Goal: Task Accomplishment & Management: Use online tool/utility

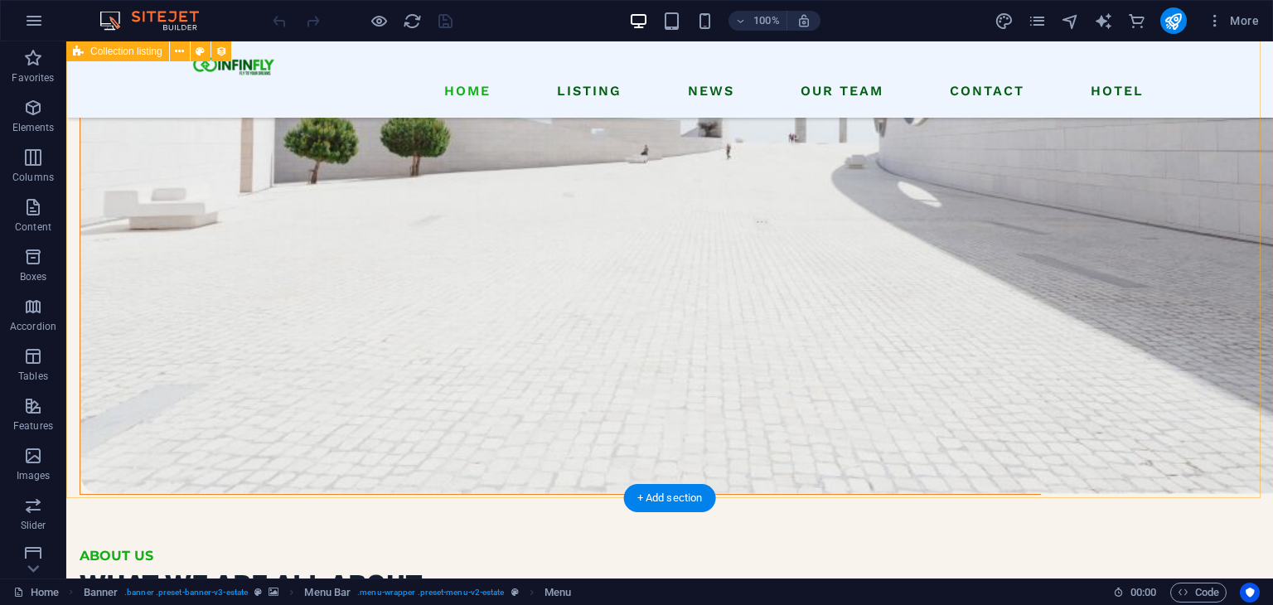
scroll to position [2155, 0]
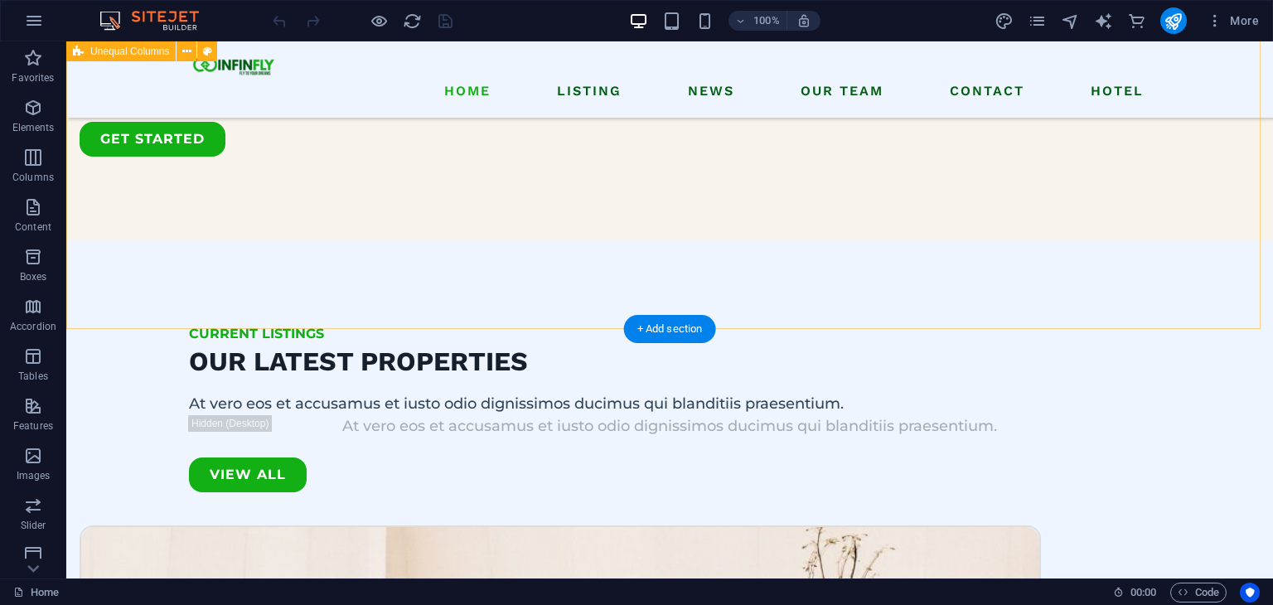
scroll to position [2569, 0]
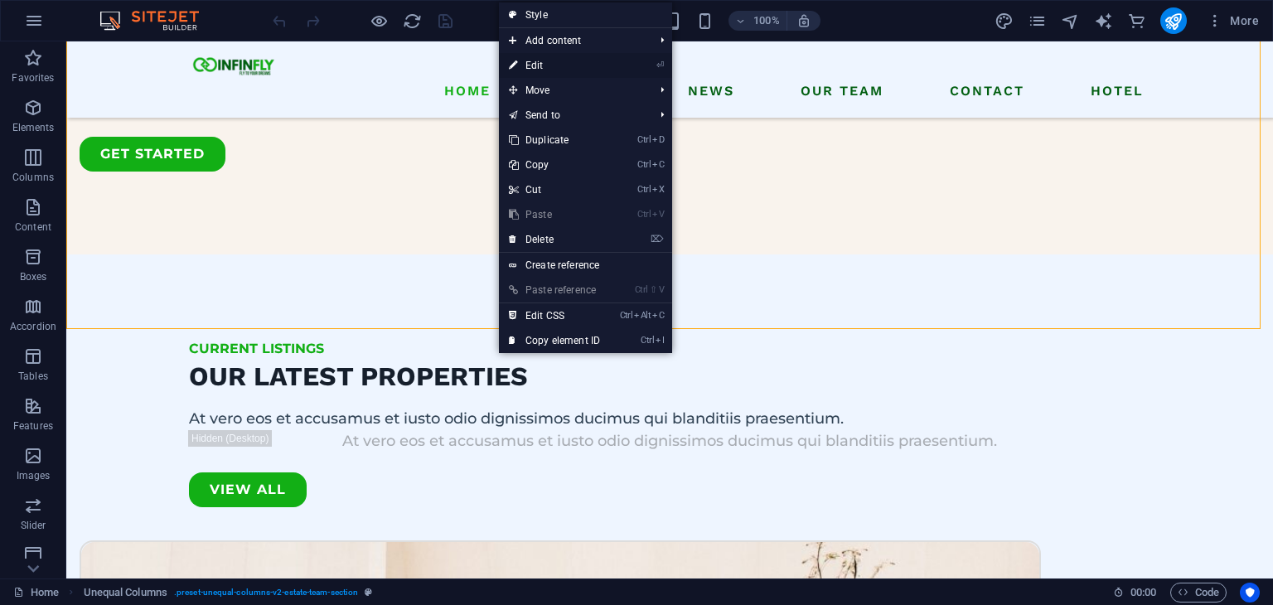
click at [555, 65] on link "⏎ Edit" at bounding box center [554, 65] width 111 height 25
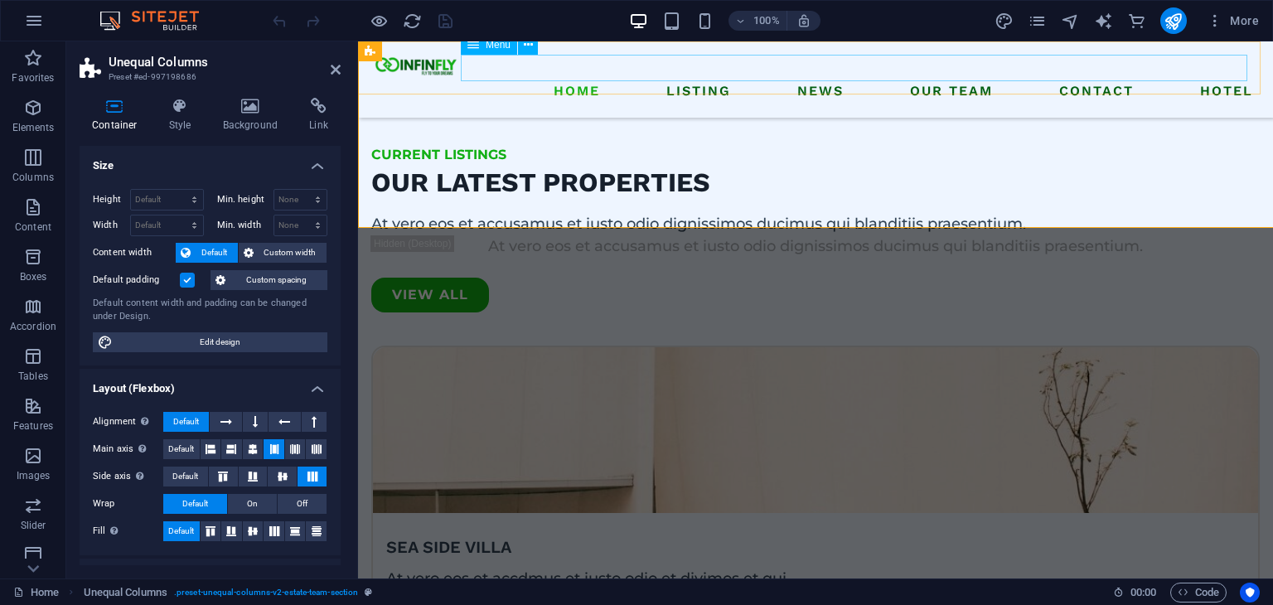
select select "%"
select select "px"
select select "preset-unequal-columns-v2-estate-team-section"
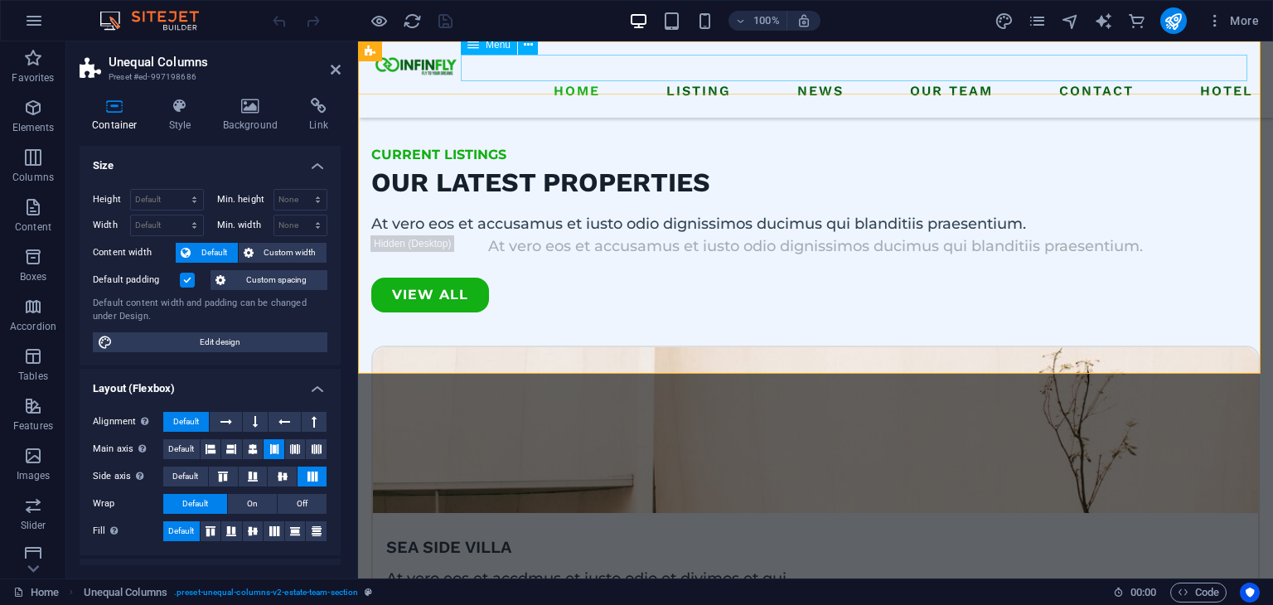
scroll to position [2670, 0]
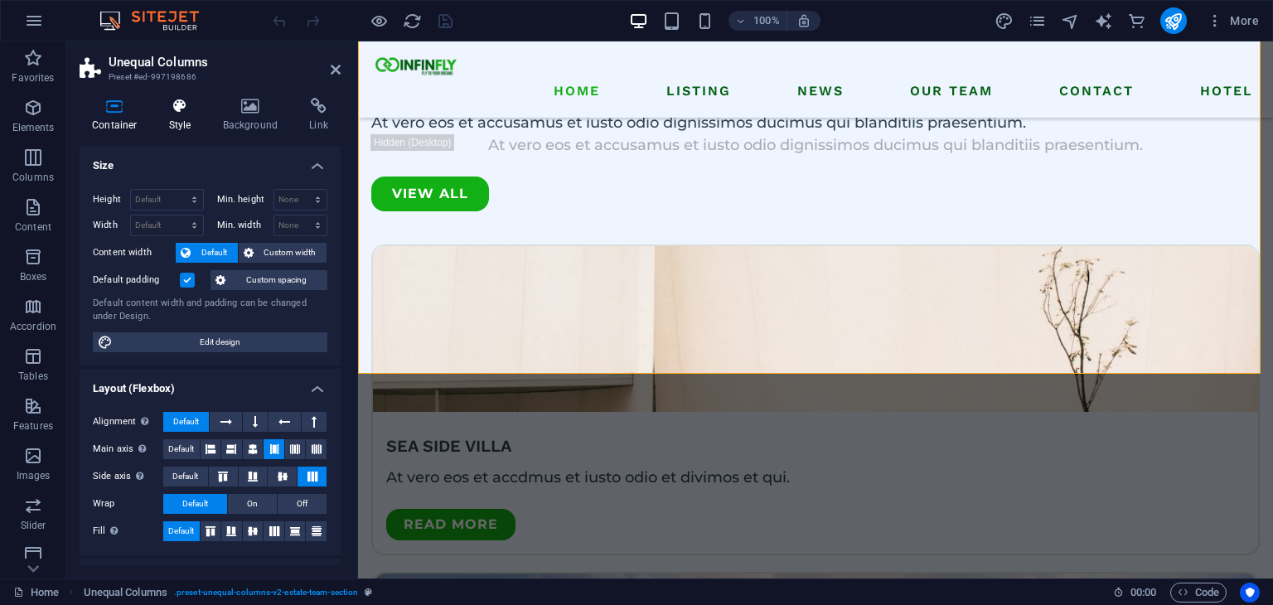
click at [172, 122] on h4 "Style" at bounding box center [184, 115] width 54 height 35
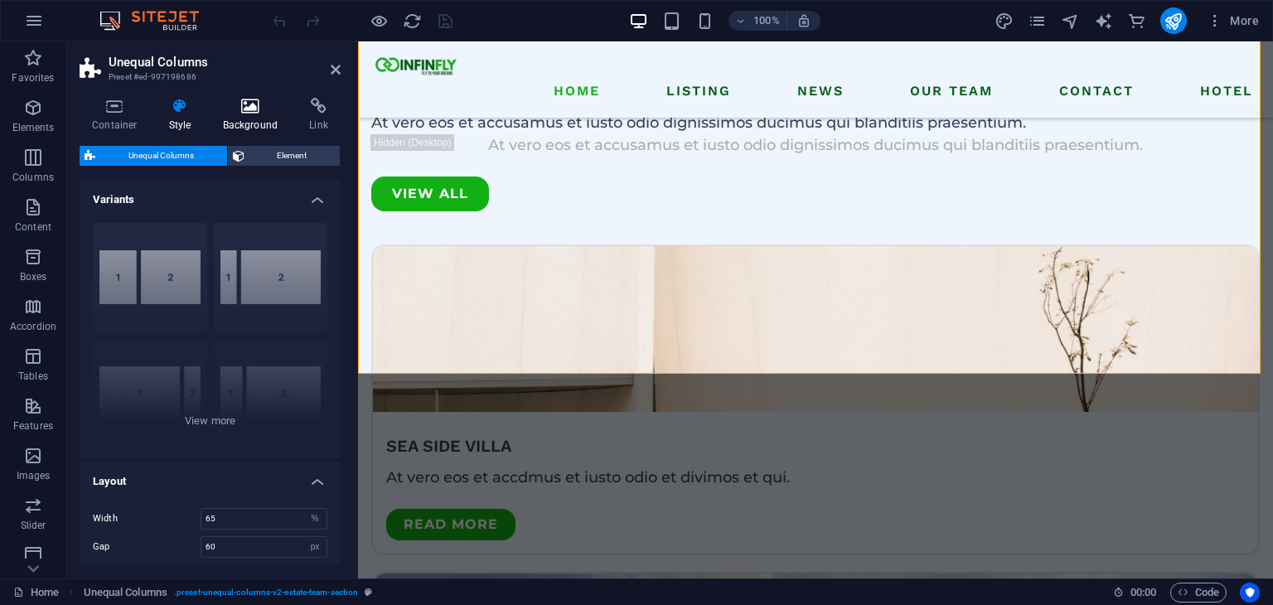
click at [256, 123] on h4 "Background" at bounding box center [254, 115] width 87 height 35
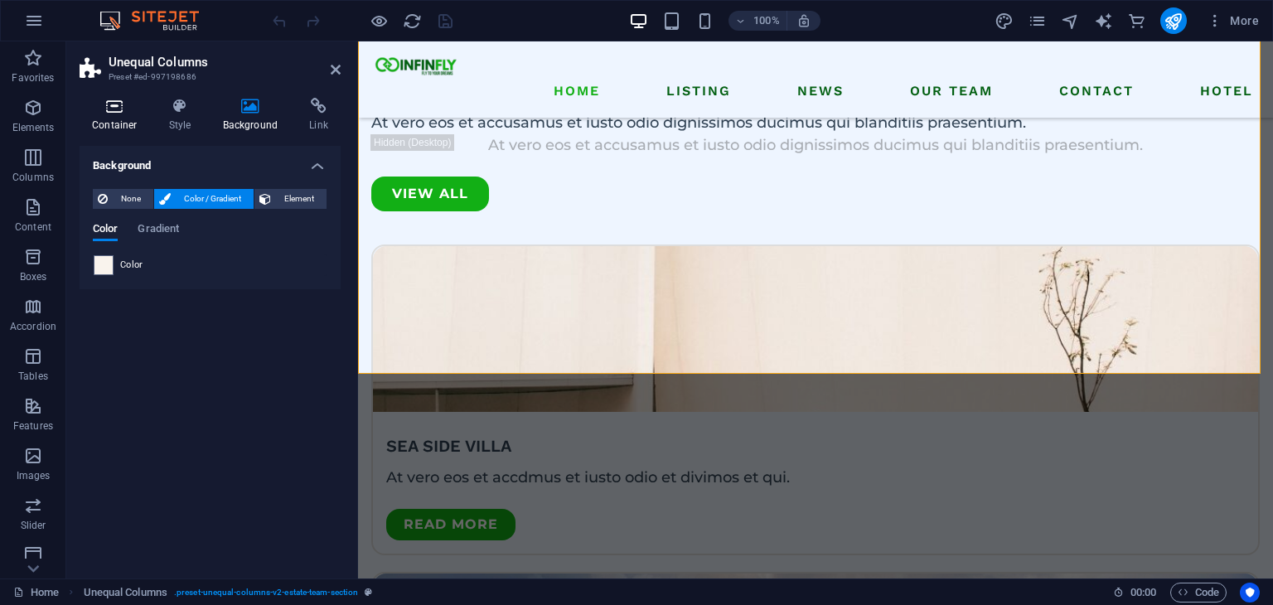
click at [113, 122] on h4 "Container" at bounding box center [118, 115] width 77 height 35
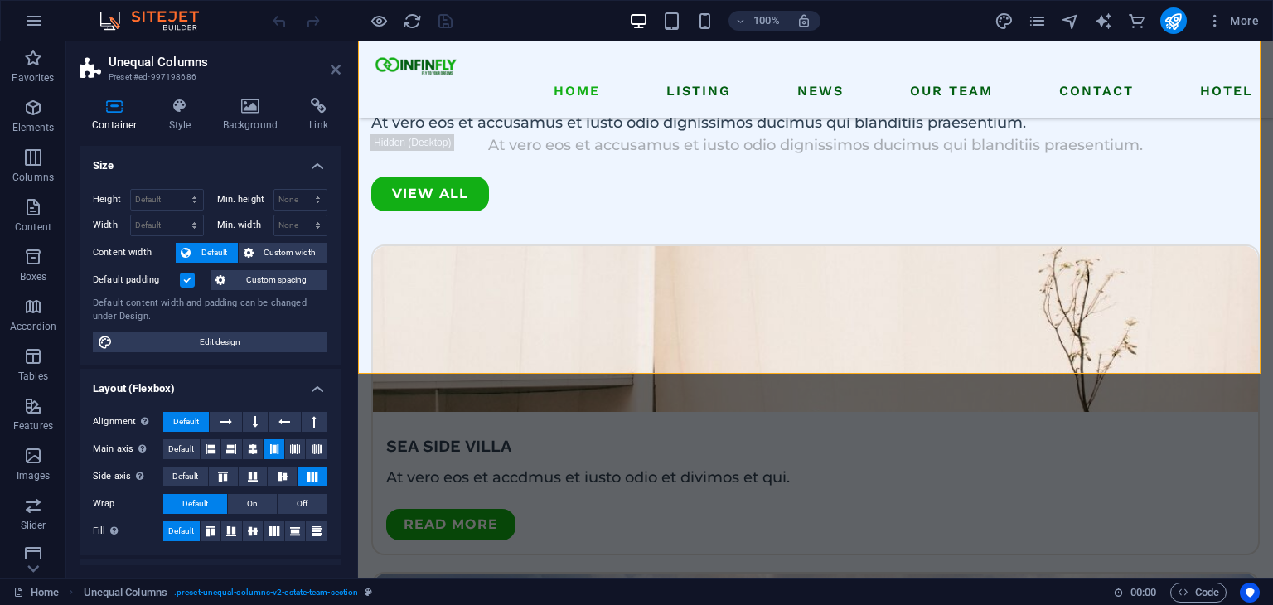
click at [331, 71] on icon at bounding box center [336, 69] width 10 height 13
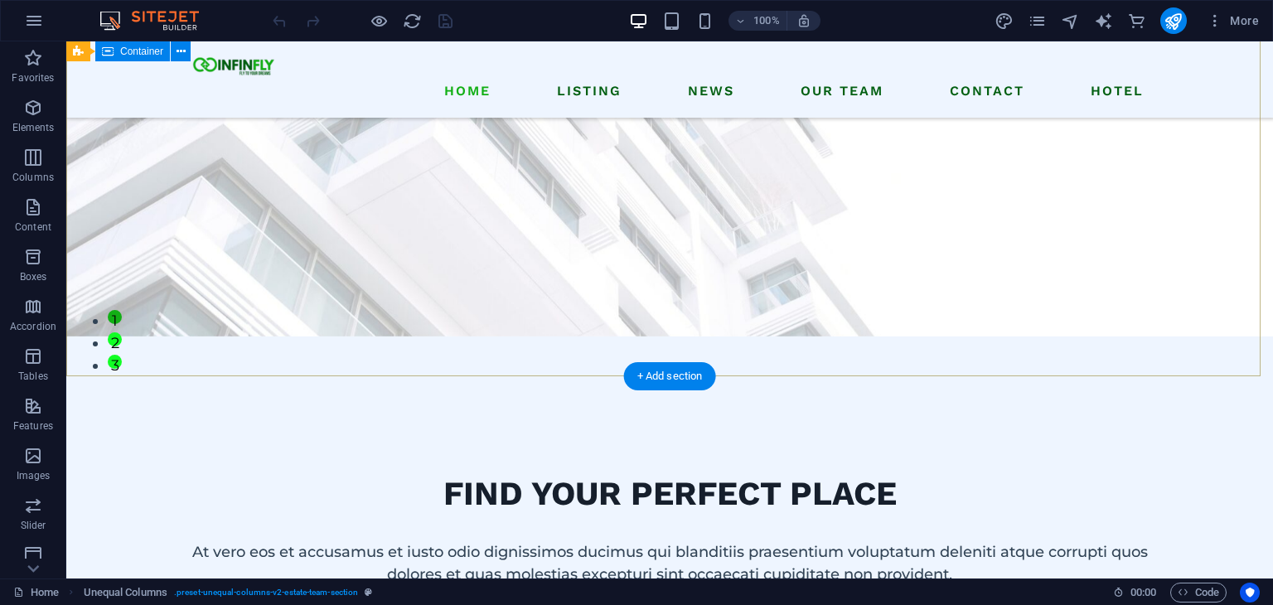
scroll to position [0, 0]
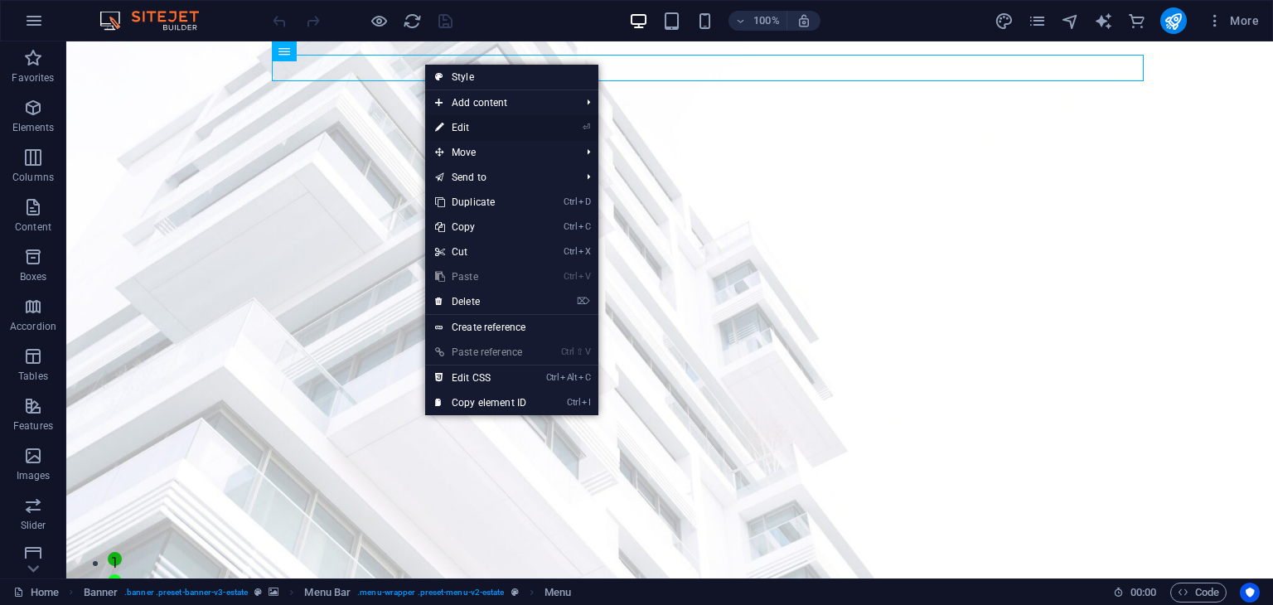
click at [466, 132] on link "⏎ Edit" at bounding box center [480, 127] width 111 height 25
select select
select select "1"
select select
select select "2"
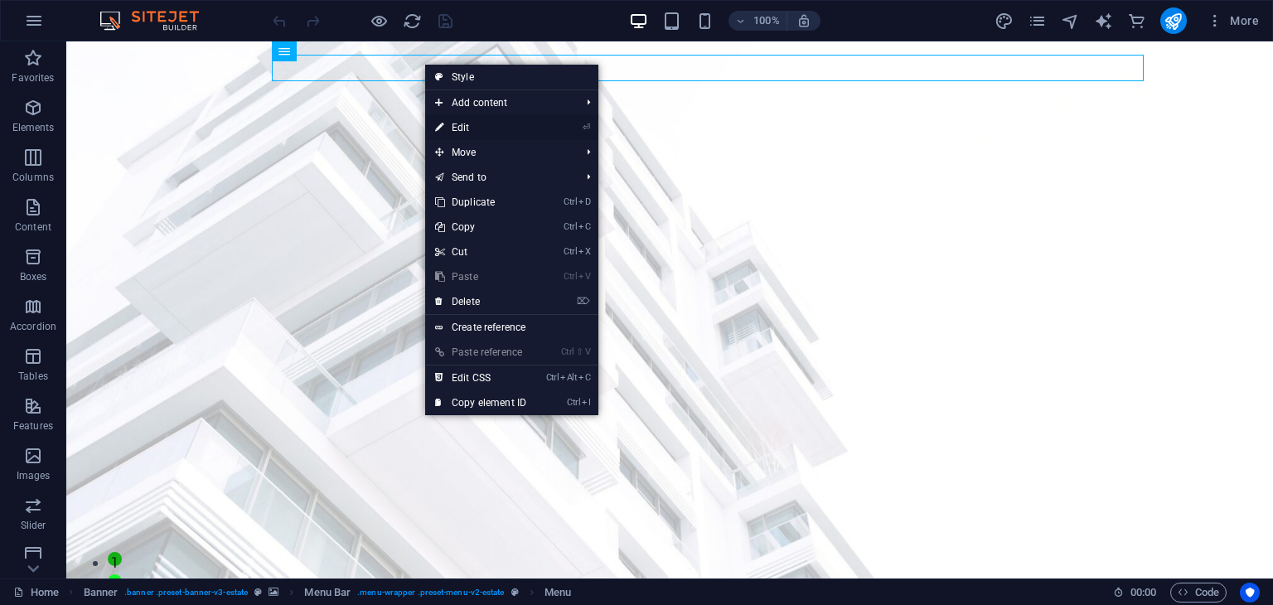
select select
select select "3"
select select
select select "4"
select select
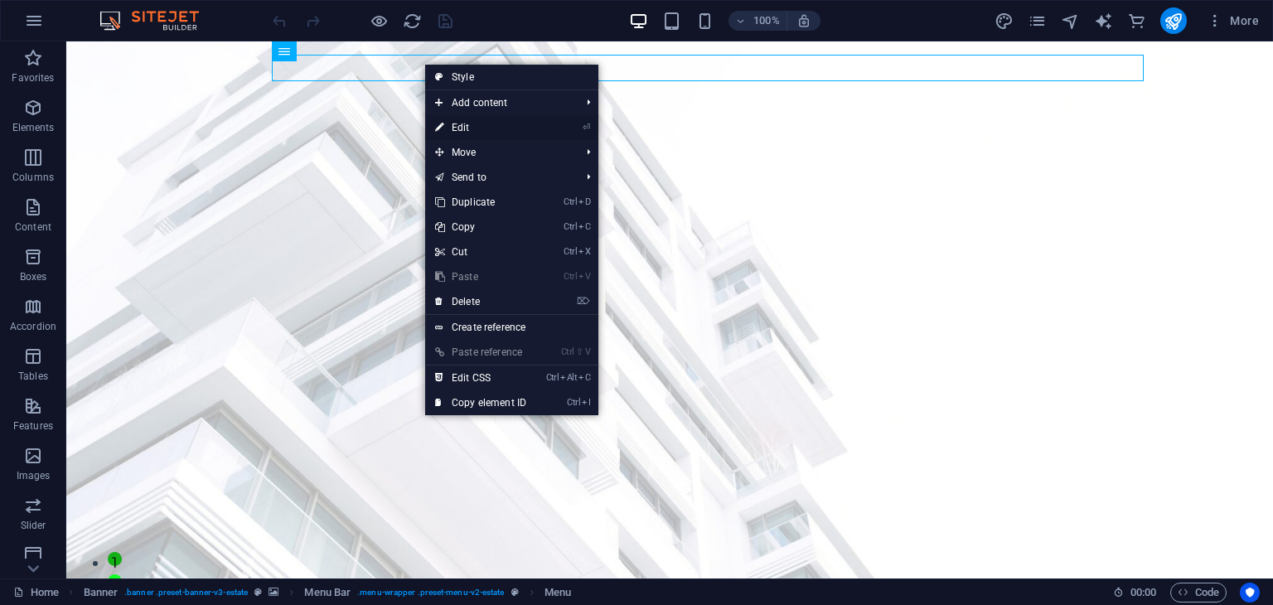
select select
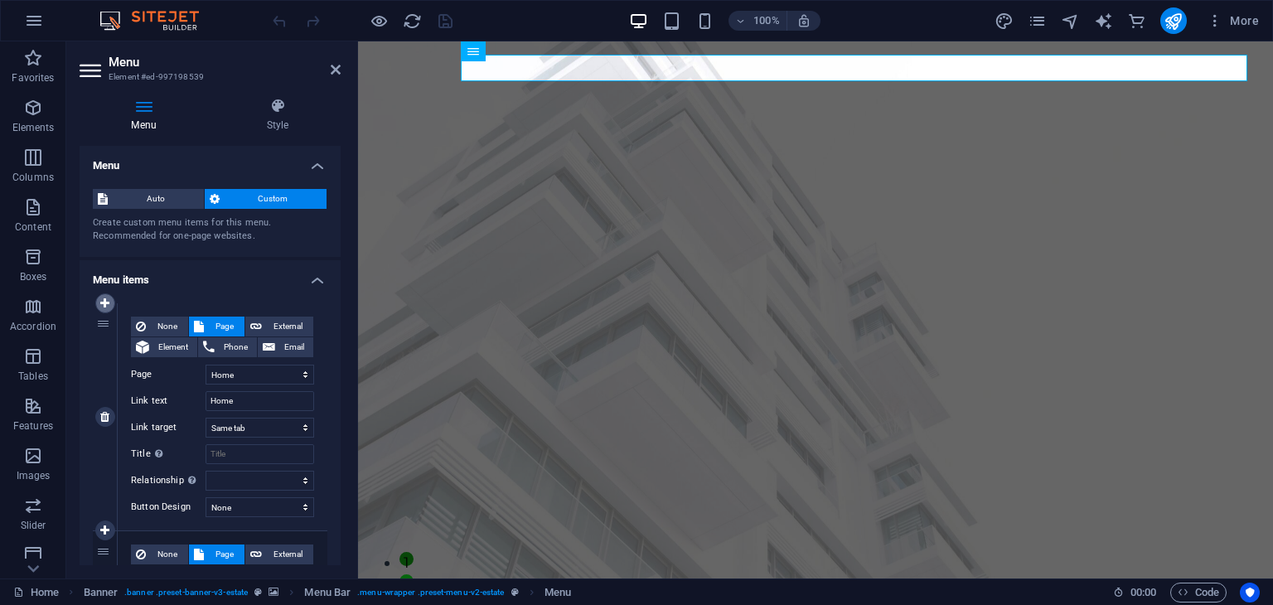
click at [107, 300] on icon at bounding box center [104, 304] width 9 height 12
select select
select select "0"
type input "Home"
select select
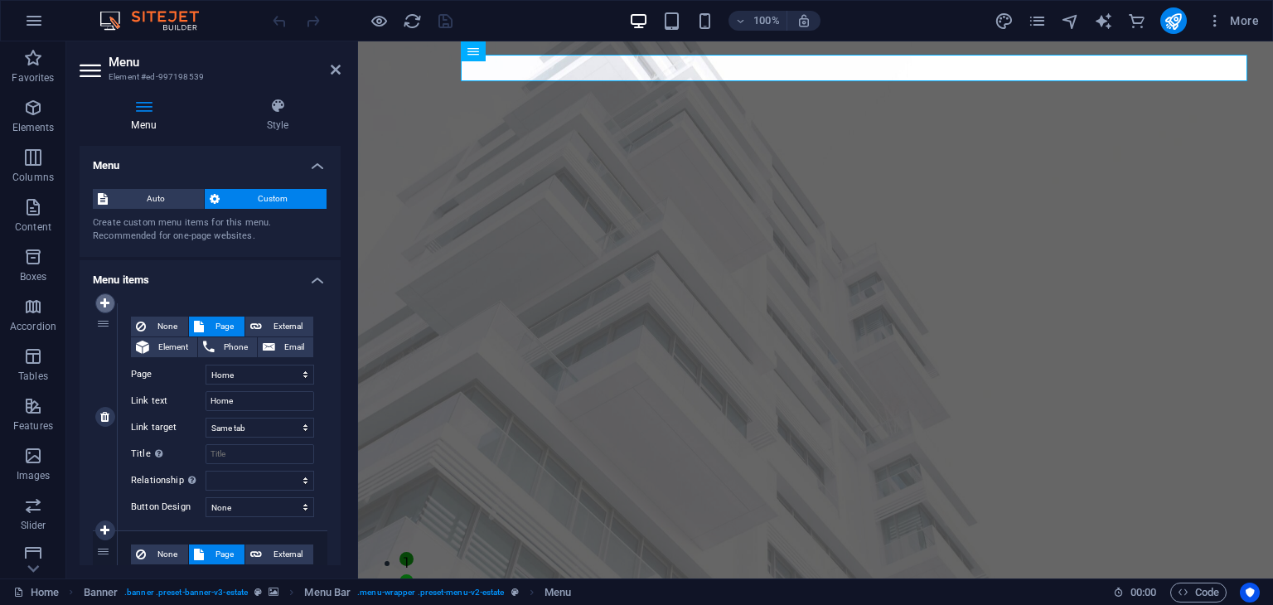
select select "1"
type input "Listing"
select select
select select "2"
type input "News"
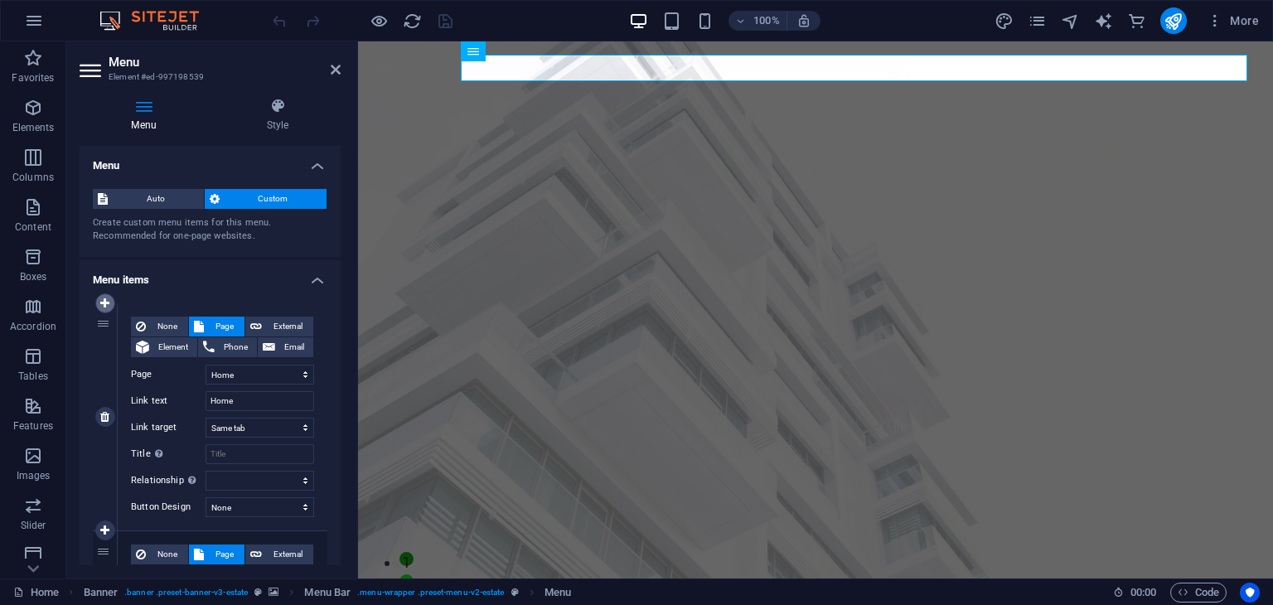
select select
select select "3"
type input "Our Team"
select select
select select "4"
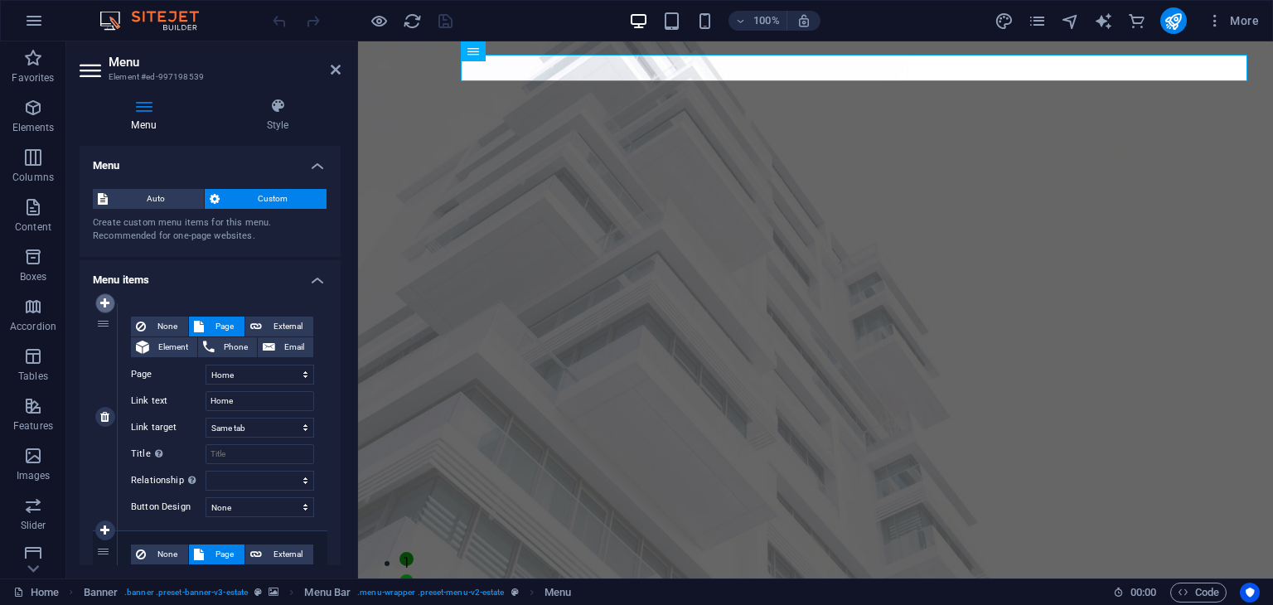
type input "Contact"
select select
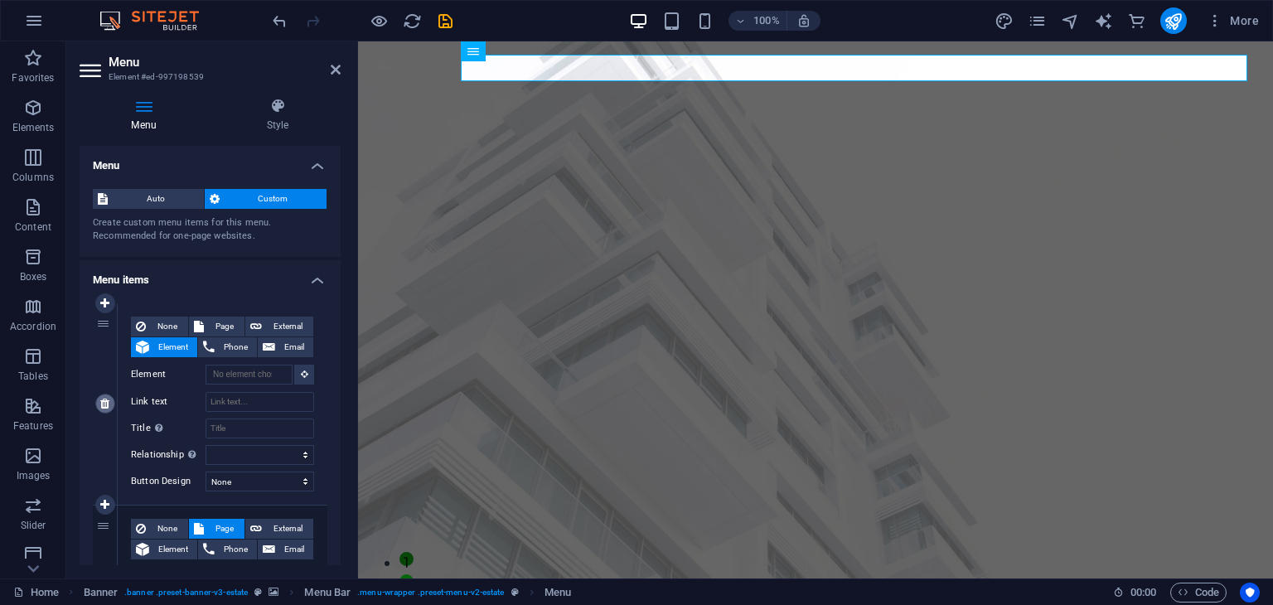
click at [107, 399] on icon at bounding box center [104, 404] width 9 height 12
select select "0"
type input "Home"
select select
select select "1"
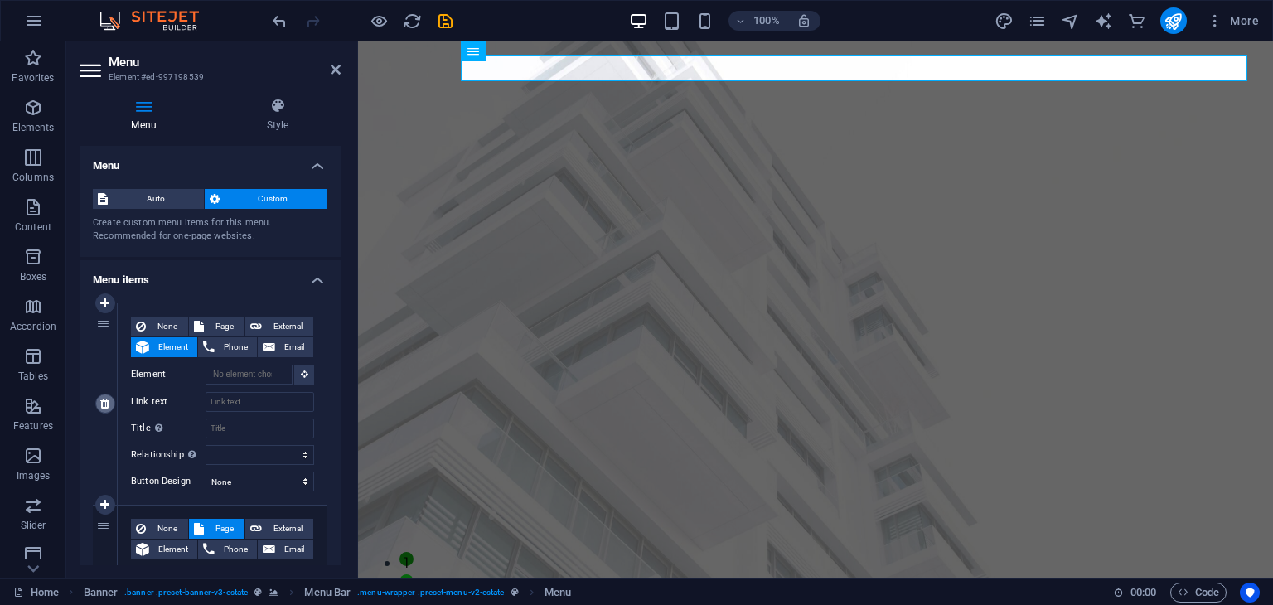
type input "Listing"
select select
select select "2"
type input "News"
select select
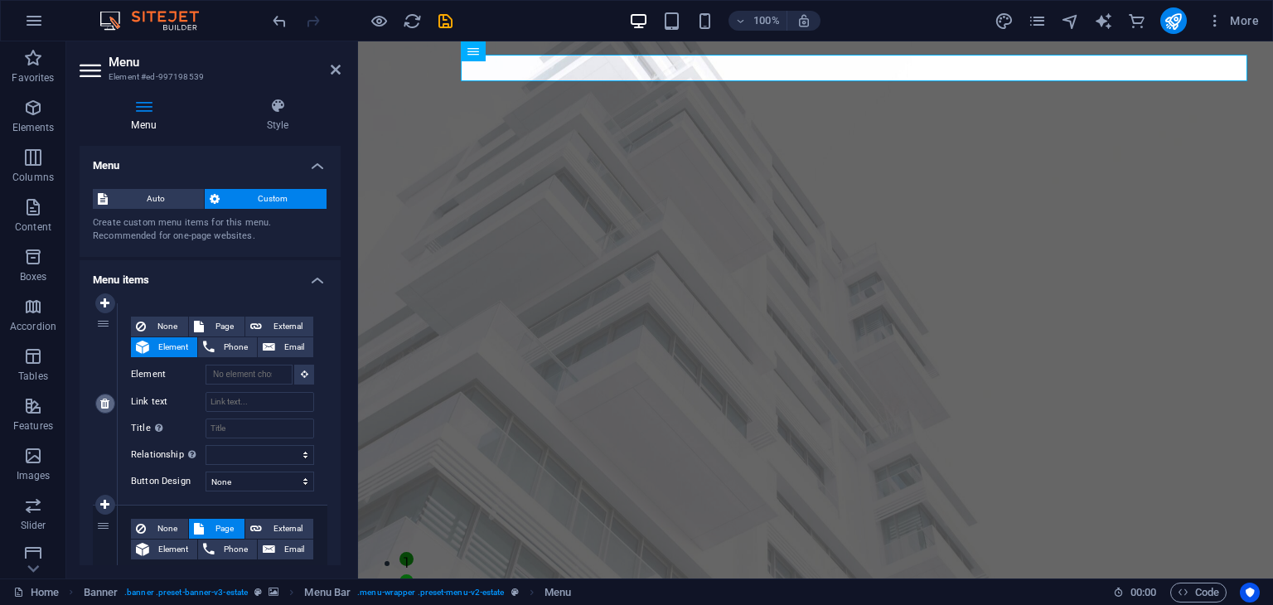
select select "3"
type input "Our Team"
select select
select select "4"
type input "Contact"
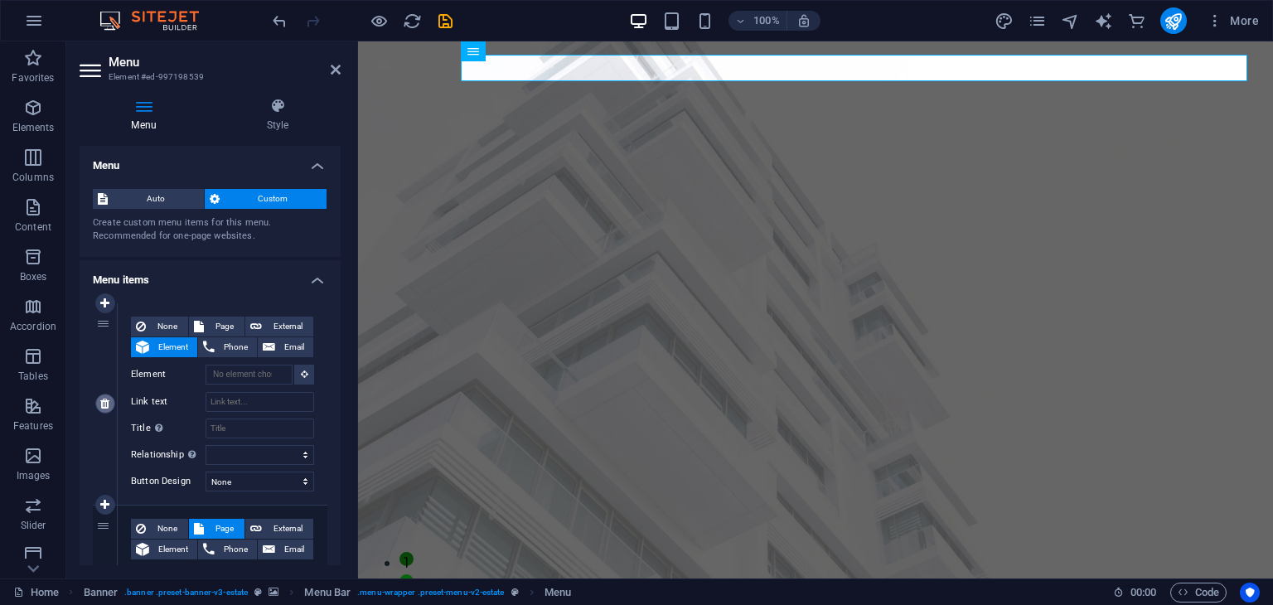
select select
type input "HOTEL"
select select
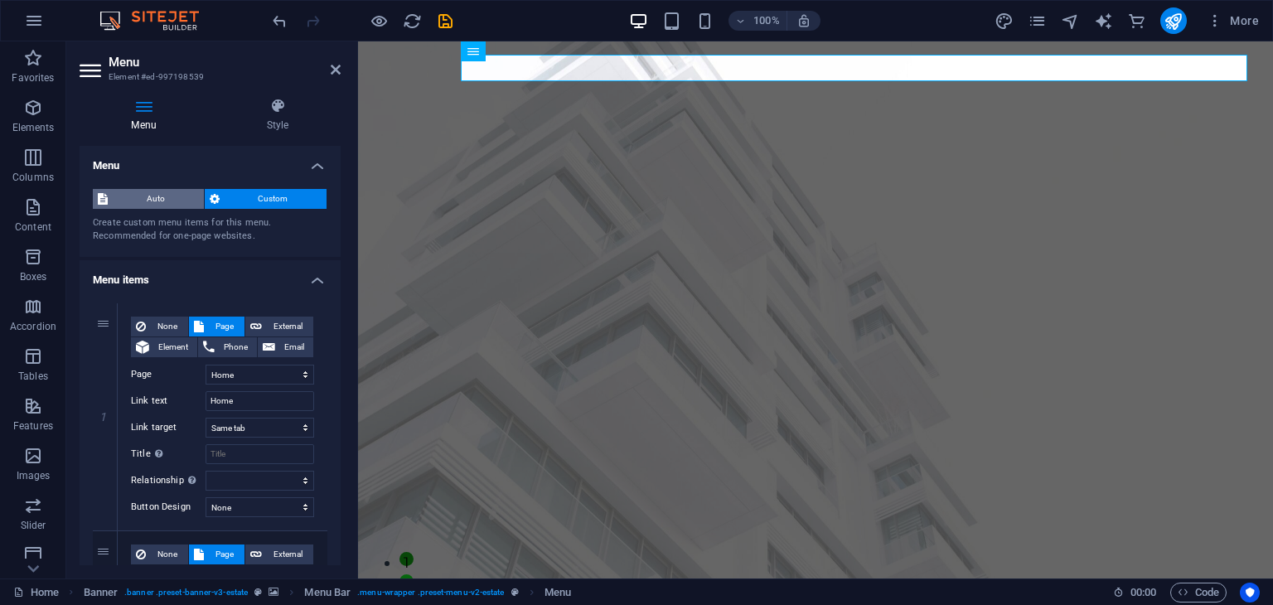
click at [152, 200] on span "Auto" at bounding box center [156, 199] width 86 height 20
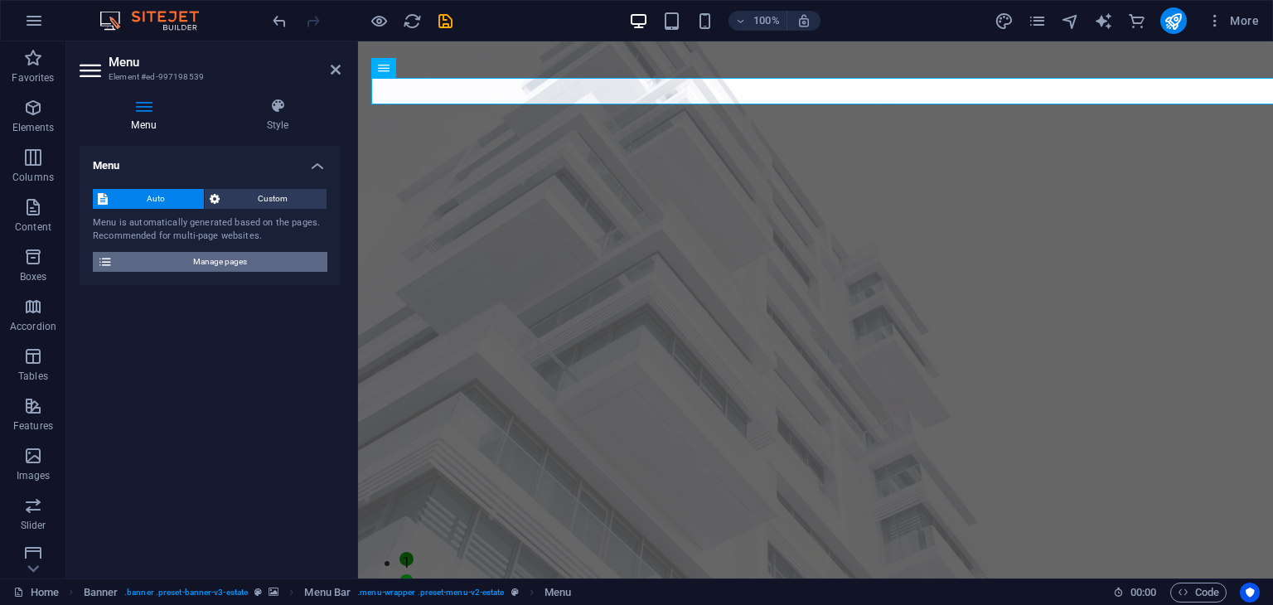
click at [172, 263] on span "Manage pages" at bounding box center [220, 262] width 205 height 20
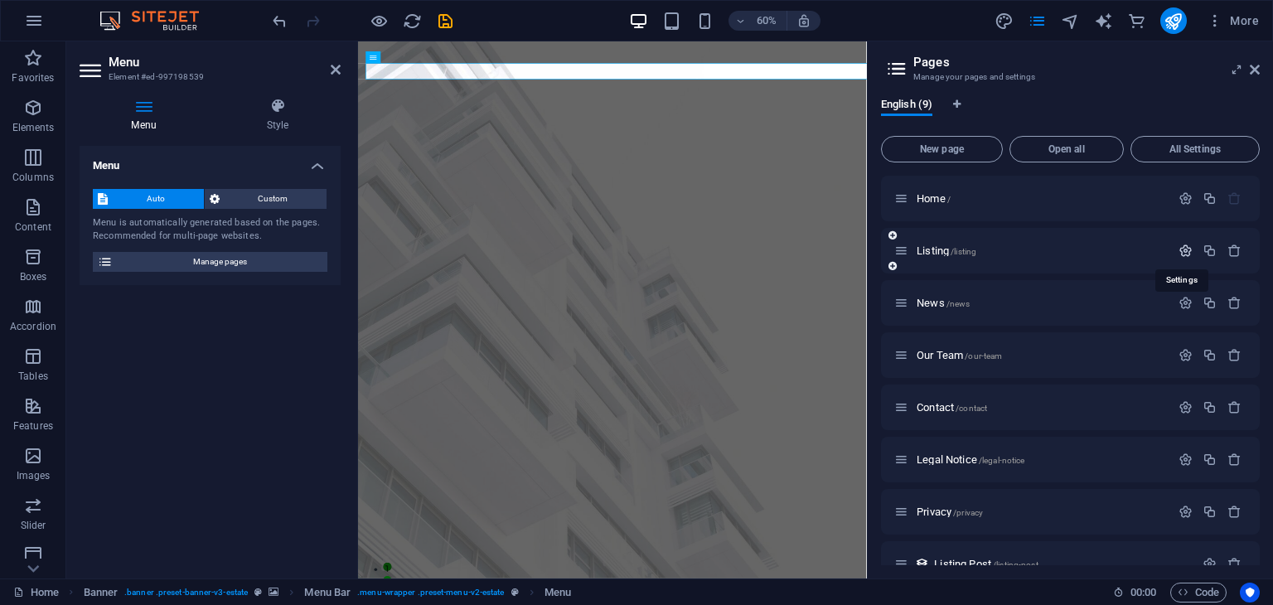
click at [1179, 251] on icon "button" at bounding box center [1186, 251] width 14 height 14
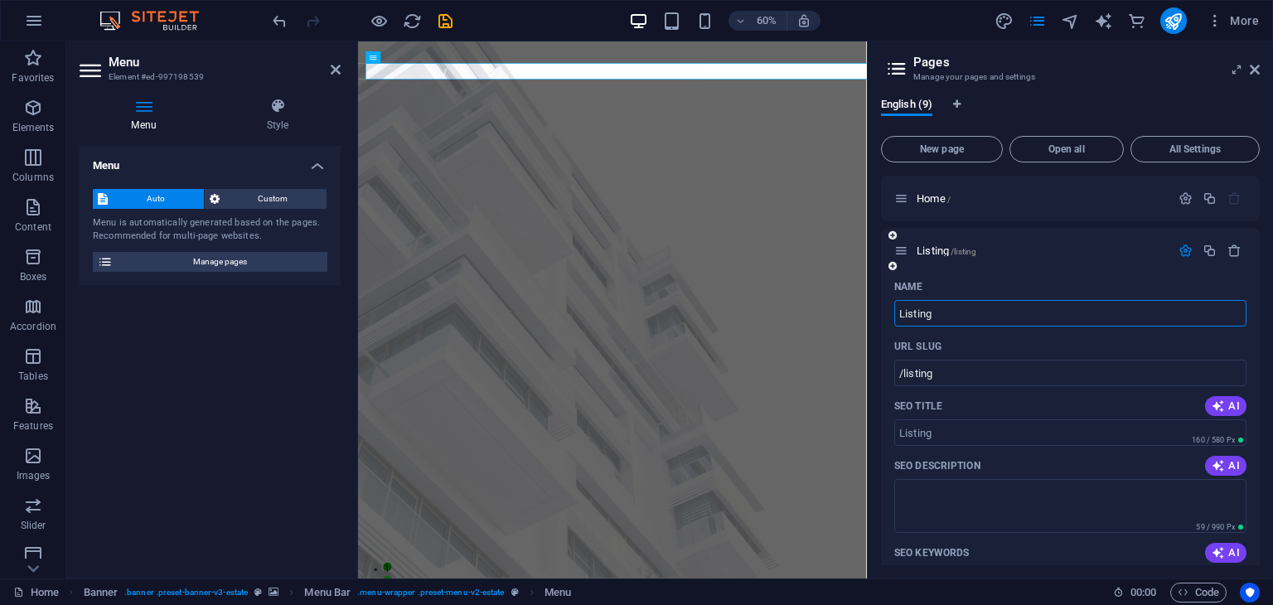
click at [906, 254] on icon at bounding box center [901, 251] width 14 height 14
click at [1182, 249] on icon "button" at bounding box center [1186, 251] width 14 height 14
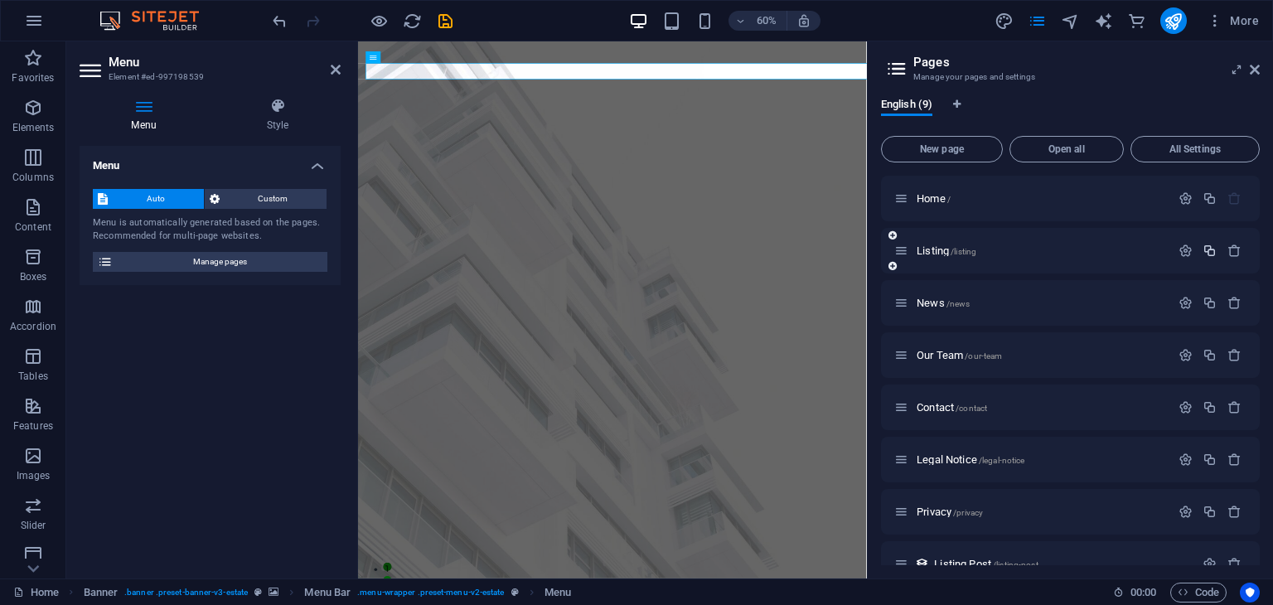
click at [1208, 250] on icon "button" at bounding box center [1210, 251] width 14 height 14
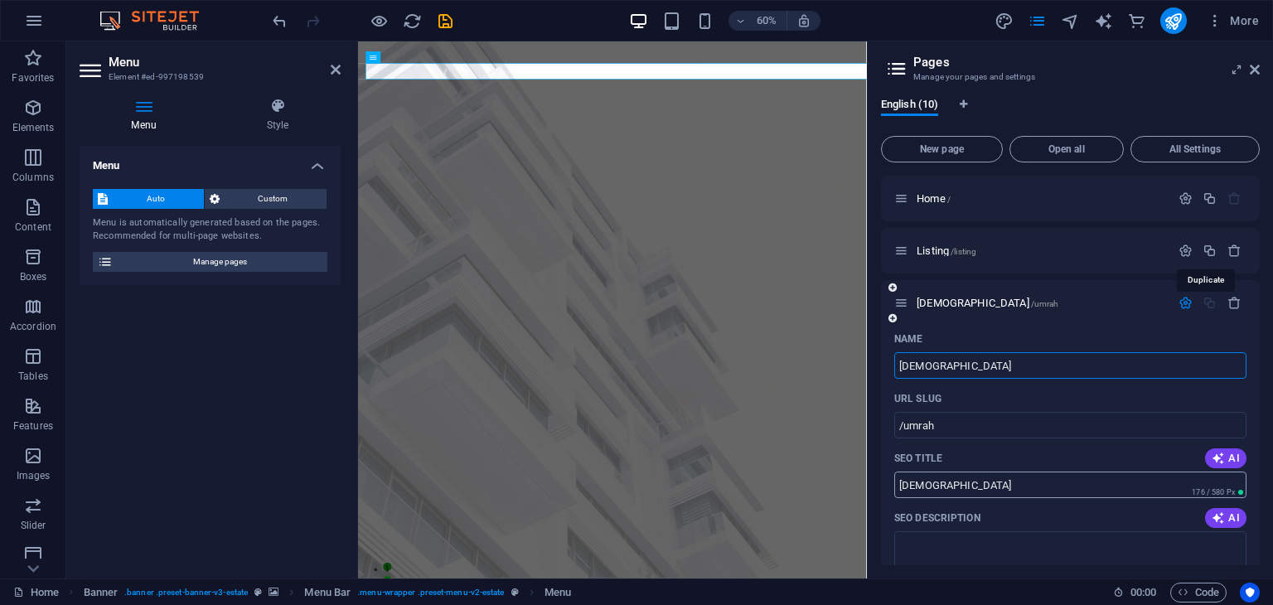
type input "[DEMOGRAPHIC_DATA]"
type input "/umrah"
type input "[DEMOGRAPHIC_DATA]"
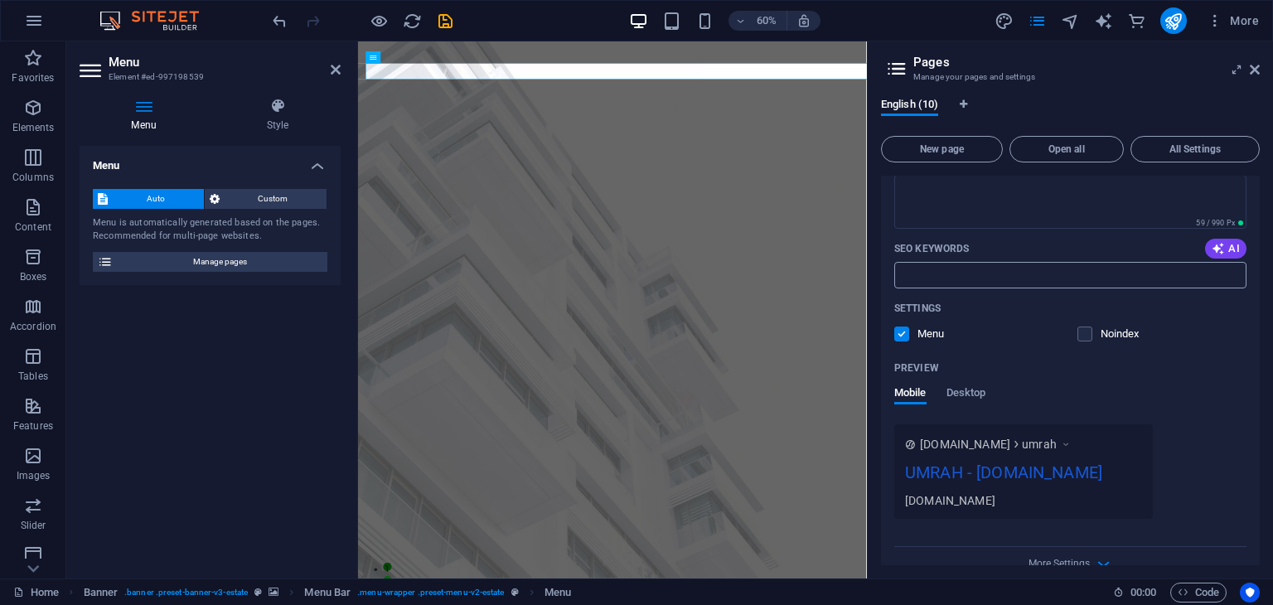
scroll to position [414, 0]
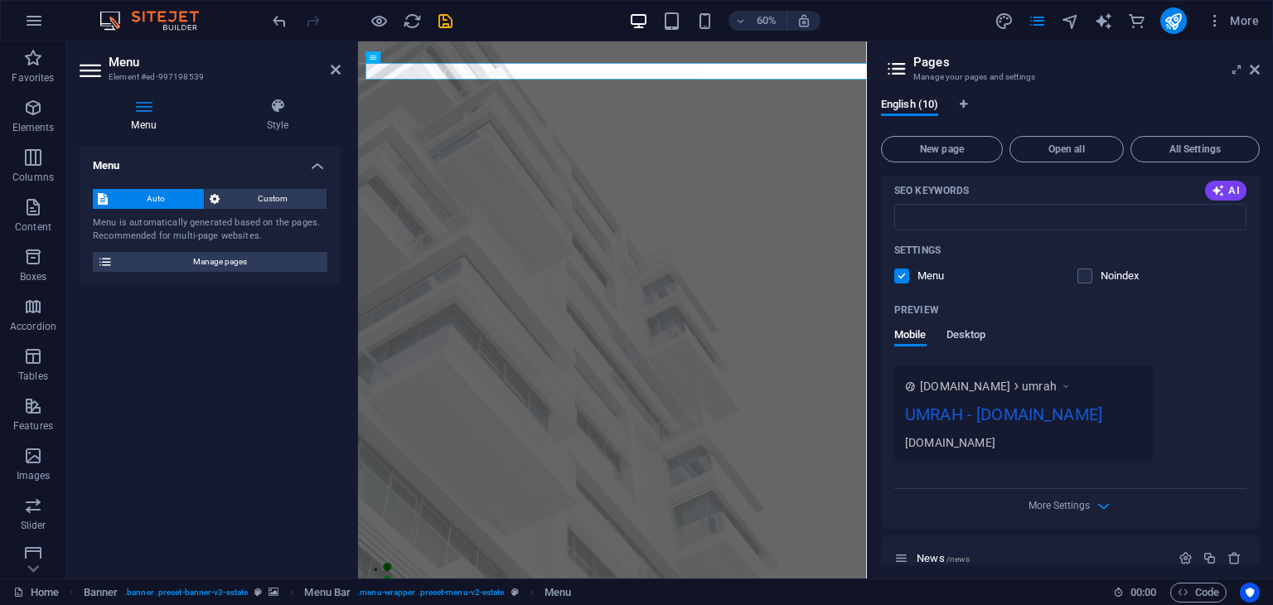
type input "[DEMOGRAPHIC_DATA]"
click at [970, 340] on span "Desktop" at bounding box center [966, 336] width 40 height 23
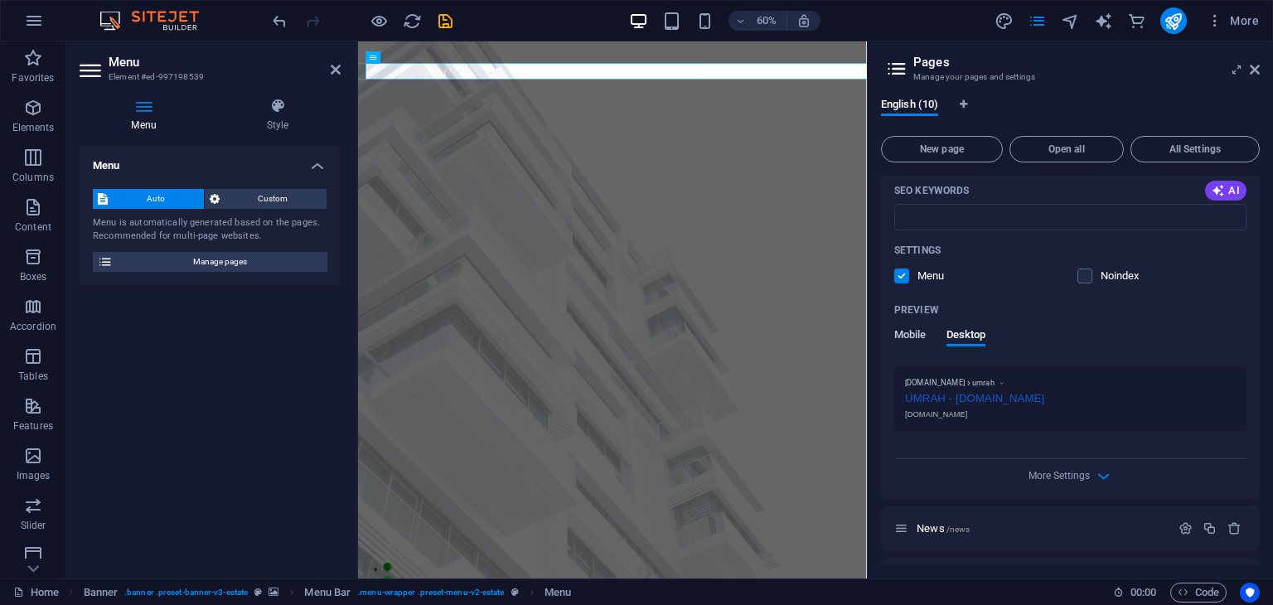
click at [909, 334] on span "Mobile" at bounding box center [910, 336] width 32 height 23
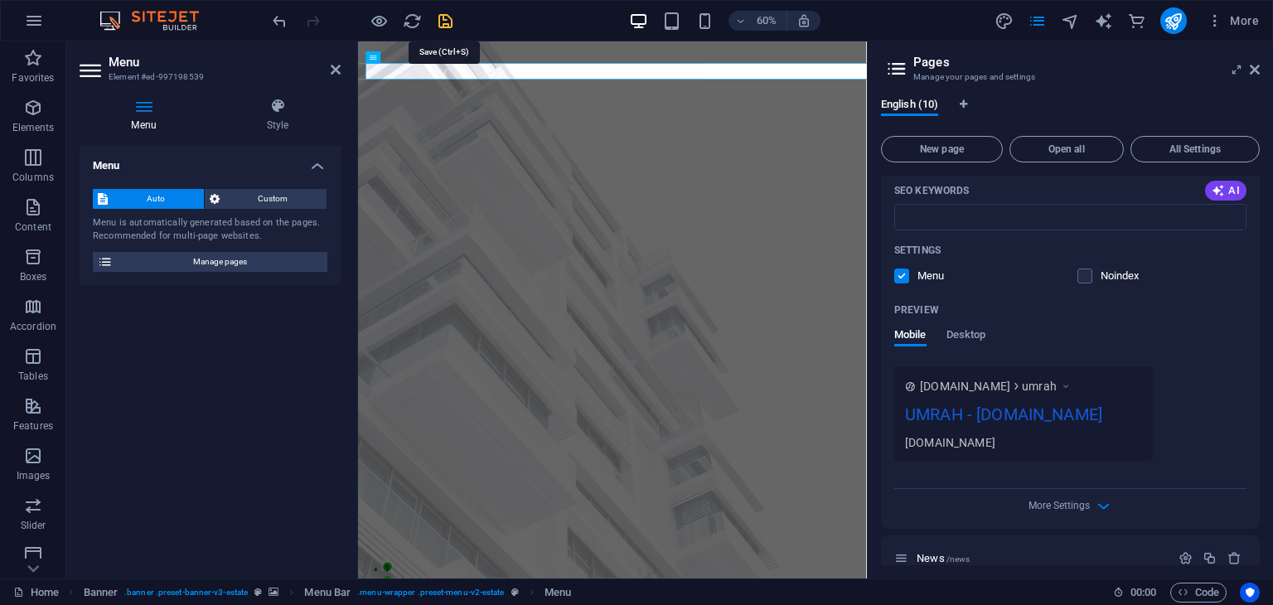
click at [445, 24] on icon "save" at bounding box center [445, 21] width 19 height 19
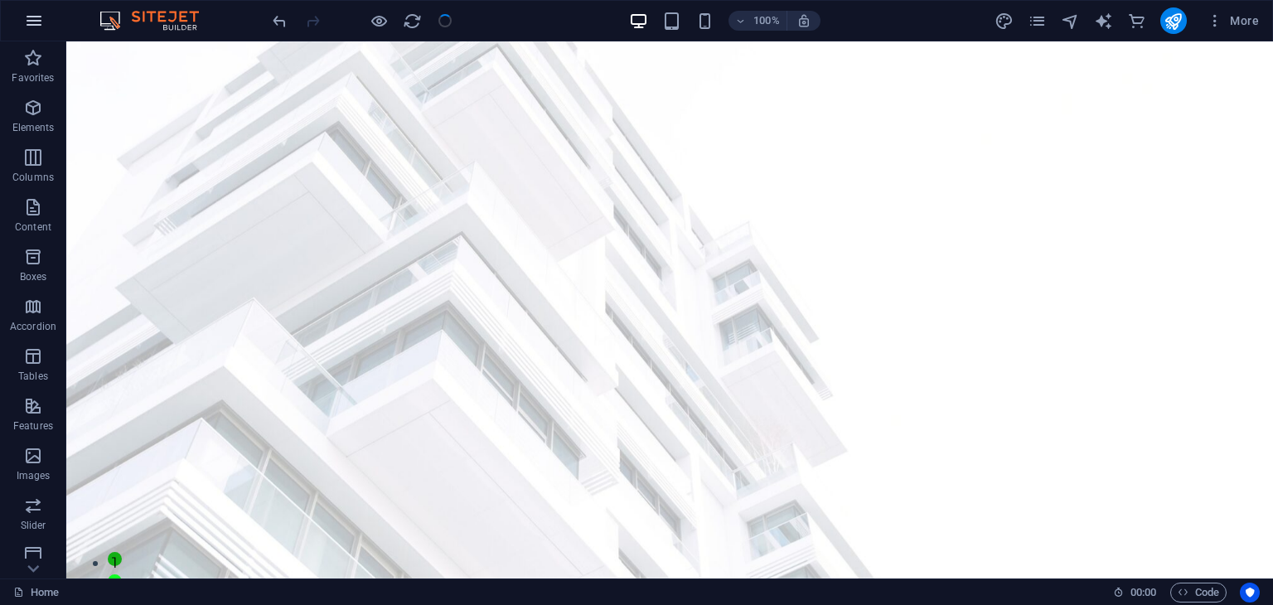
click at [34, 17] on icon "button" at bounding box center [34, 21] width 20 height 20
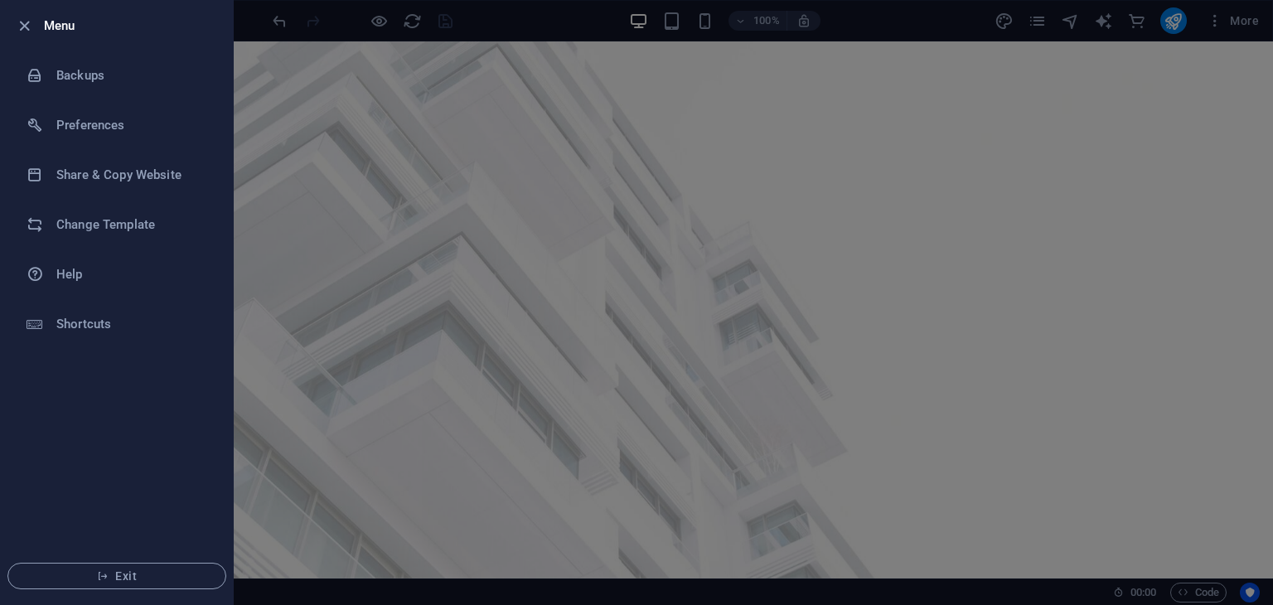
click at [1207, 155] on div at bounding box center [636, 302] width 1273 height 605
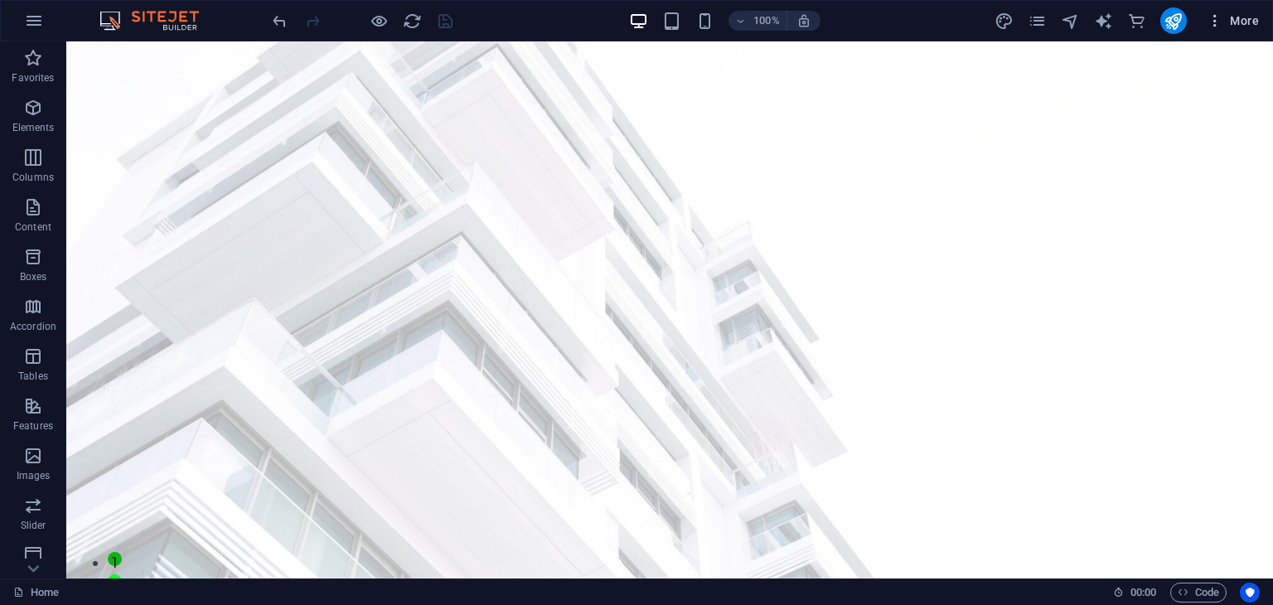
click at [1215, 22] on icon "button" at bounding box center [1215, 20] width 17 height 17
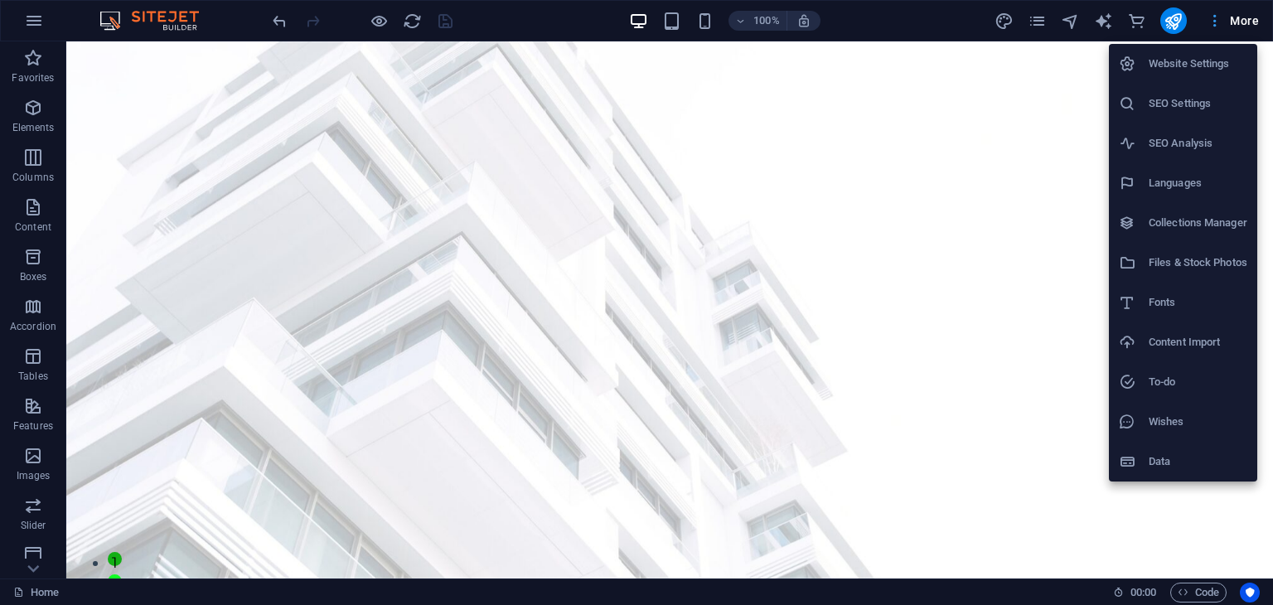
click at [1215, 22] on div at bounding box center [636, 302] width 1273 height 605
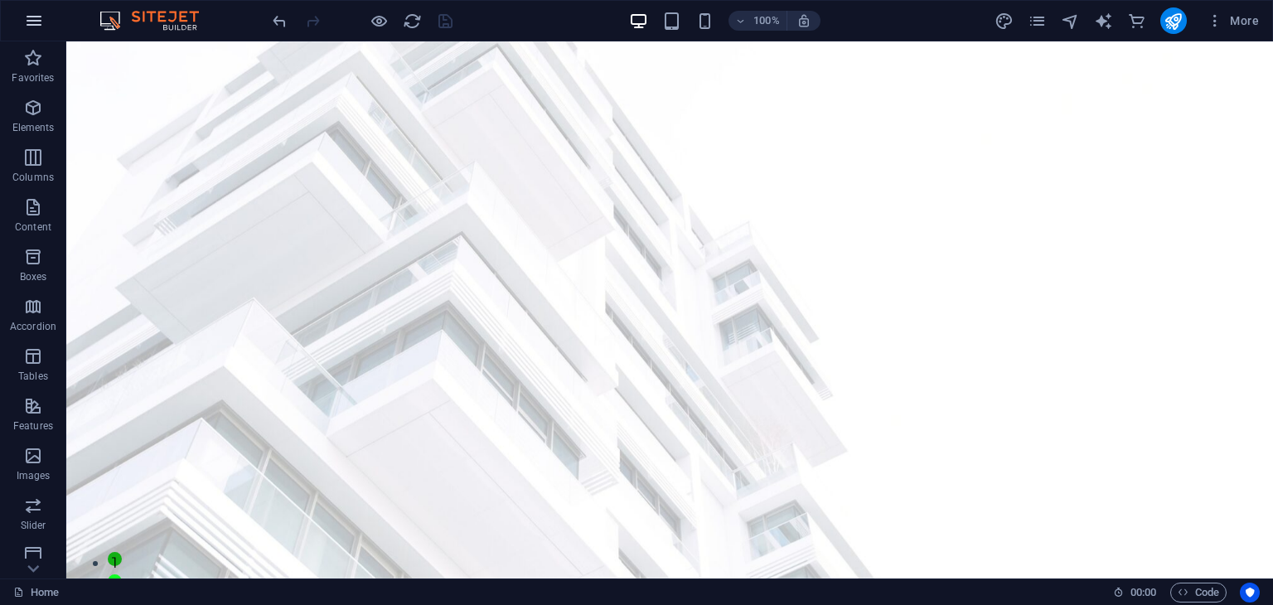
click at [28, 18] on icon "button" at bounding box center [34, 21] width 20 height 20
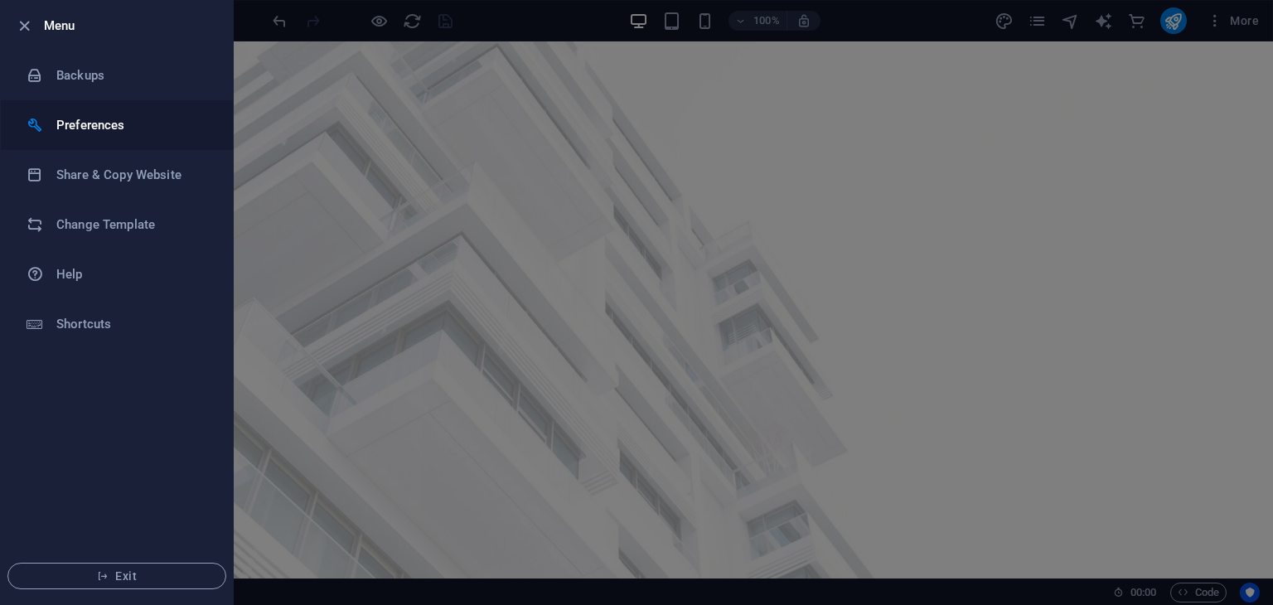
click at [82, 127] on h6 "Preferences" at bounding box center [132, 125] width 153 height 20
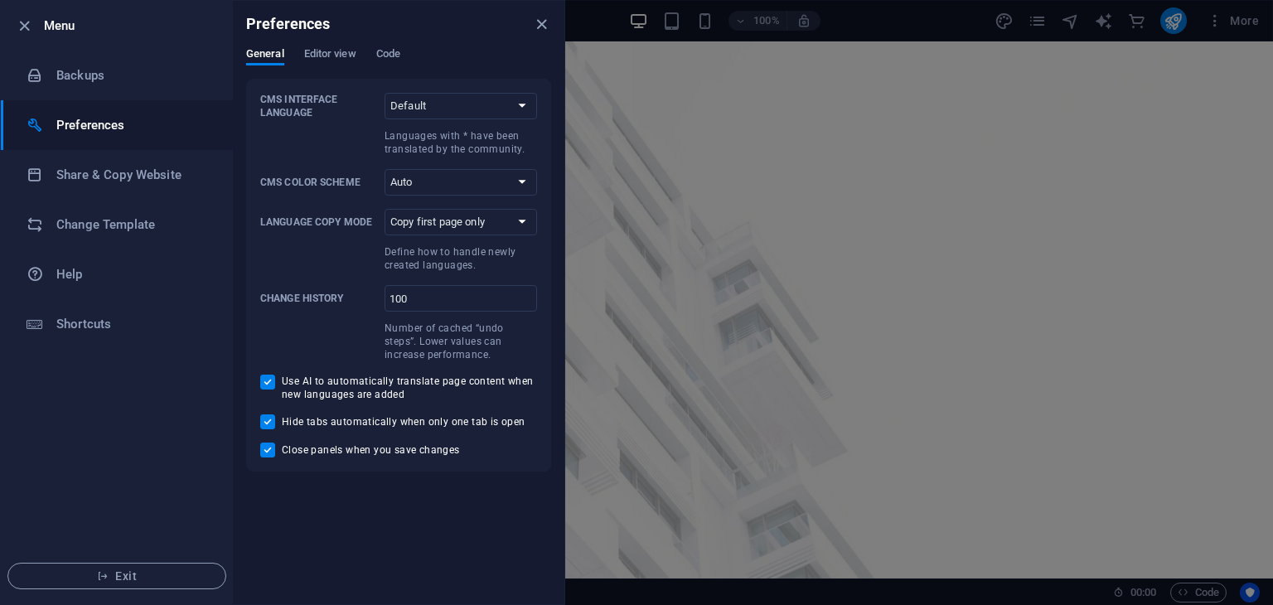
click at [81, 127] on h6 "Preferences" at bounding box center [132, 125] width 153 height 20
click at [540, 21] on icon "close" at bounding box center [541, 24] width 19 height 19
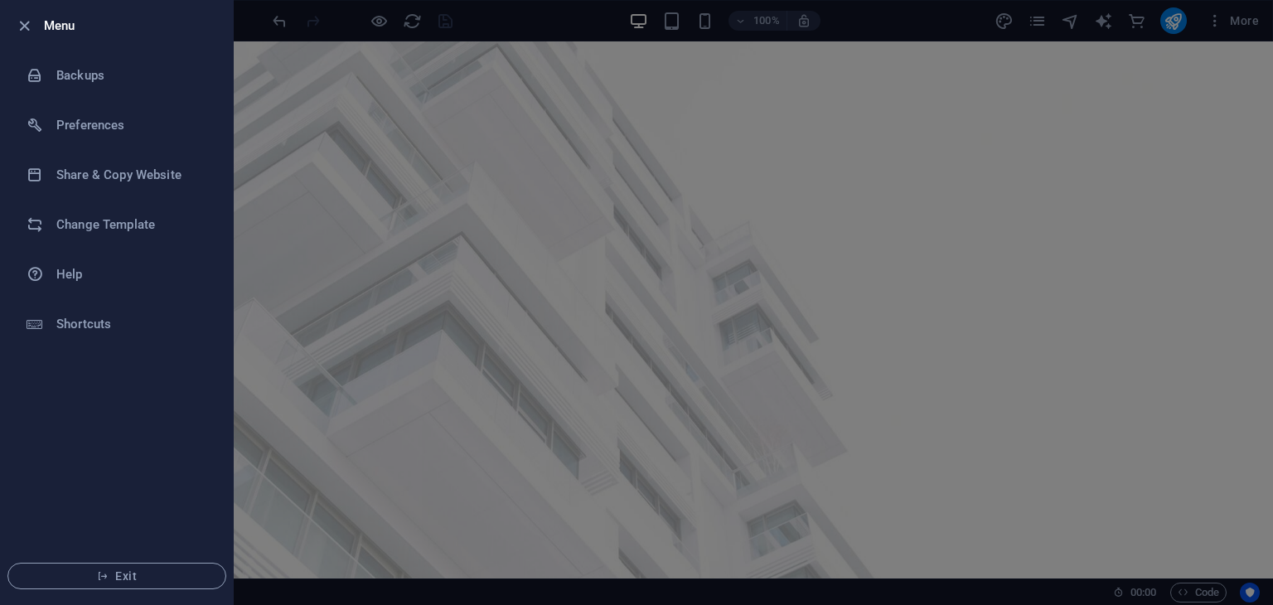
click at [260, 394] on div at bounding box center [636, 302] width 1273 height 605
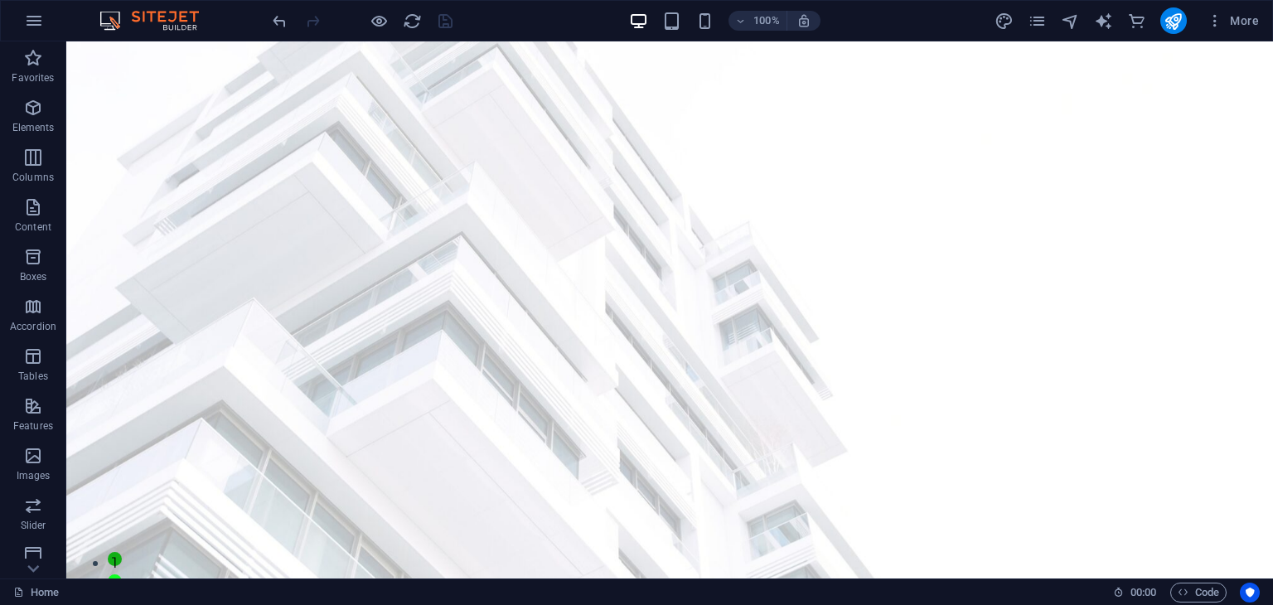
scroll to position [259, 0]
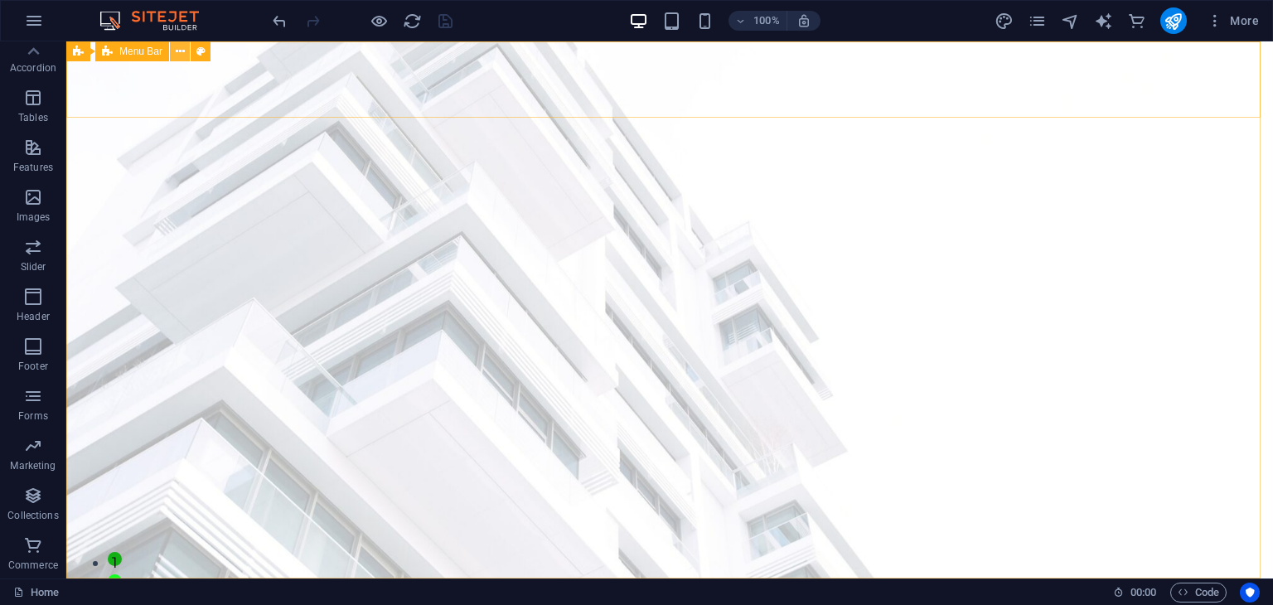
click at [179, 55] on icon at bounding box center [180, 51] width 9 height 17
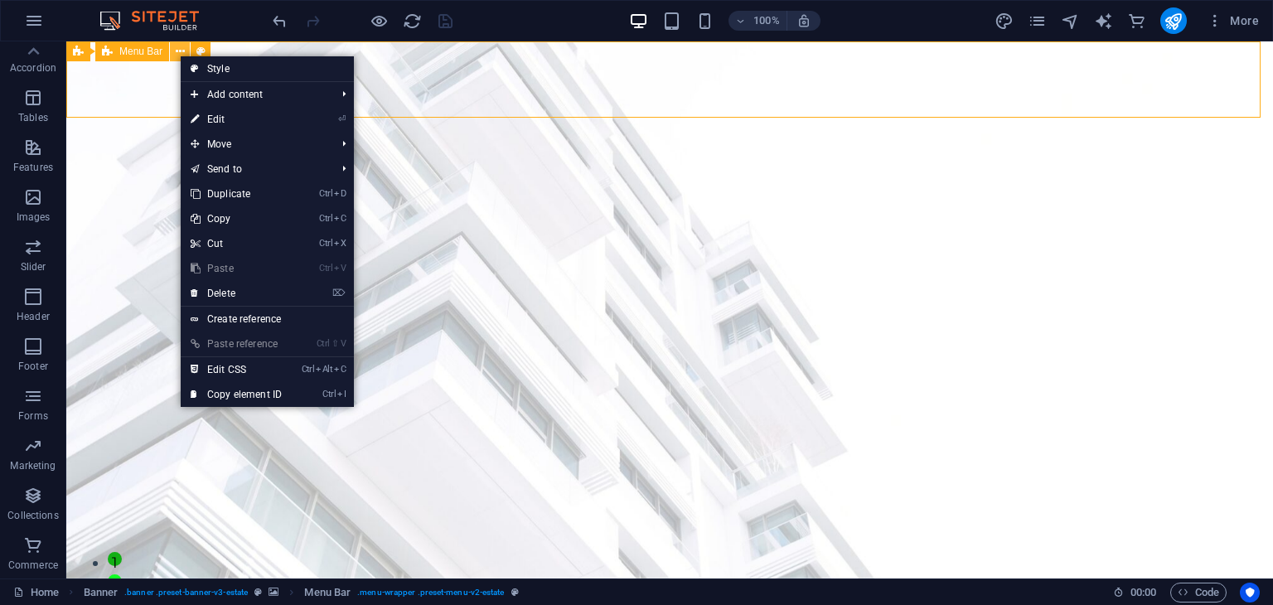
click at [179, 55] on icon at bounding box center [180, 51] width 9 height 17
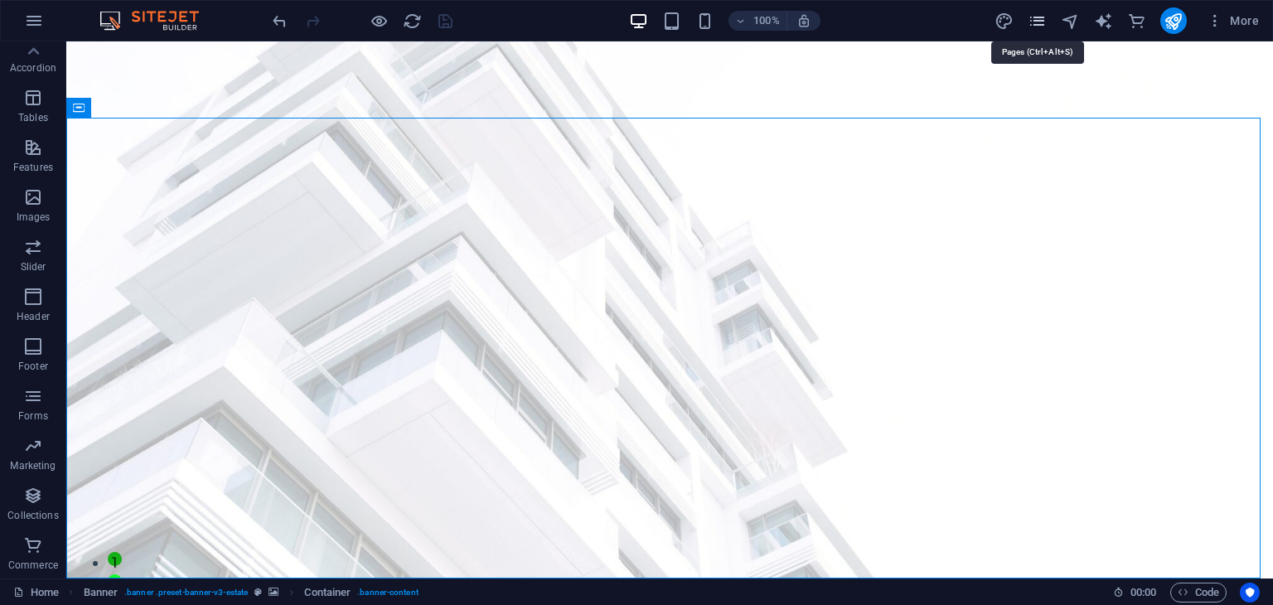
click at [1034, 21] on icon "pages" at bounding box center [1037, 21] width 19 height 19
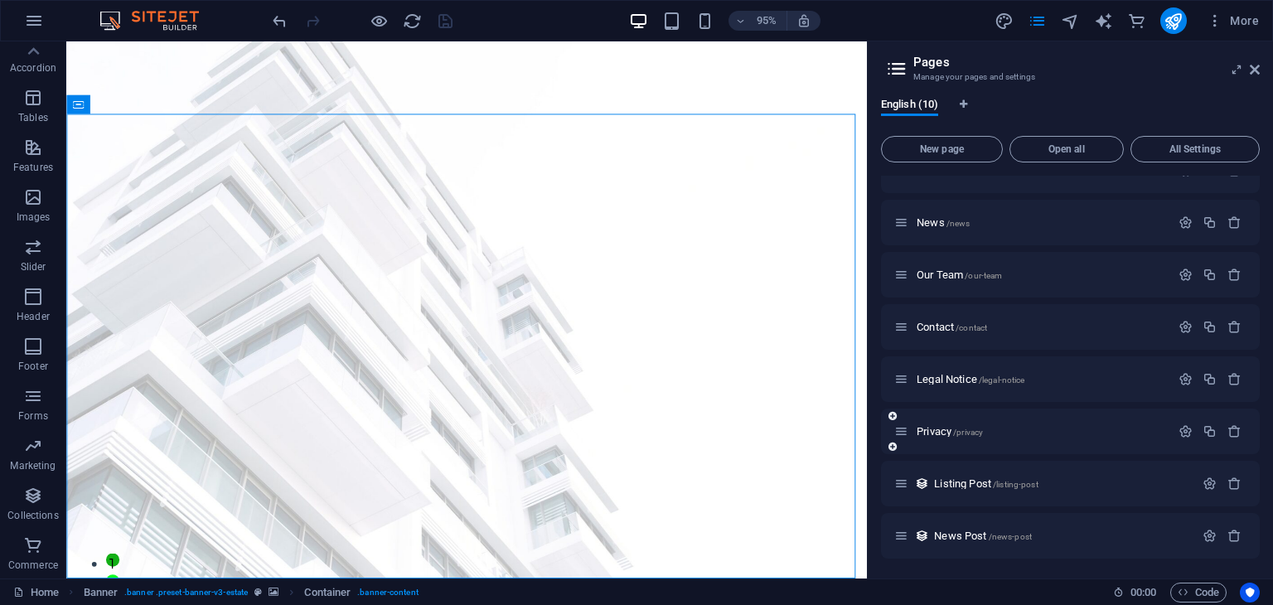
scroll to position [0, 0]
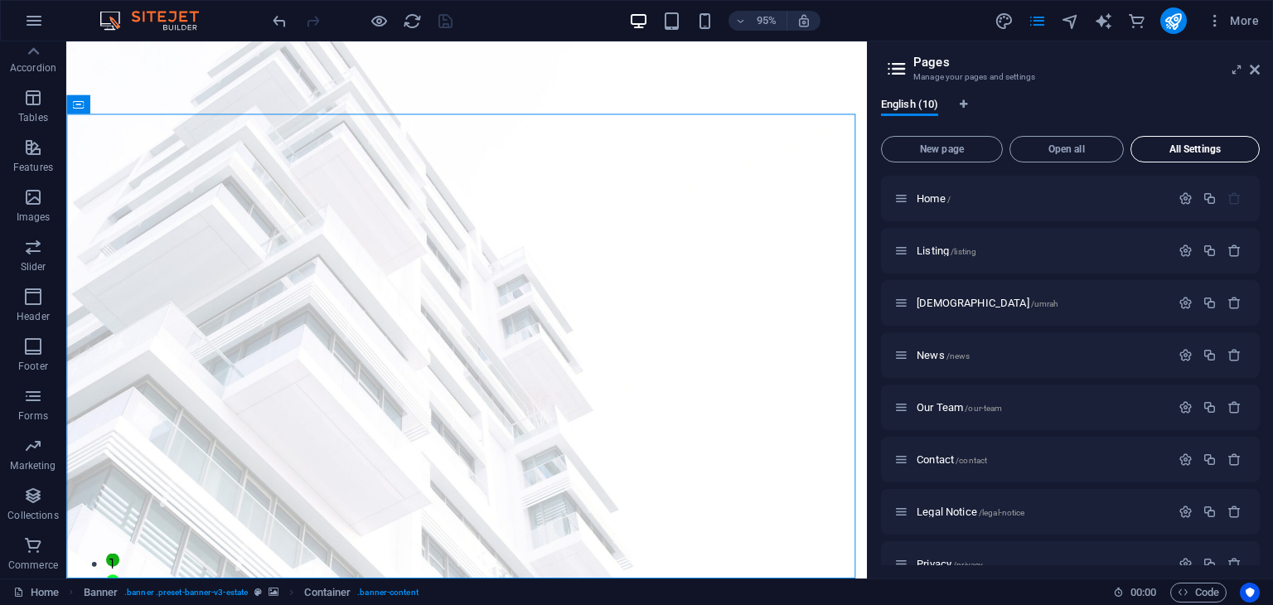
click at [1187, 148] on span "All Settings" at bounding box center [1195, 149] width 114 height 10
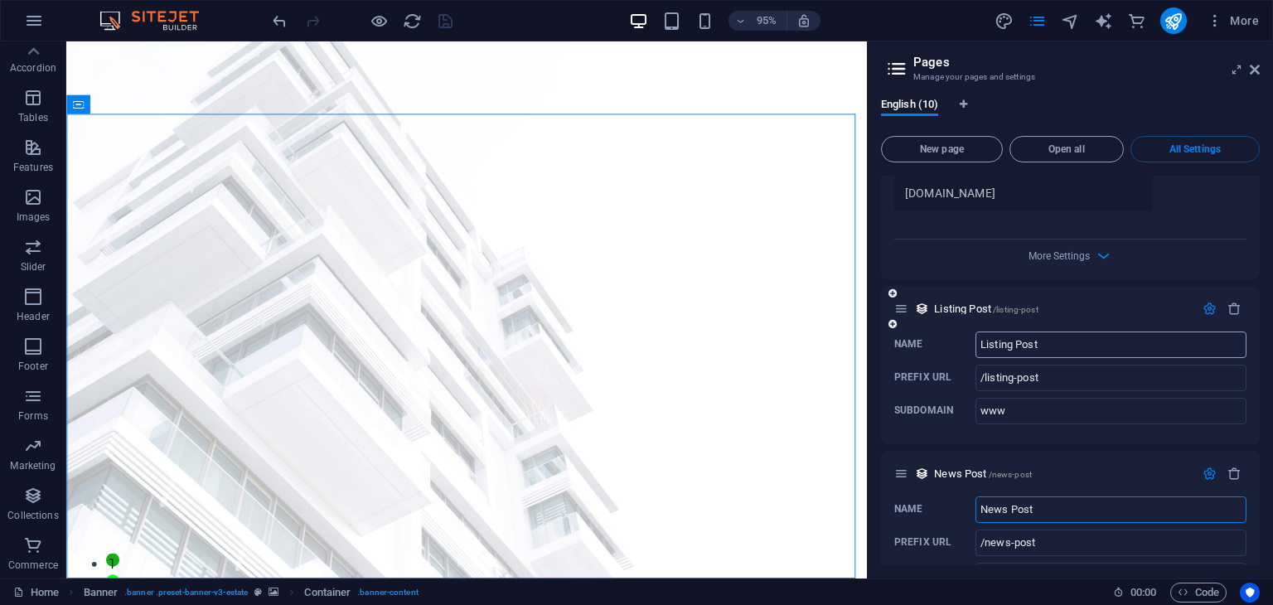
scroll to position [5297, 0]
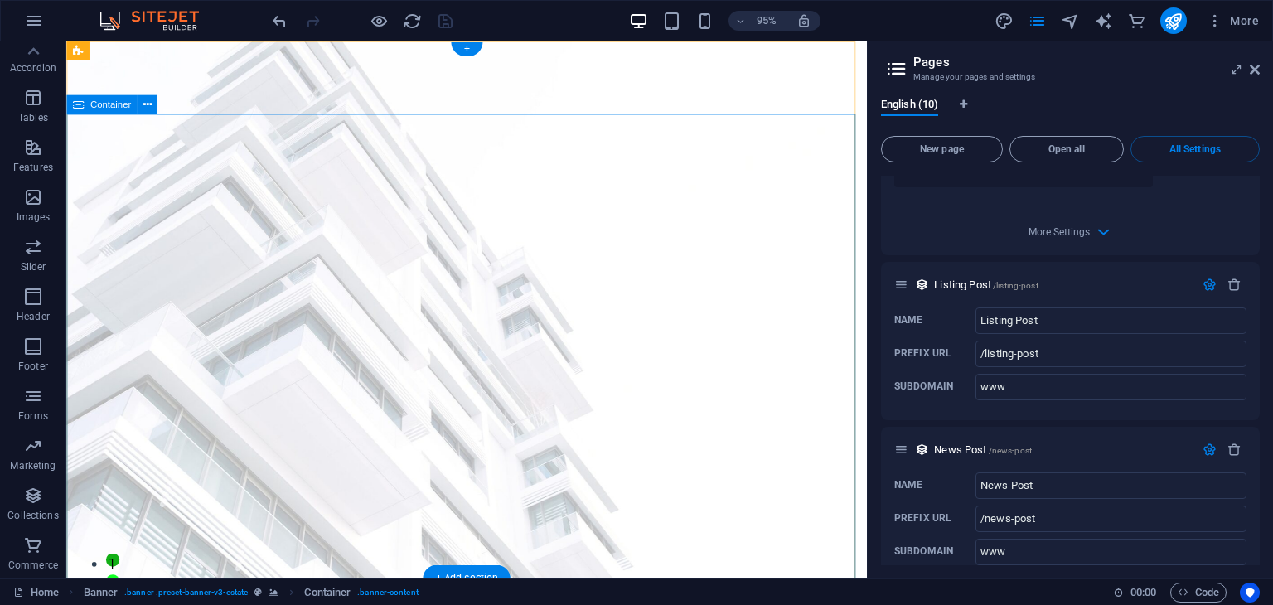
click at [1256, 71] on icon at bounding box center [1255, 69] width 10 height 13
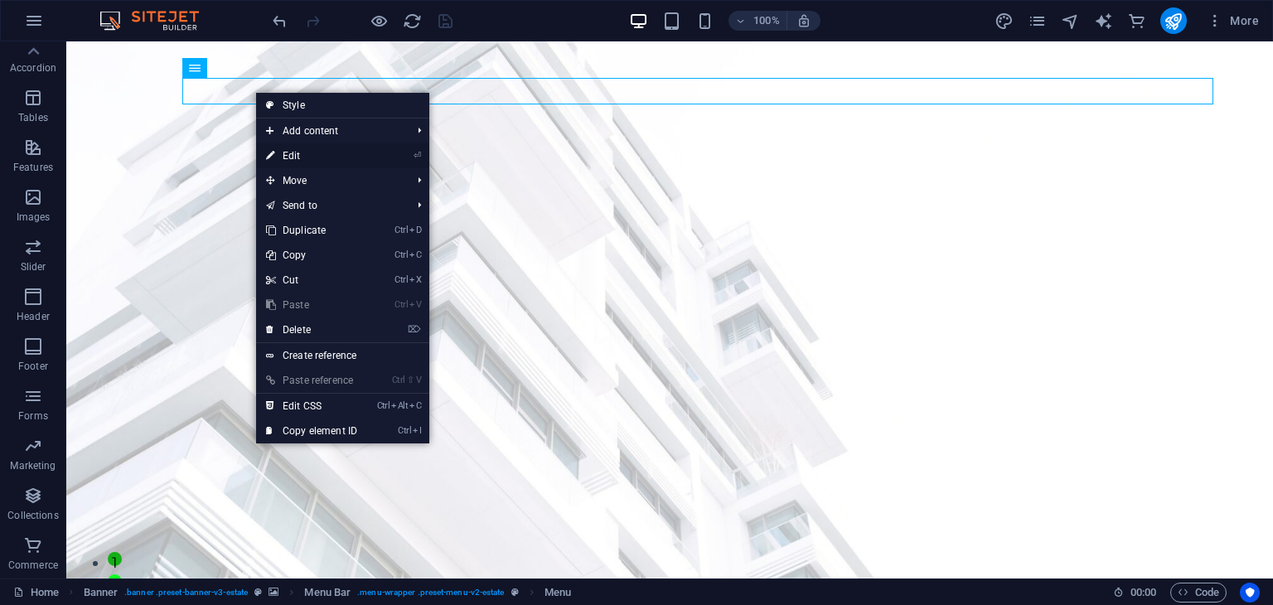
click at [296, 159] on link "⏎ Edit" at bounding box center [311, 155] width 111 height 25
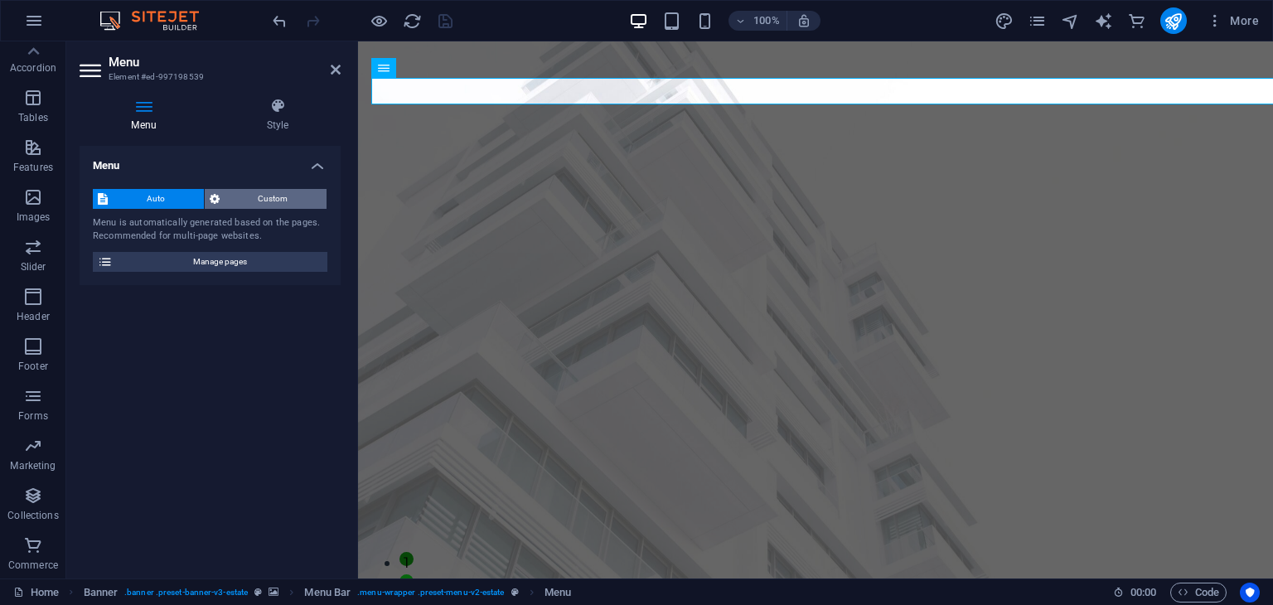
click at [257, 199] on span "Custom" at bounding box center [274, 199] width 98 height 20
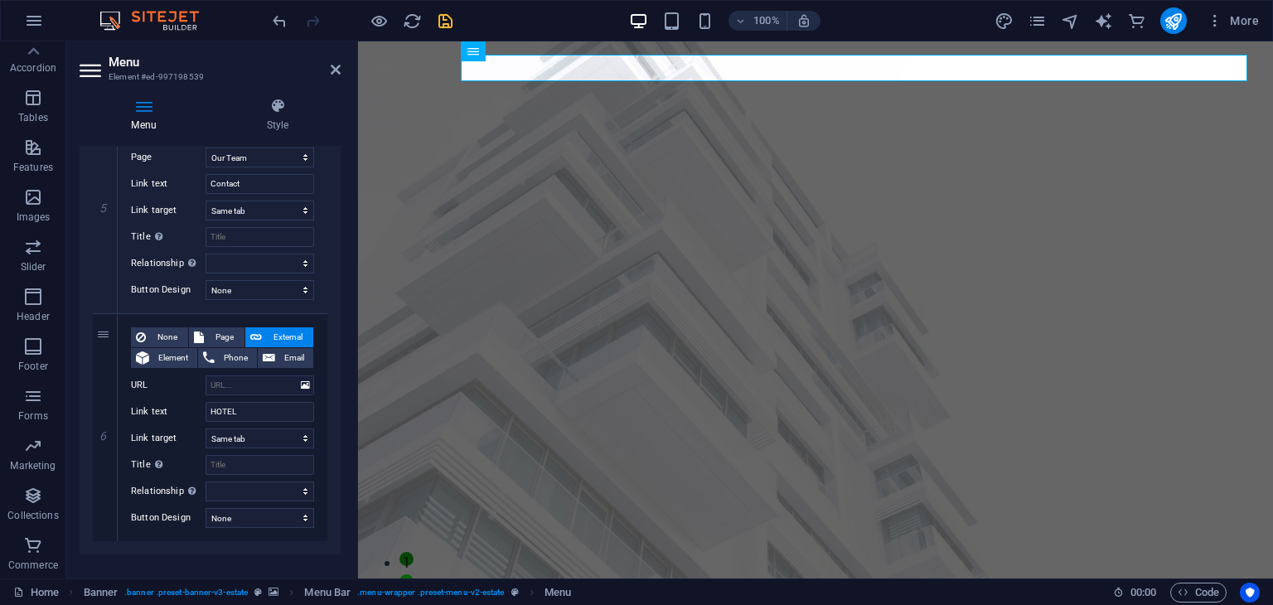
scroll to position [1150, 0]
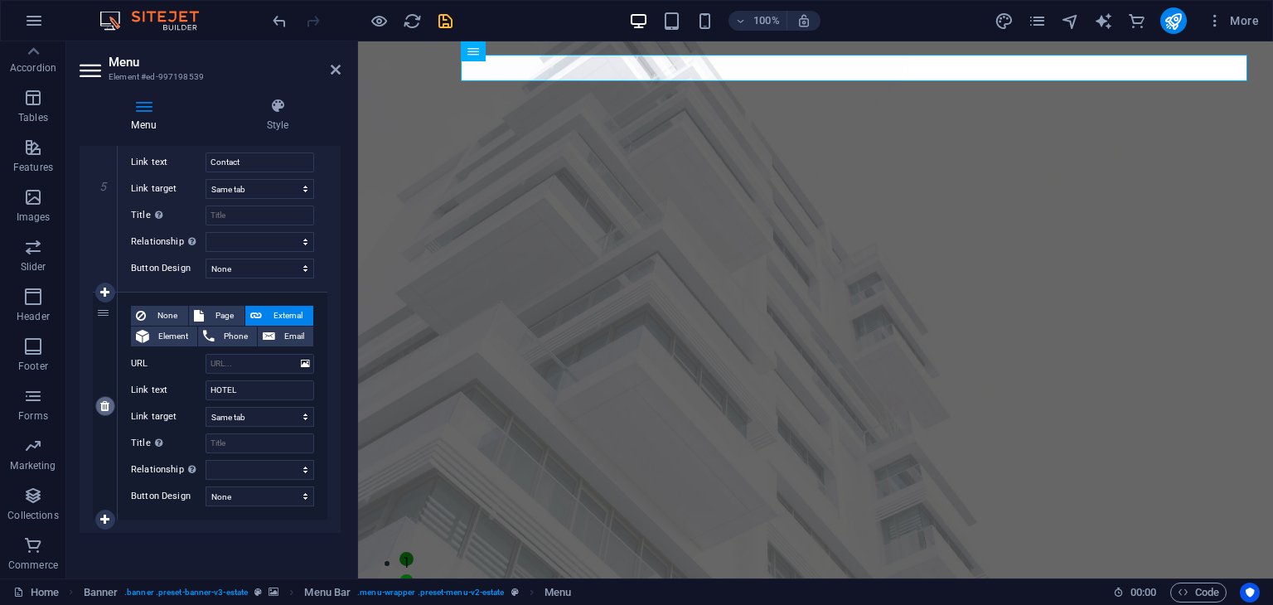
click at [103, 405] on icon at bounding box center [104, 406] width 9 height 12
select select
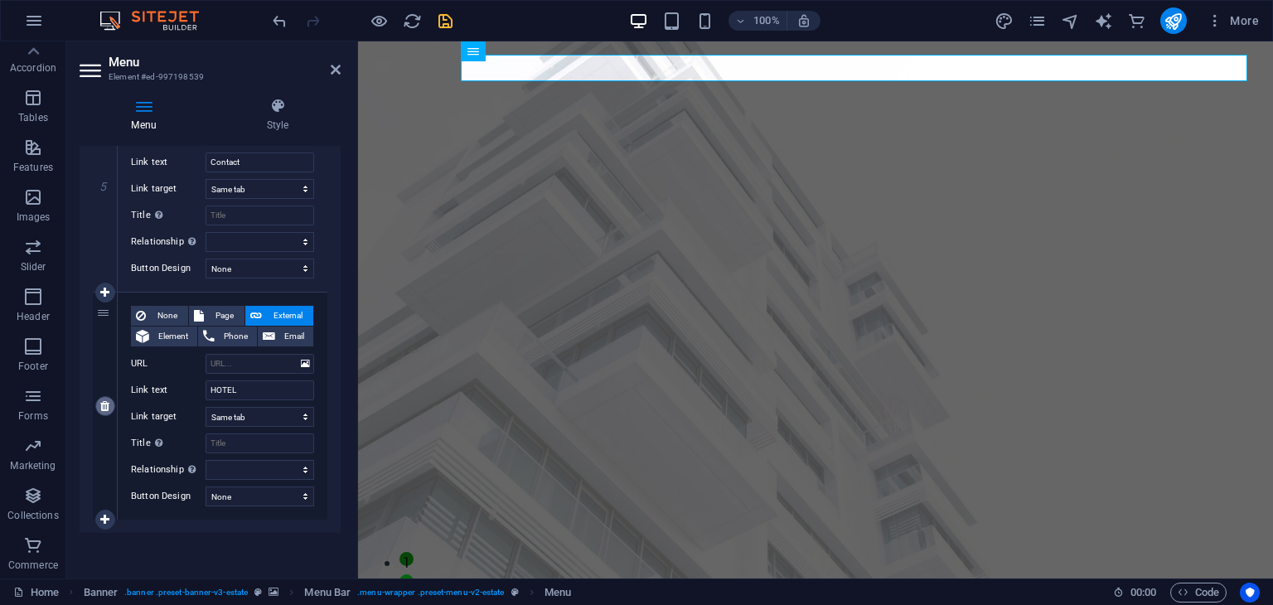
select select
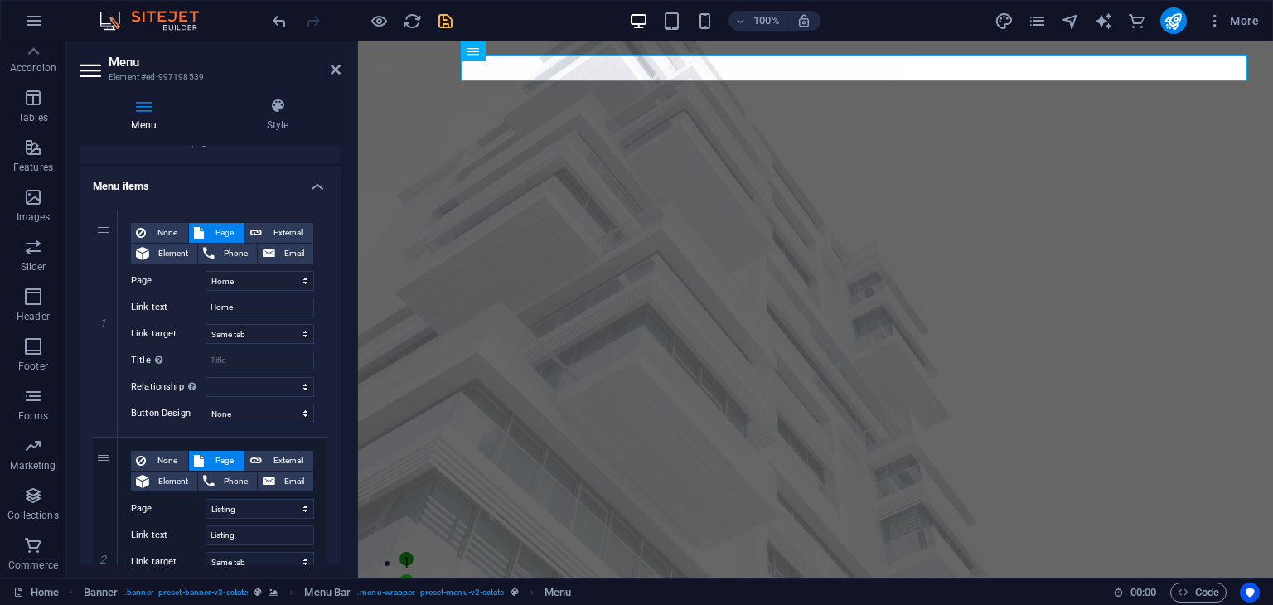
scroll to position [0, 0]
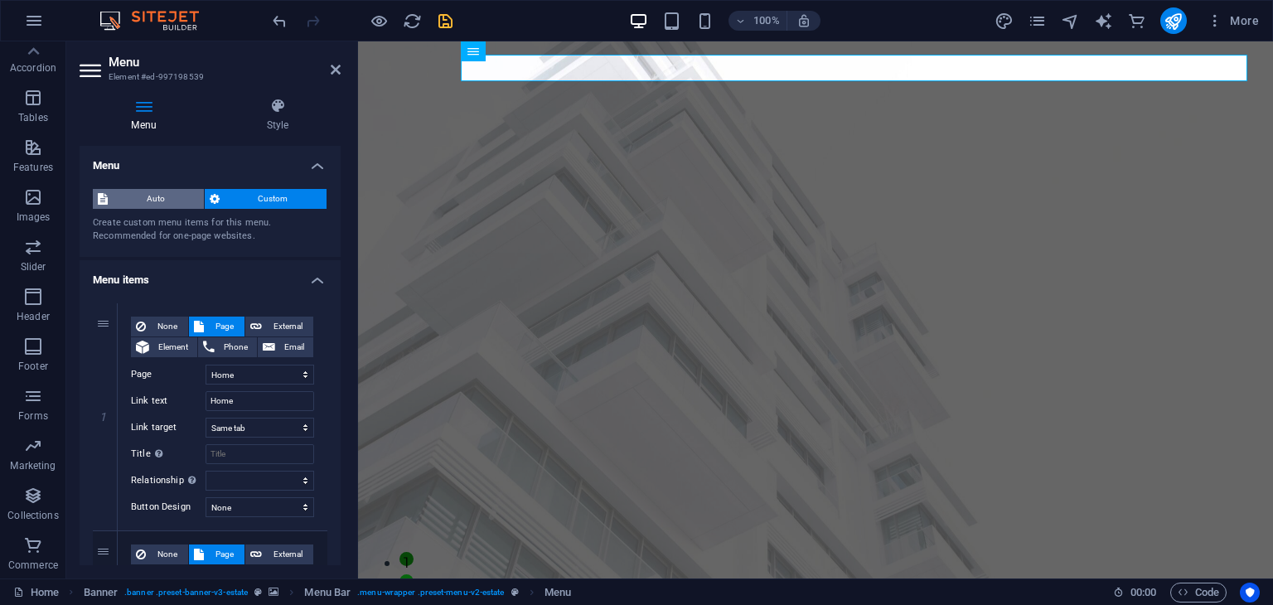
click at [156, 200] on span "Auto" at bounding box center [156, 199] width 86 height 20
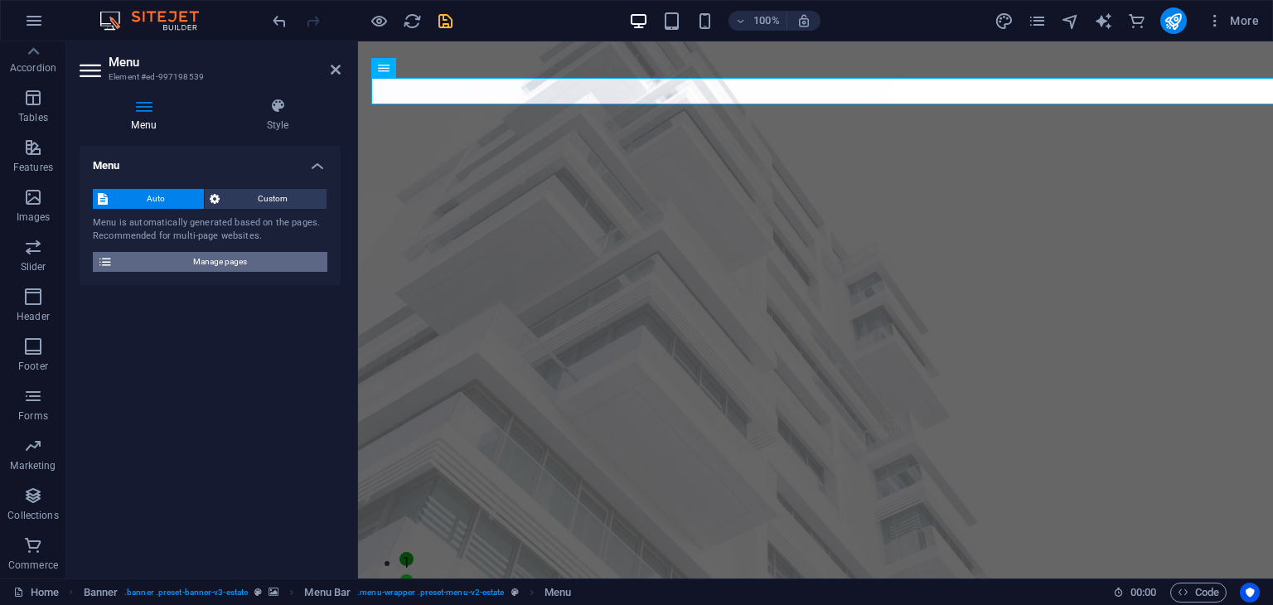
click at [196, 259] on span "Manage pages" at bounding box center [220, 262] width 205 height 20
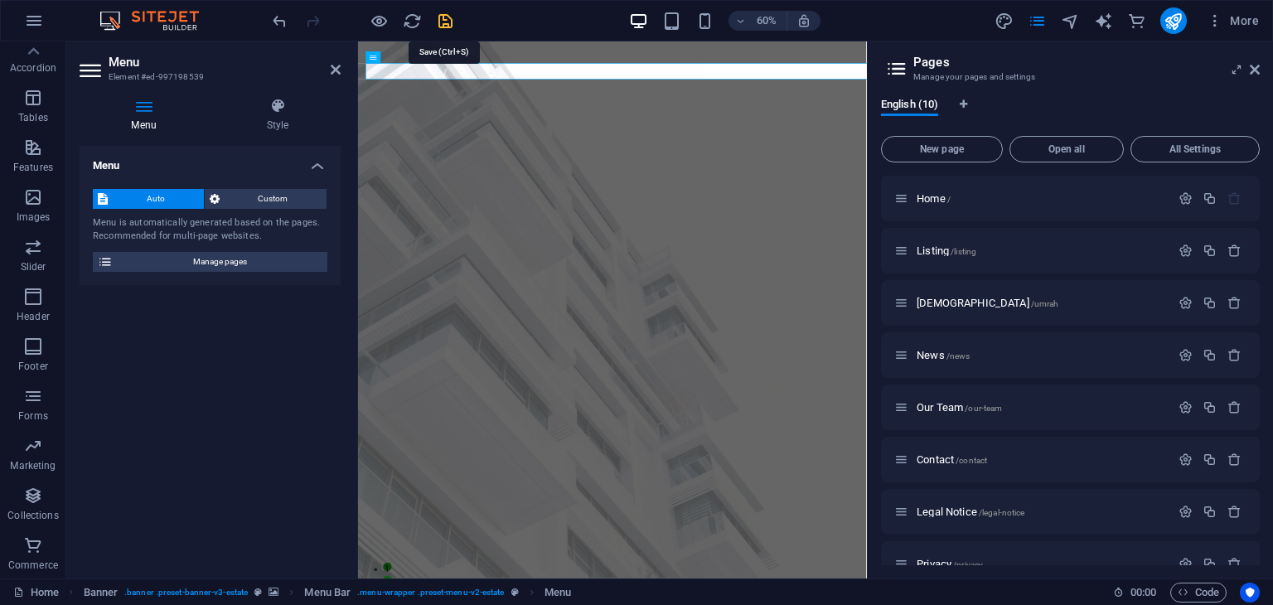
click at [444, 19] on icon "save" at bounding box center [445, 21] width 19 height 19
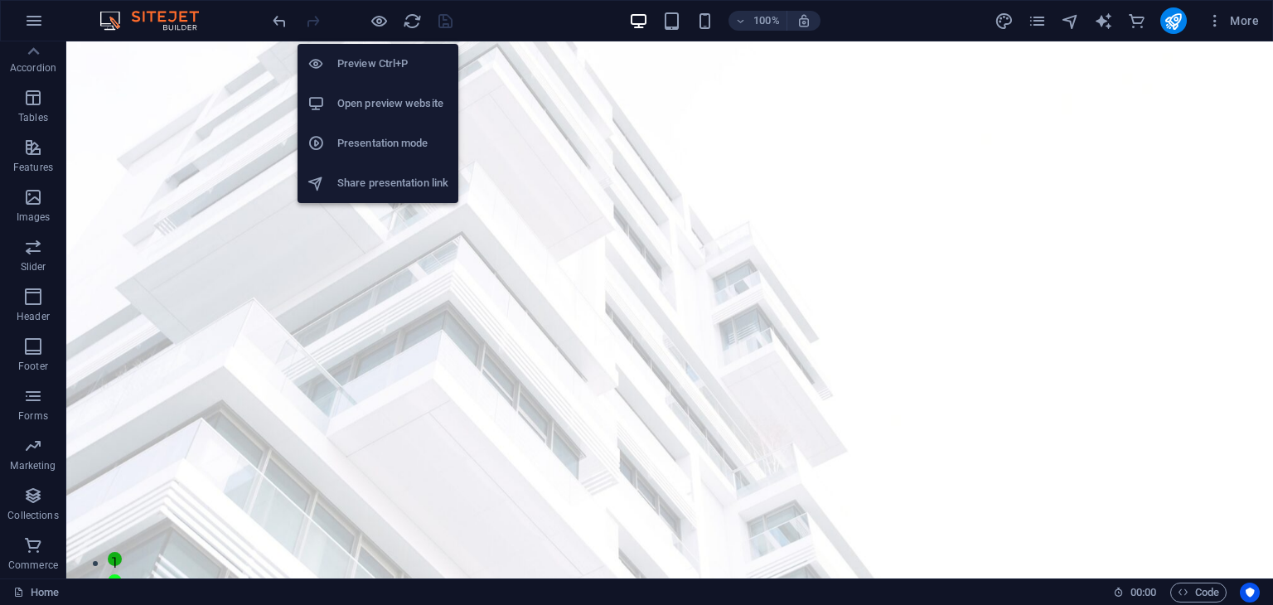
click at [383, 102] on h6 "Open preview website" at bounding box center [392, 104] width 111 height 20
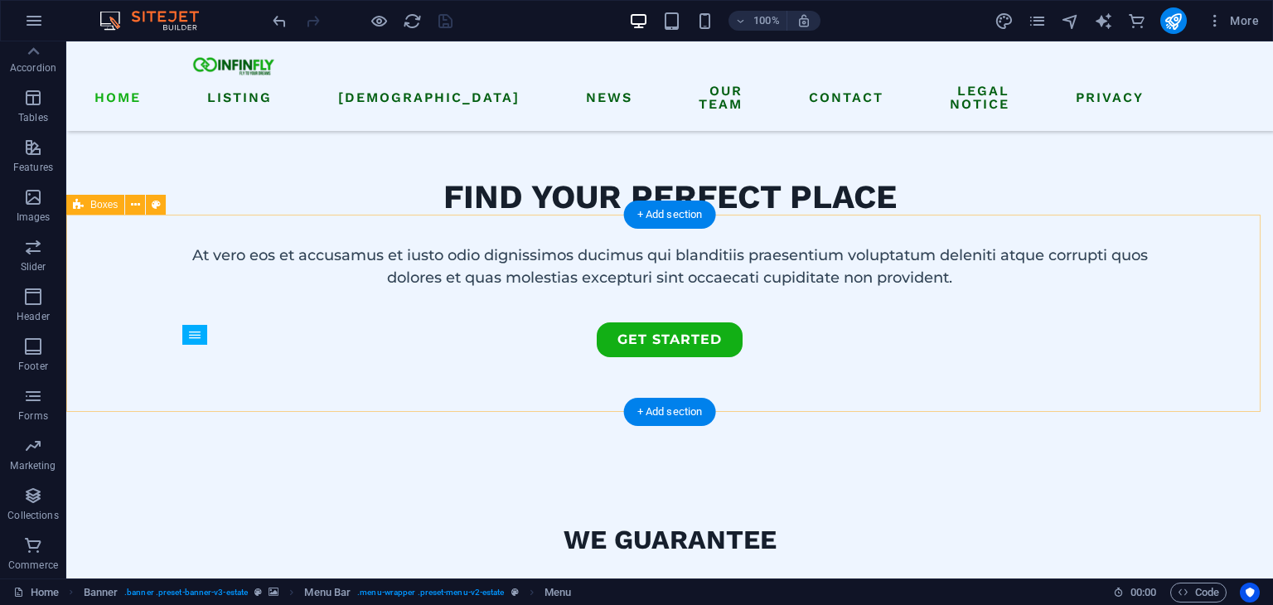
scroll to position [497, 0]
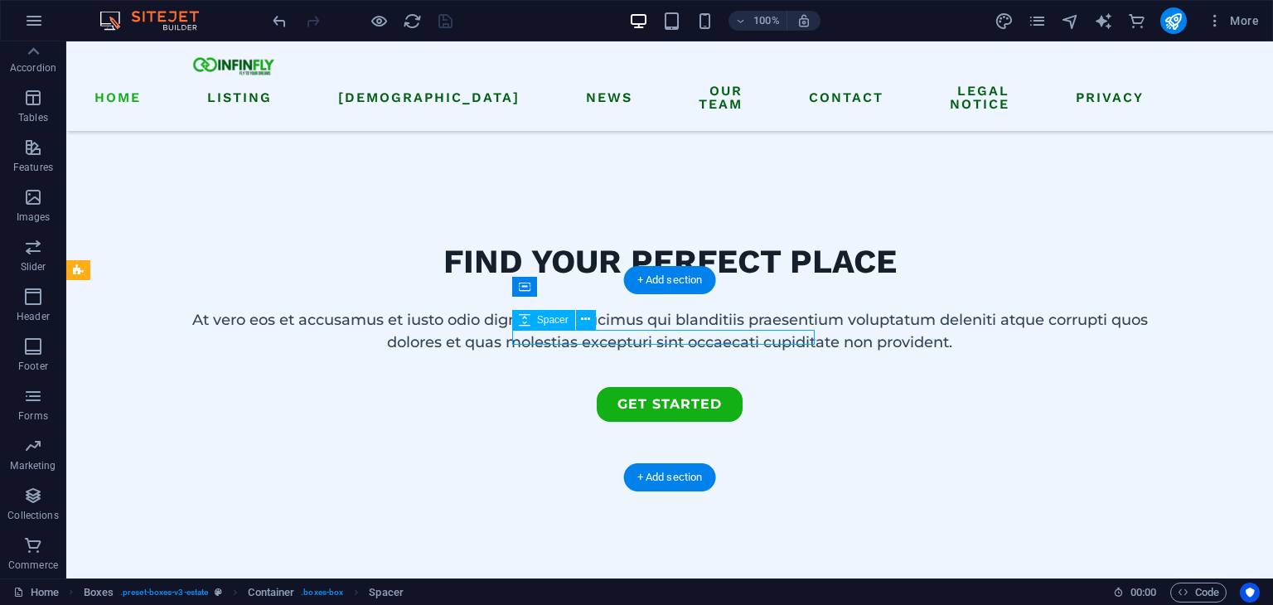
drag, startPoint x: 698, startPoint y: 342, endPoint x: 675, endPoint y: 340, distance: 22.5
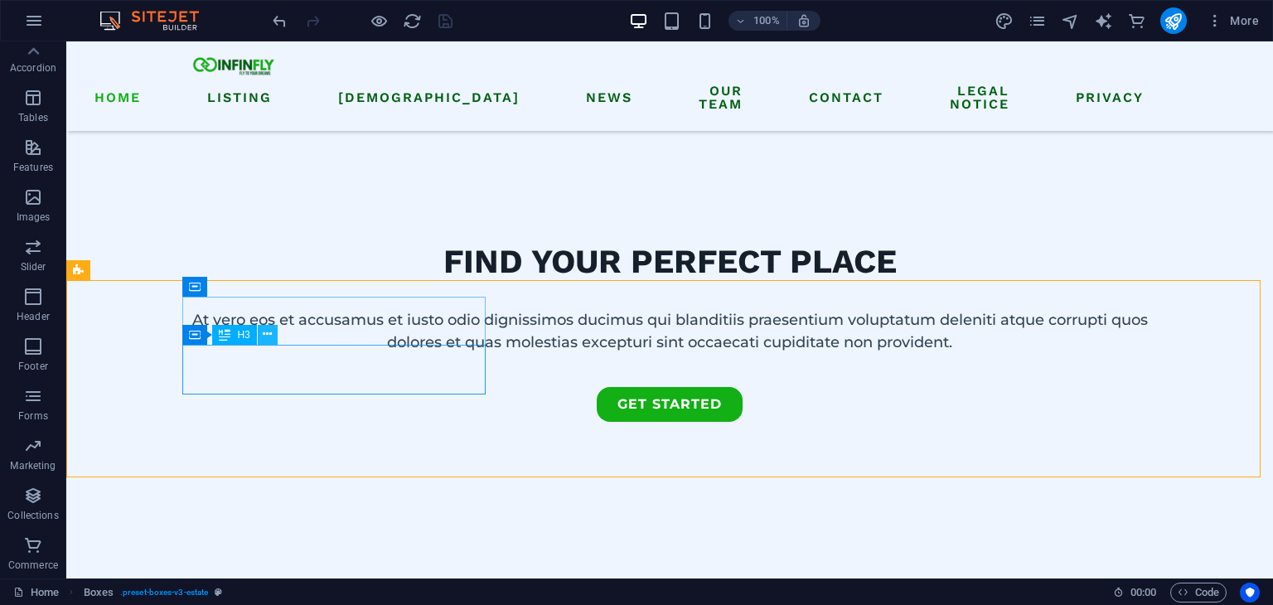
click at [269, 339] on icon at bounding box center [267, 334] width 9 height 17
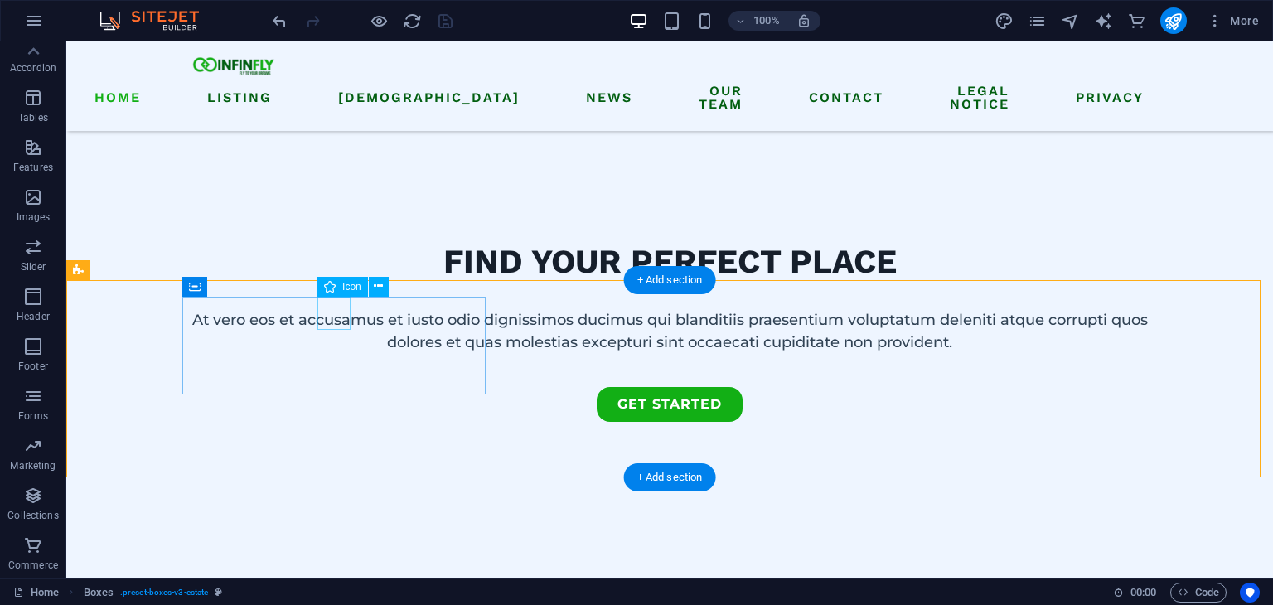
select select "xMidYMid"
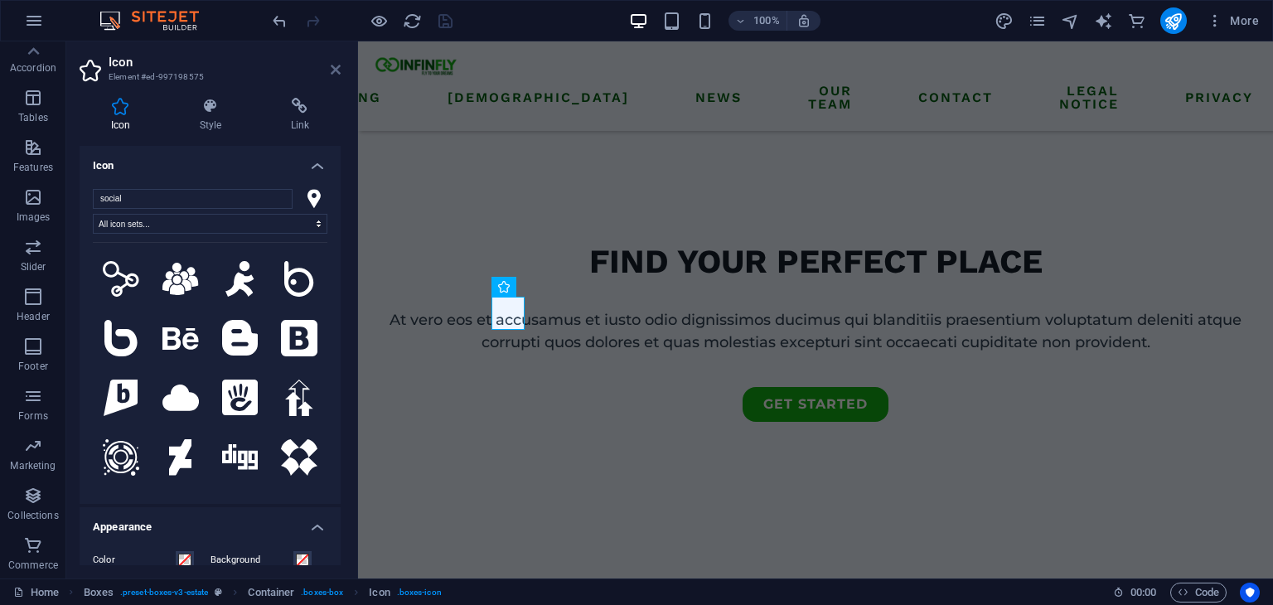
click at [335, 70] on icon at bounding box center [336, 69] width 10 height 13
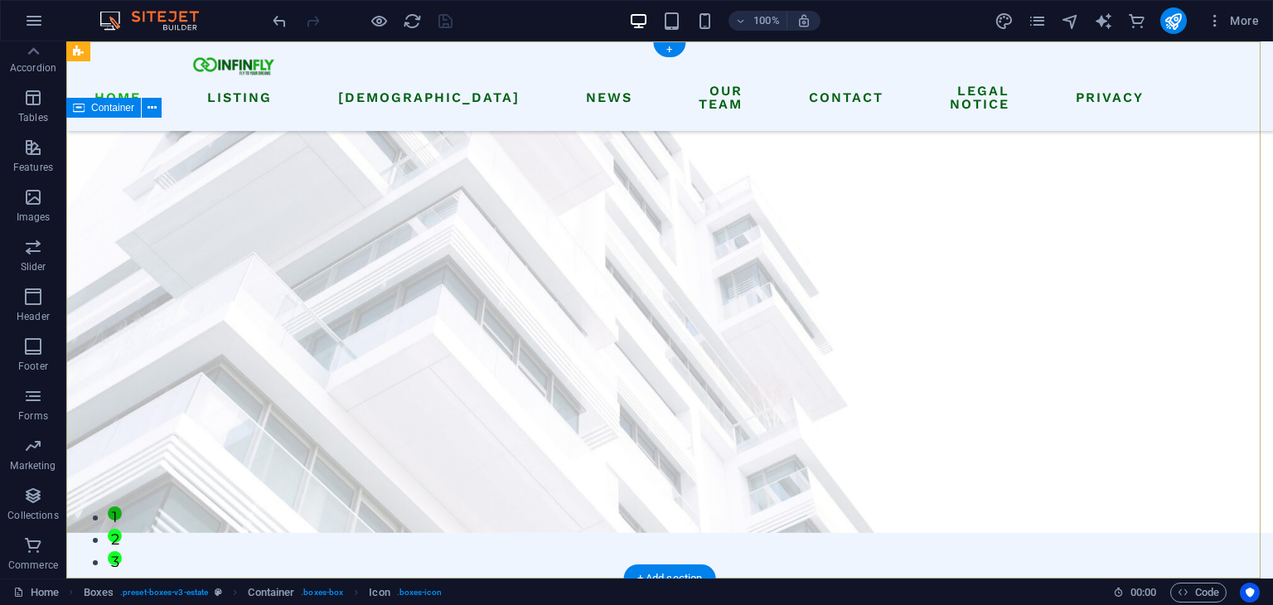
scroll to position [0, 0]
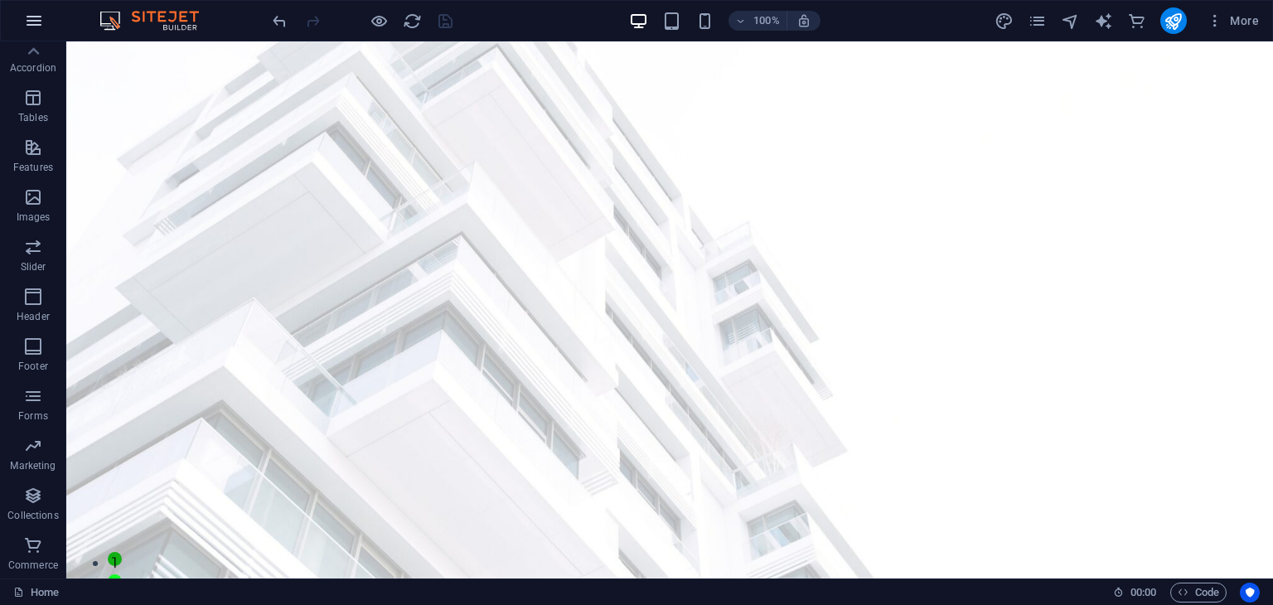
click at [30, 21] on icon "button" at bounding box center [34, 21] width 20 height 20
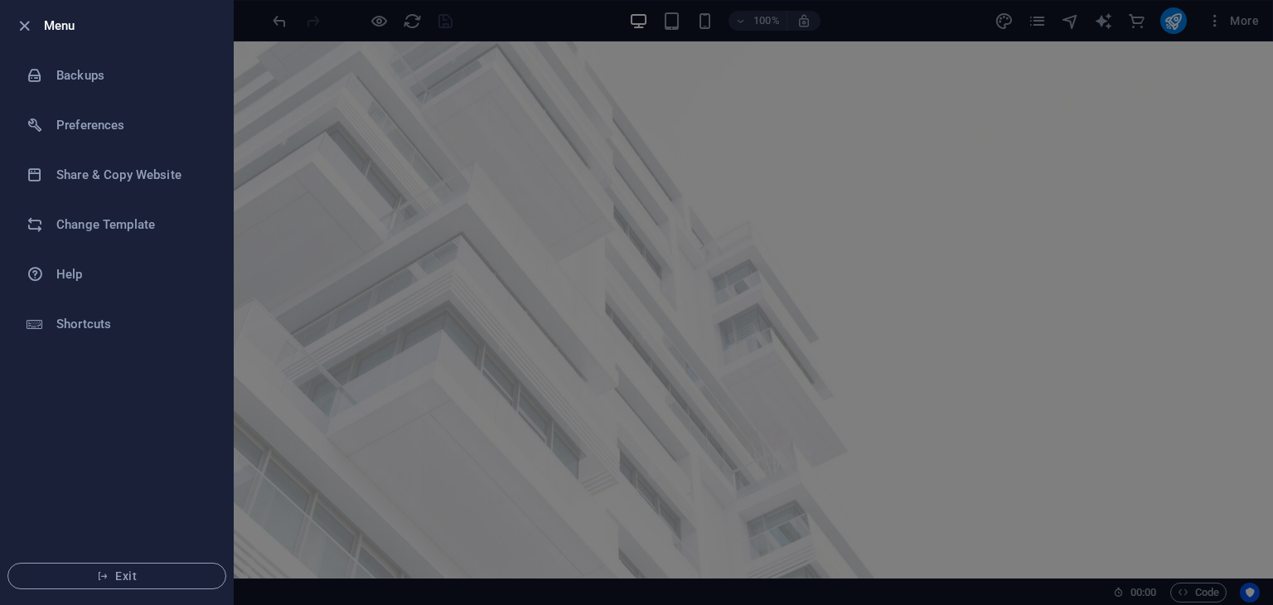
click at [356, 436] on div at bounding box center [636, 302] width 1273 height 605
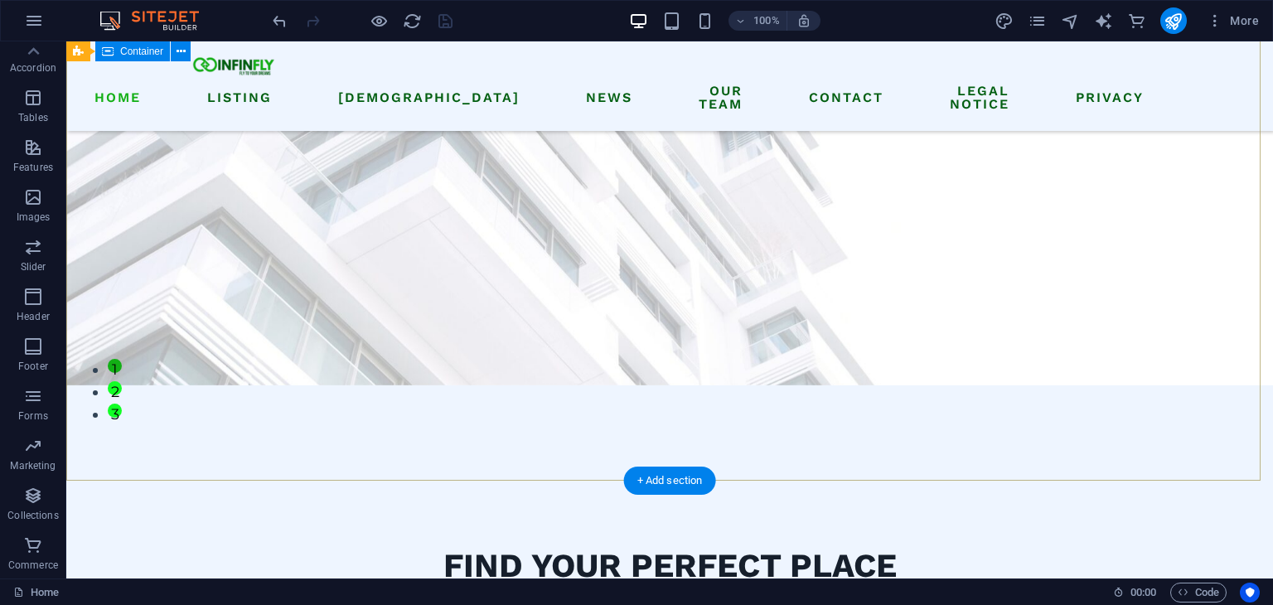
scroll to position [83, 0]
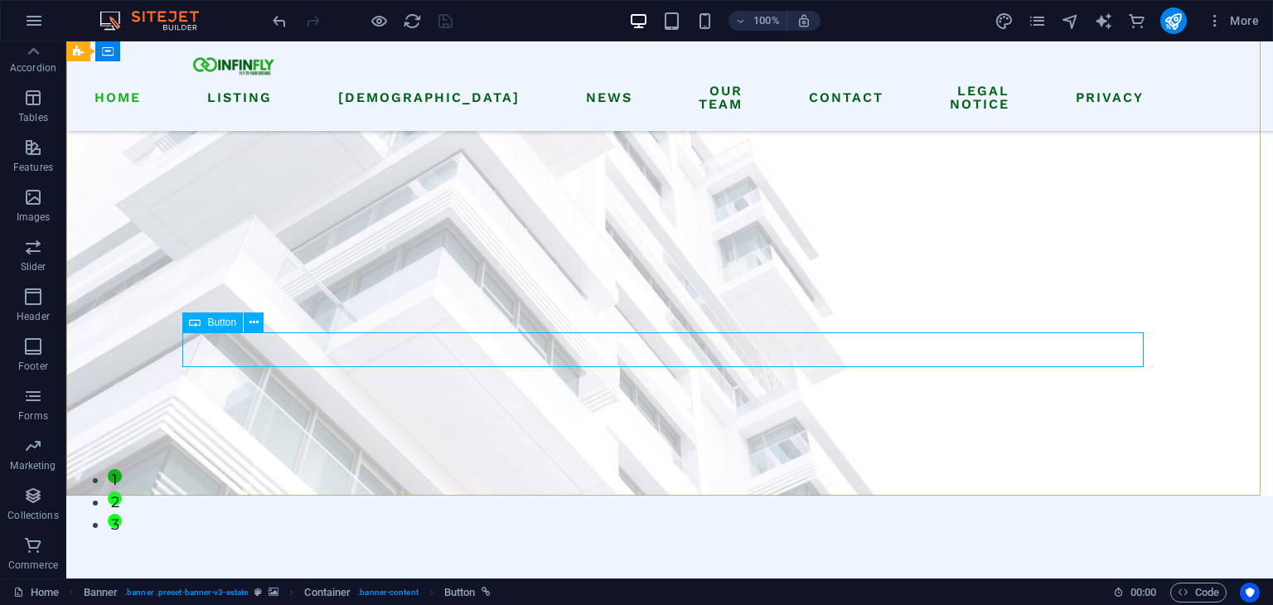
click at [195, 326] on icon at bounding box center [195, 322] width 12 height 20
click at [253, 322] on icon at bounding box center [253, 322] width 9 height 17
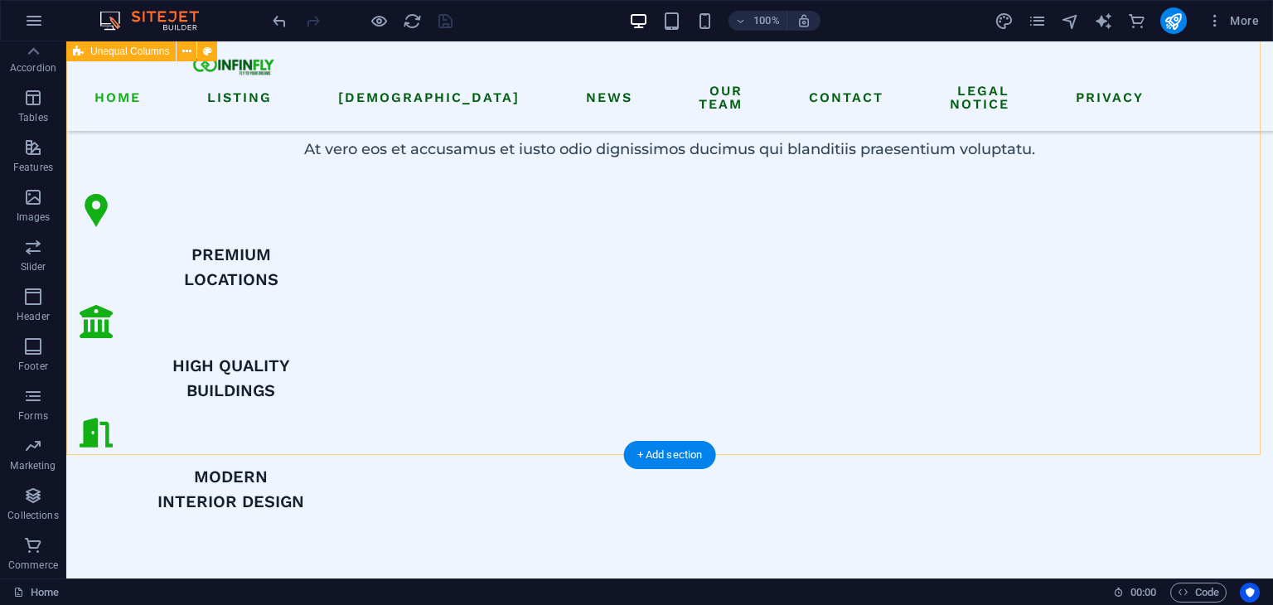
scroll to position [1077, 0]
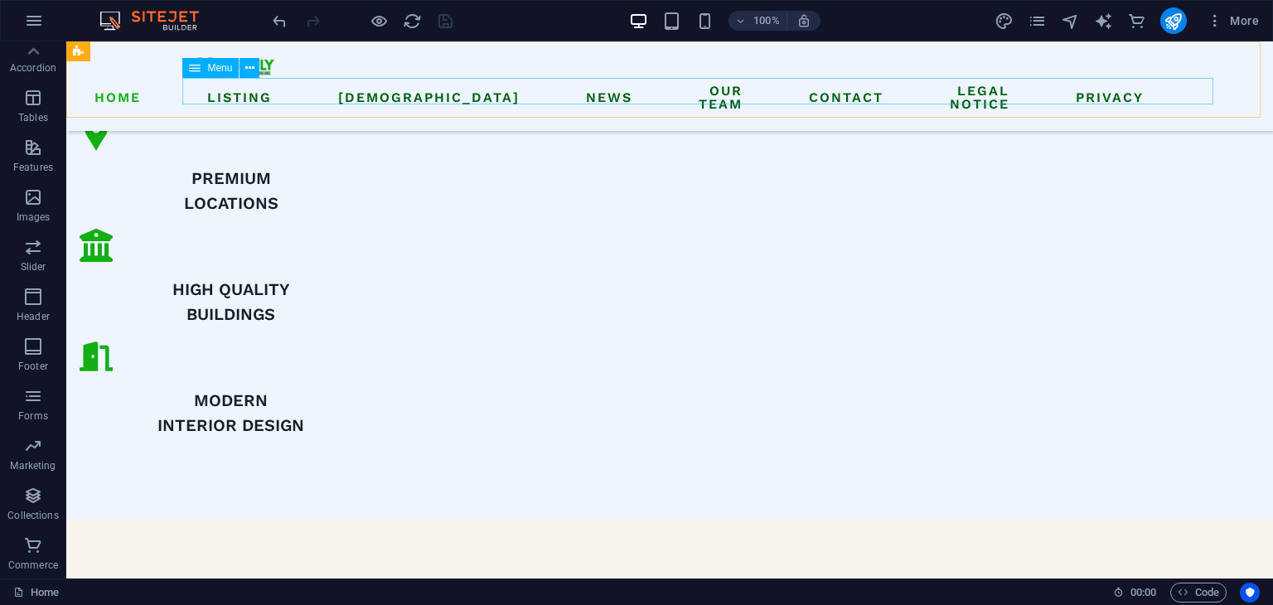
click at [334, 90] on nav "Home Listing UMRAH News Our Team Contact Legal Notice Privacy" at bounding box center [669, 98] width 961 height 40
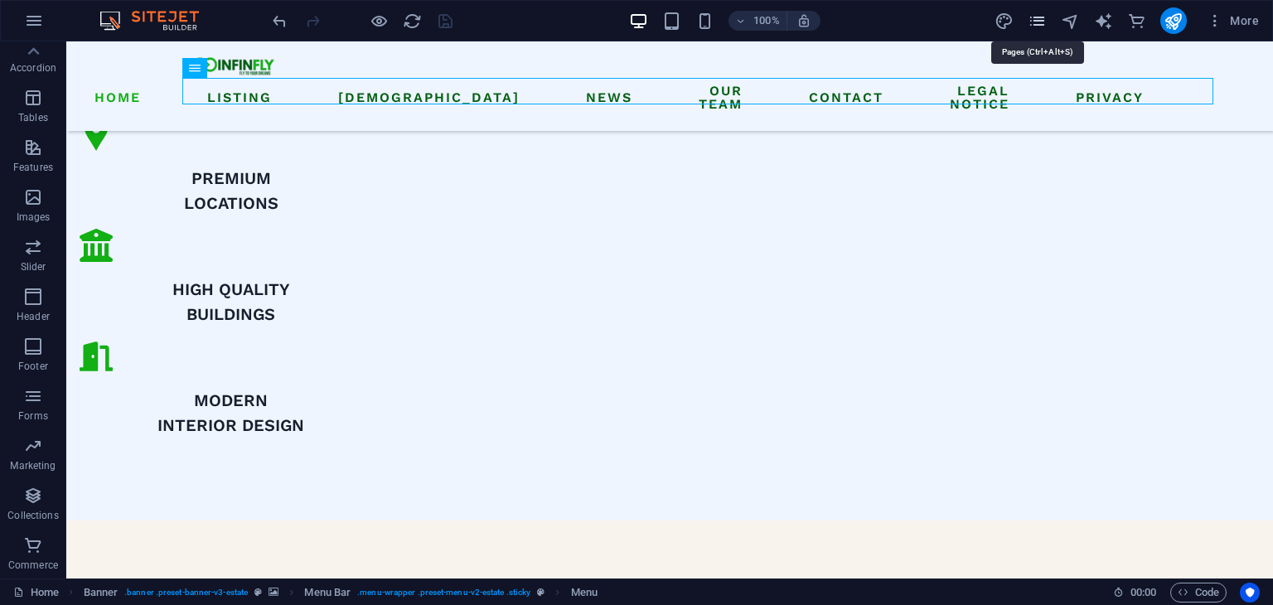
click at [1039, 24] on icon "pages" at bounding box center [1037, 21] width 19 height 19
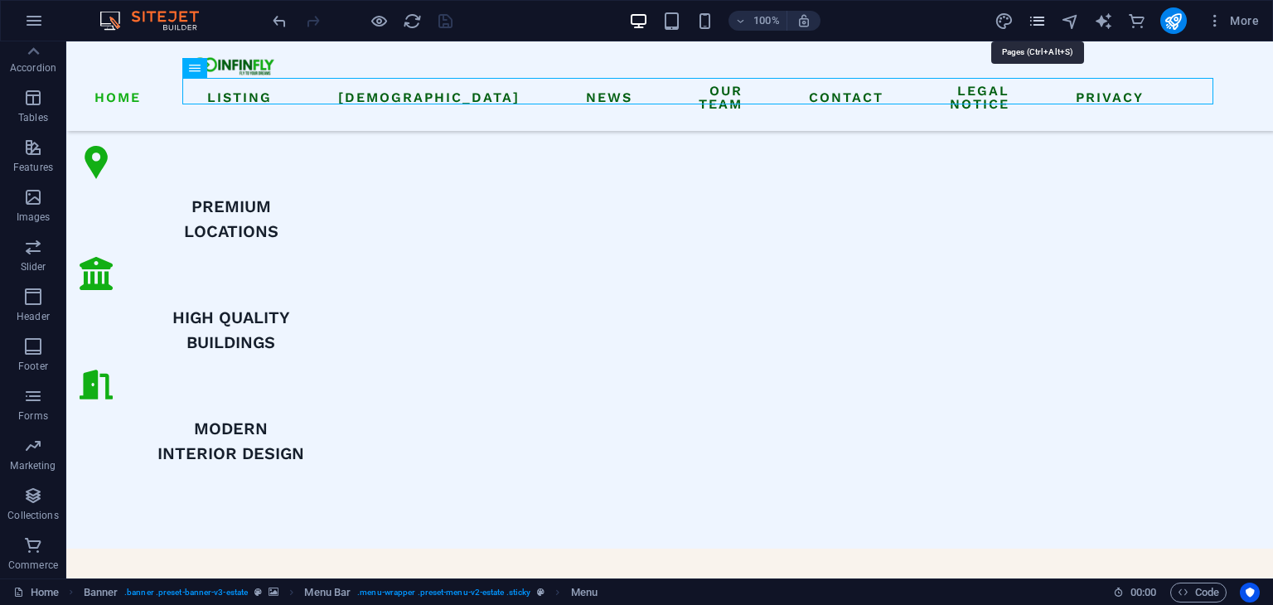
scroll to position [1174, 0]
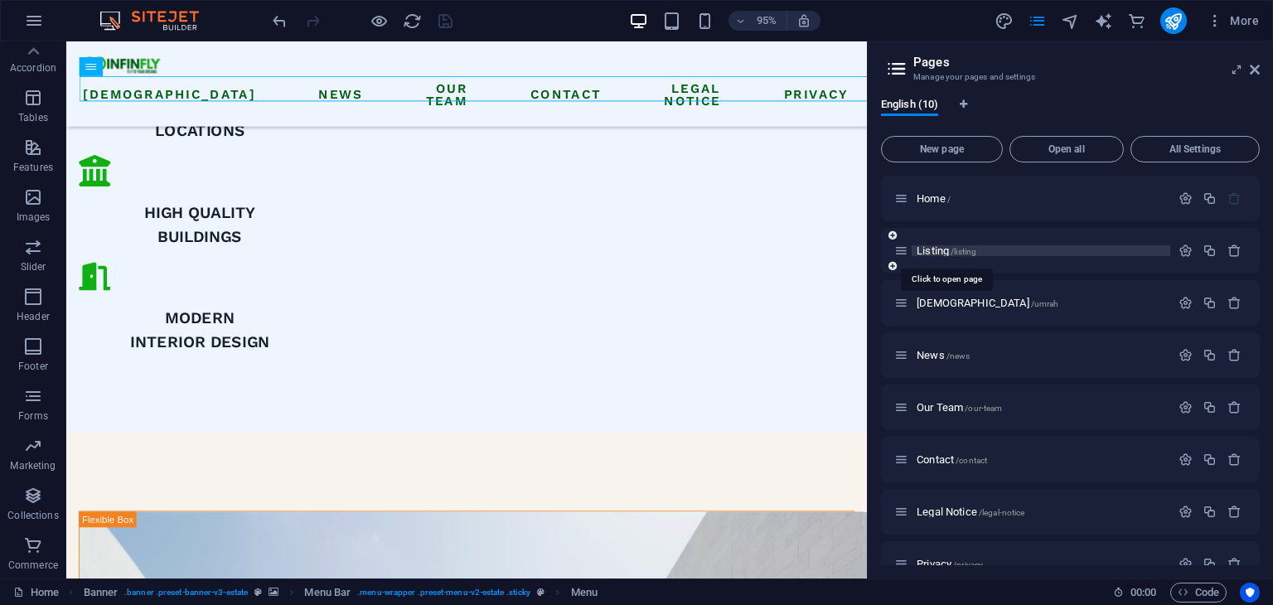
click at [932, 249] on span "Listing /listing" at bounding box center [947, 250] width 60 height 12
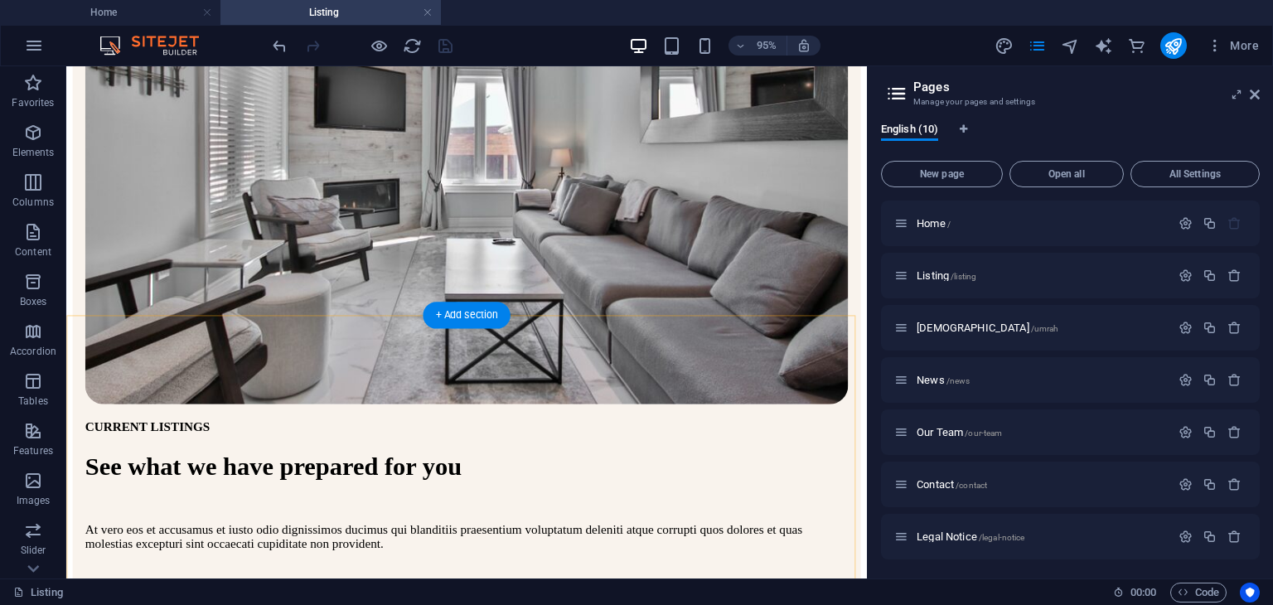
scroll to position [332, 0]
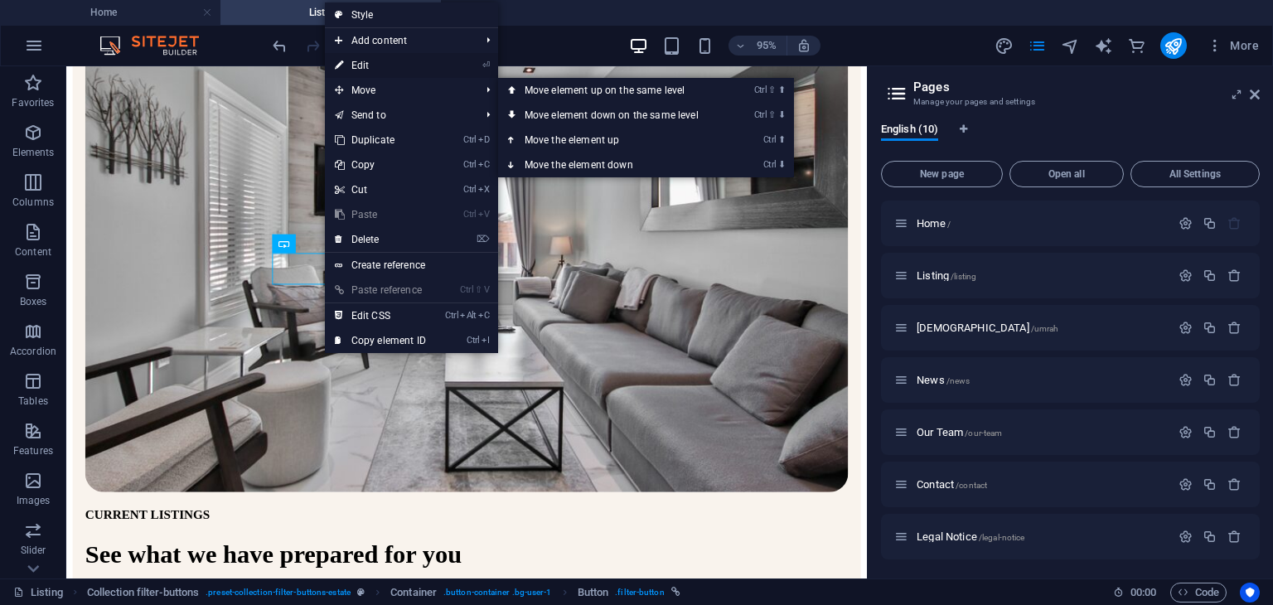
click at [378, 65] on link "⏎ Edit" at bounding box center [380, 65] width 111 height 25
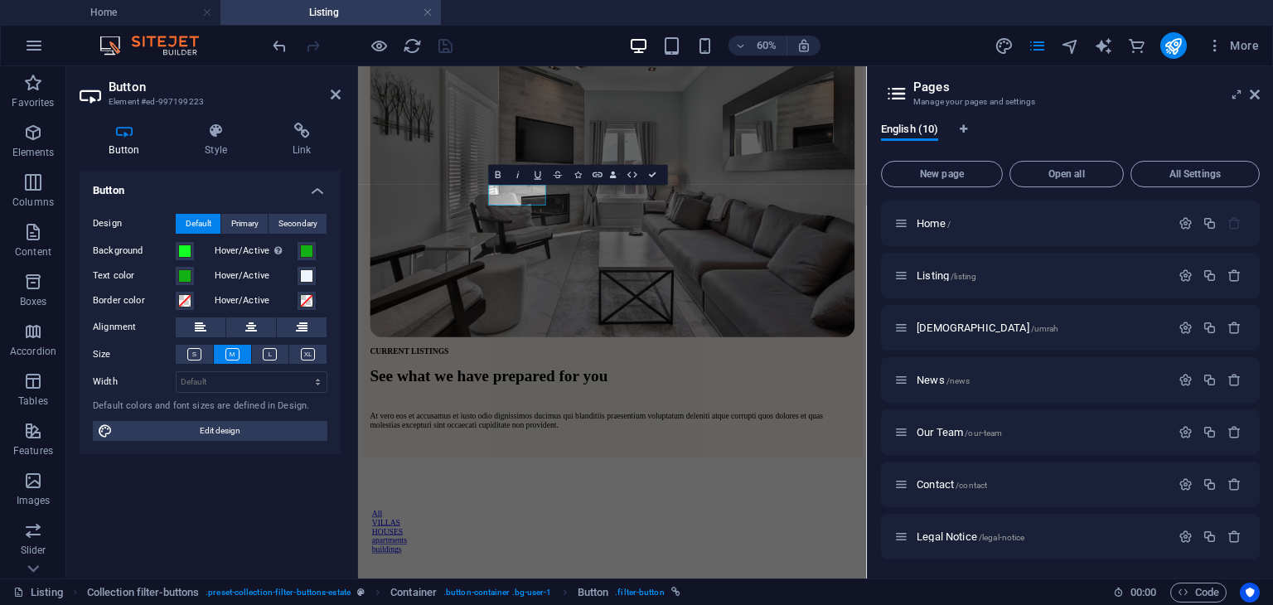
scroll to position [331, 0]
click at [230, 434] on span "Edit design" at bounding box center [220, 431] width 205 height 20
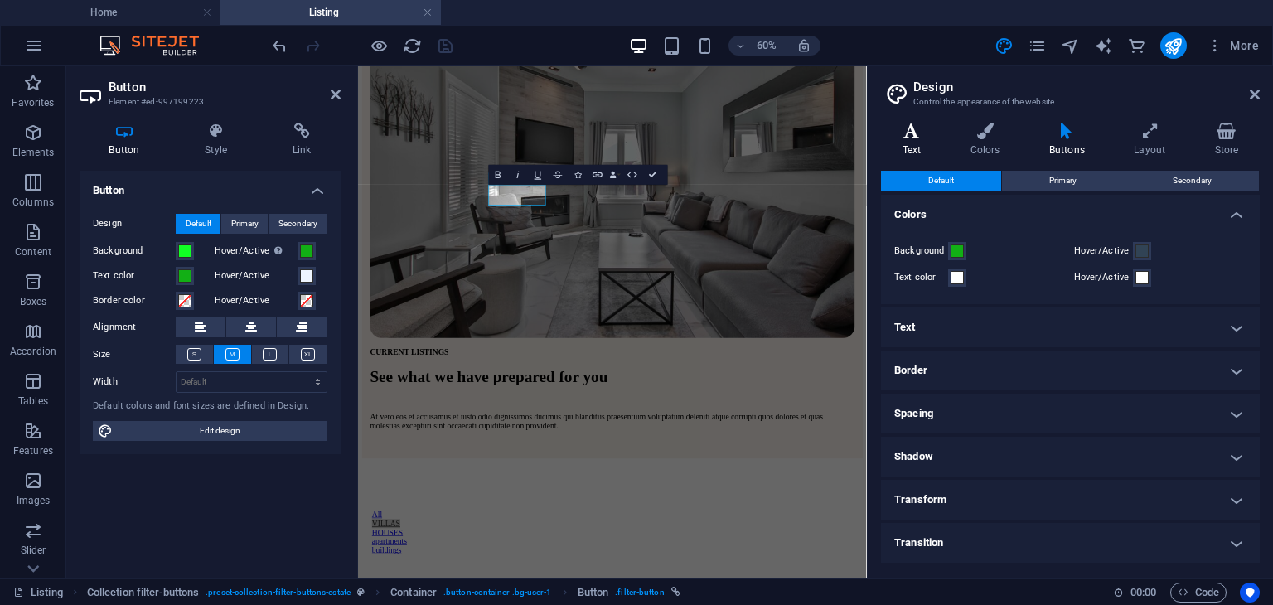
click at [914, 146] on h4 "Text" at bounding box center [915, 140] width 68 height 35
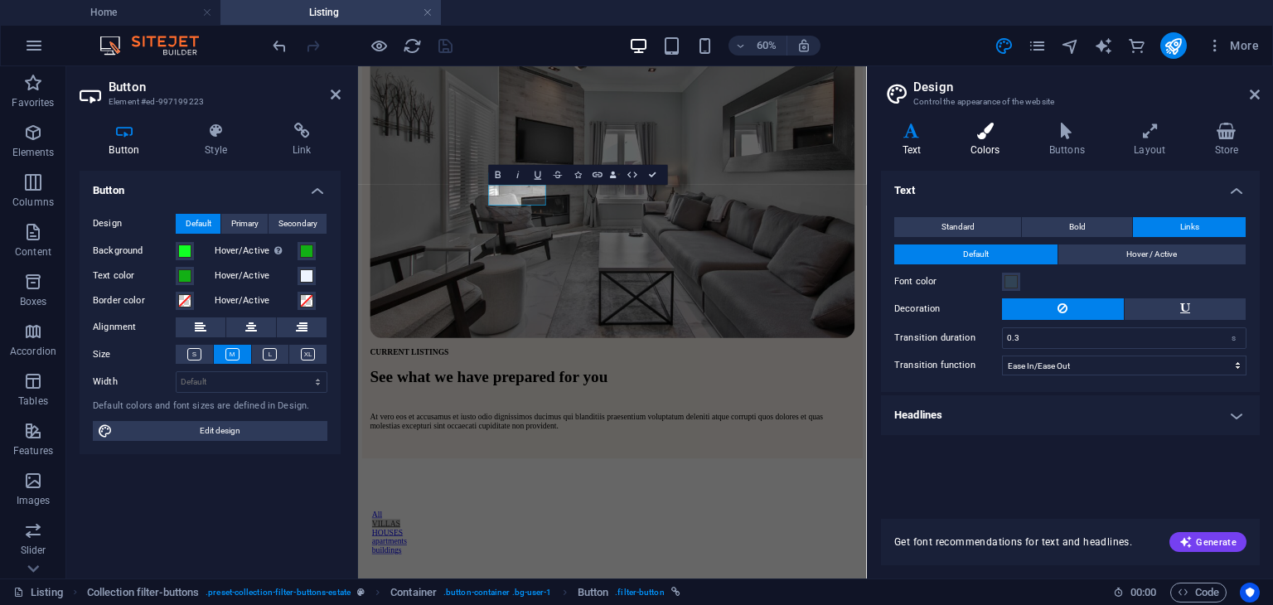
click at [988, 151] on h4 "Colors" at bounding box center [988, 140] width 79 height 35
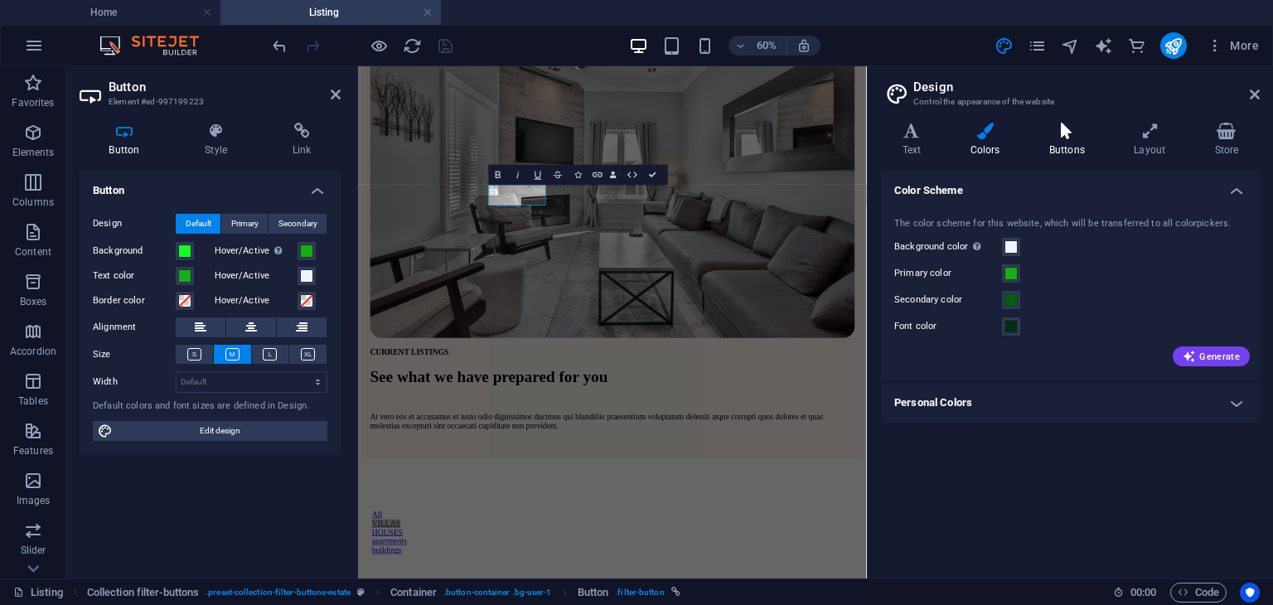
click at [1055, 151] on h4 "Buttons" at bounding box center [1070, 140] width 85 height 35
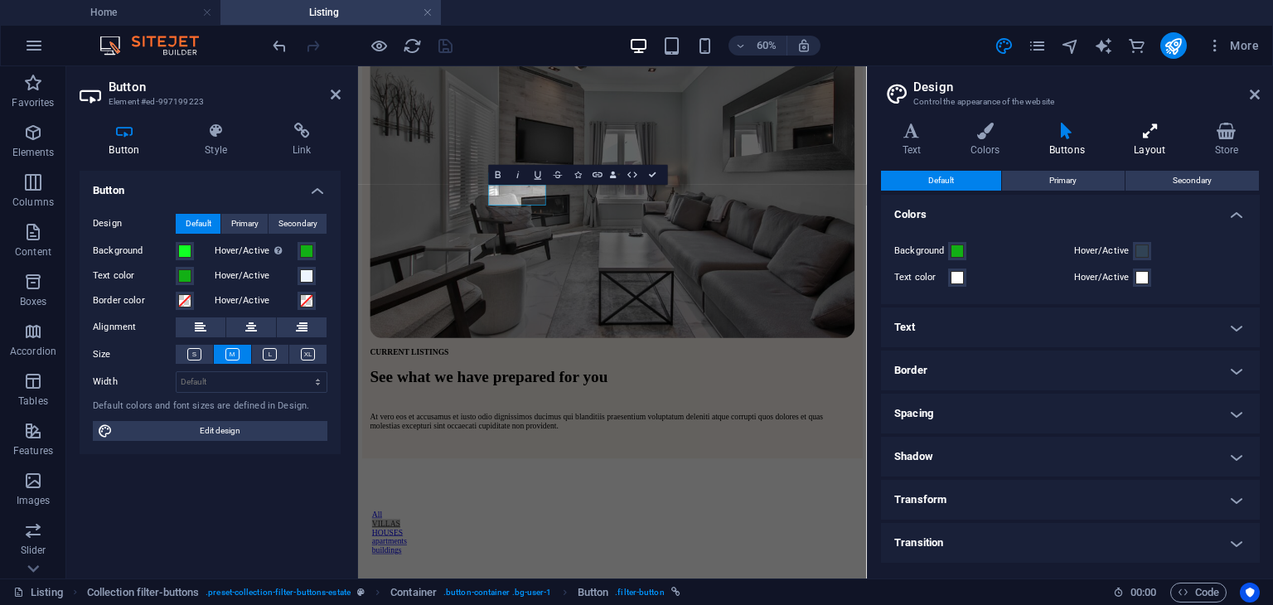
click at [1157, 146] on h4 "Layout" at bounding box center [1153, 140] width 80 height 35
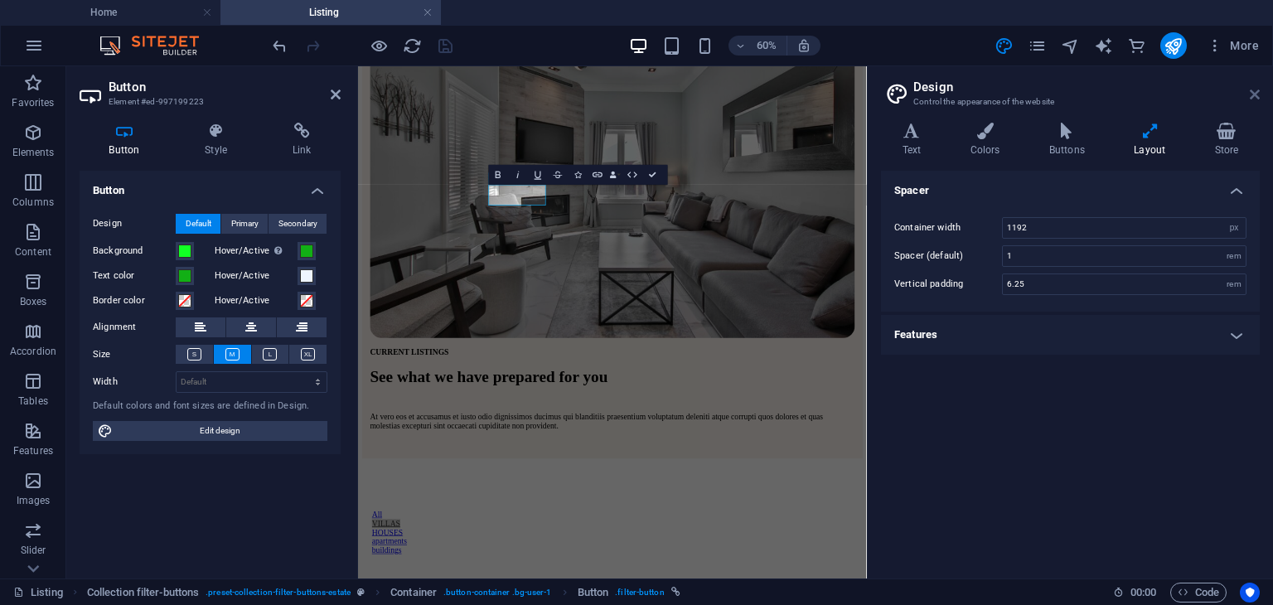
click at [1257, 92] on icon at bounding box center [1255, 94] width 10 height 13
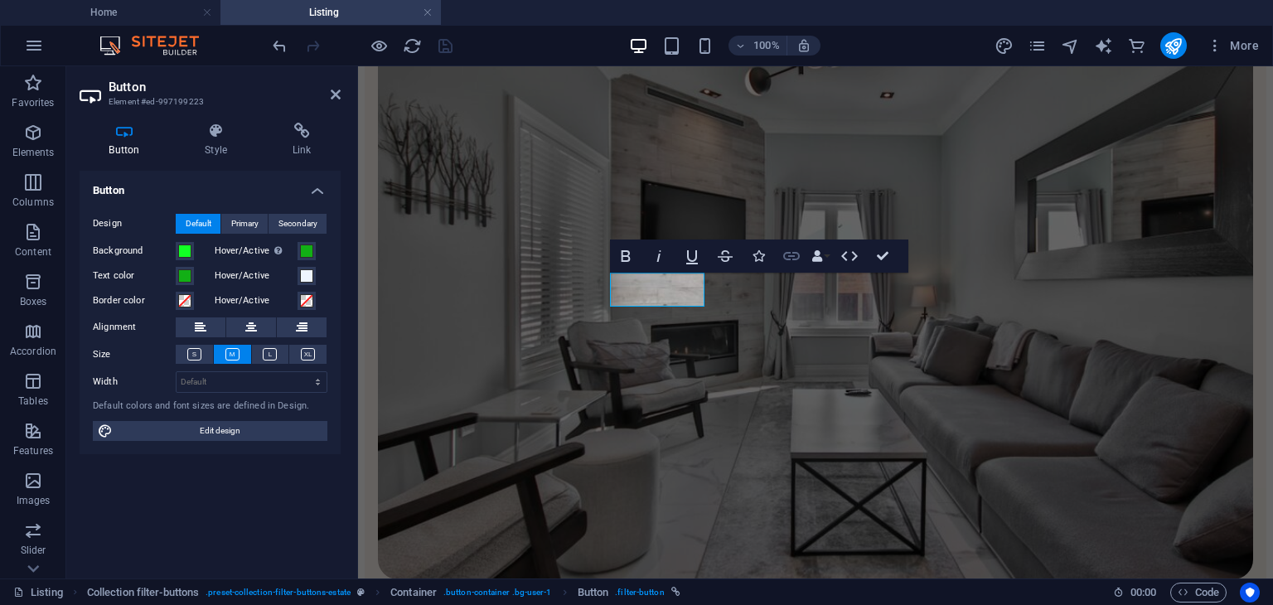
click at [787, 258] on icon "button" at bounding box center [792, 256] width 20 height 20
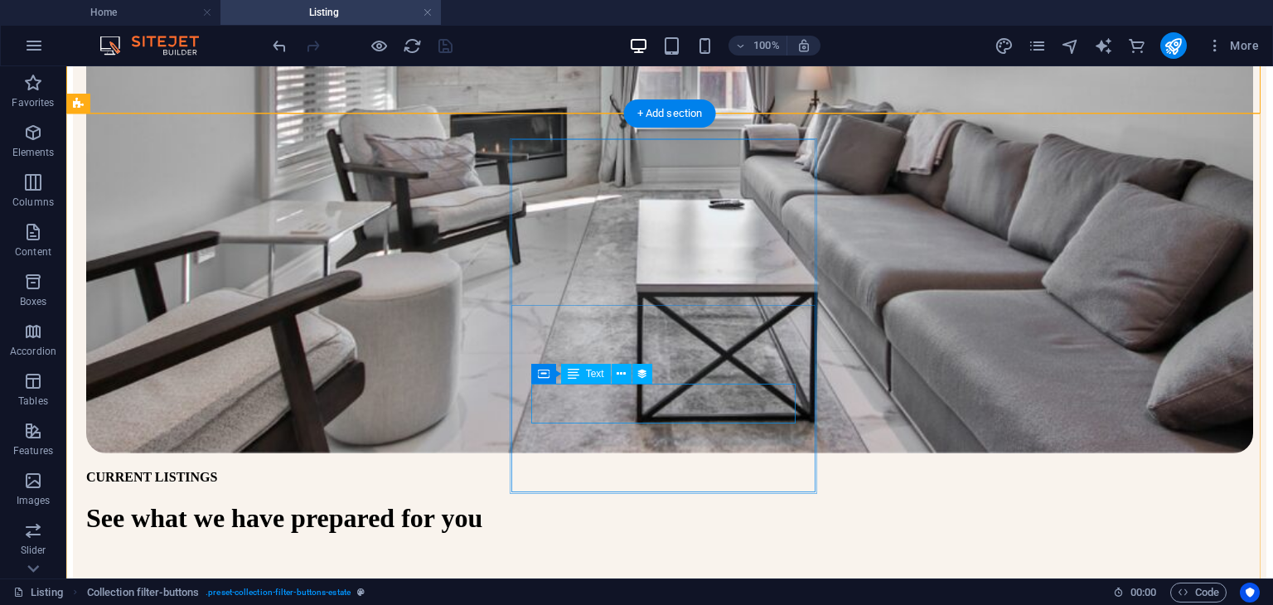
scroll to position [646, 0]
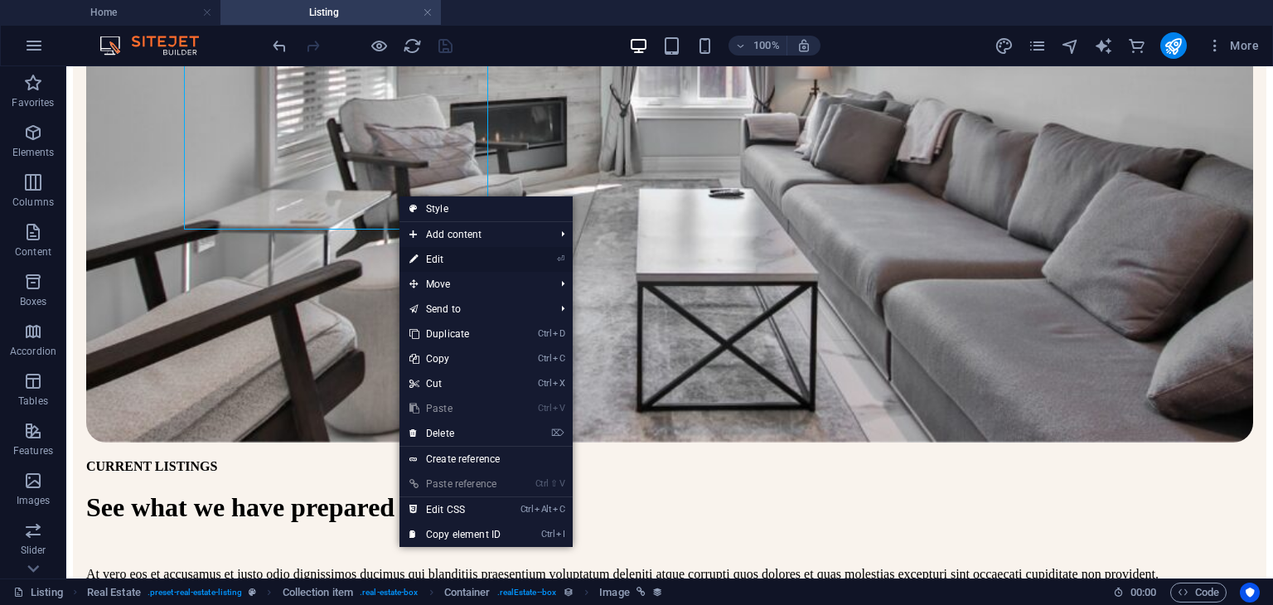
click at [469, 257] on link "⏎ Edit" at bounding box center [454, 259] width 111 height 25
select select "%"
select select "px"
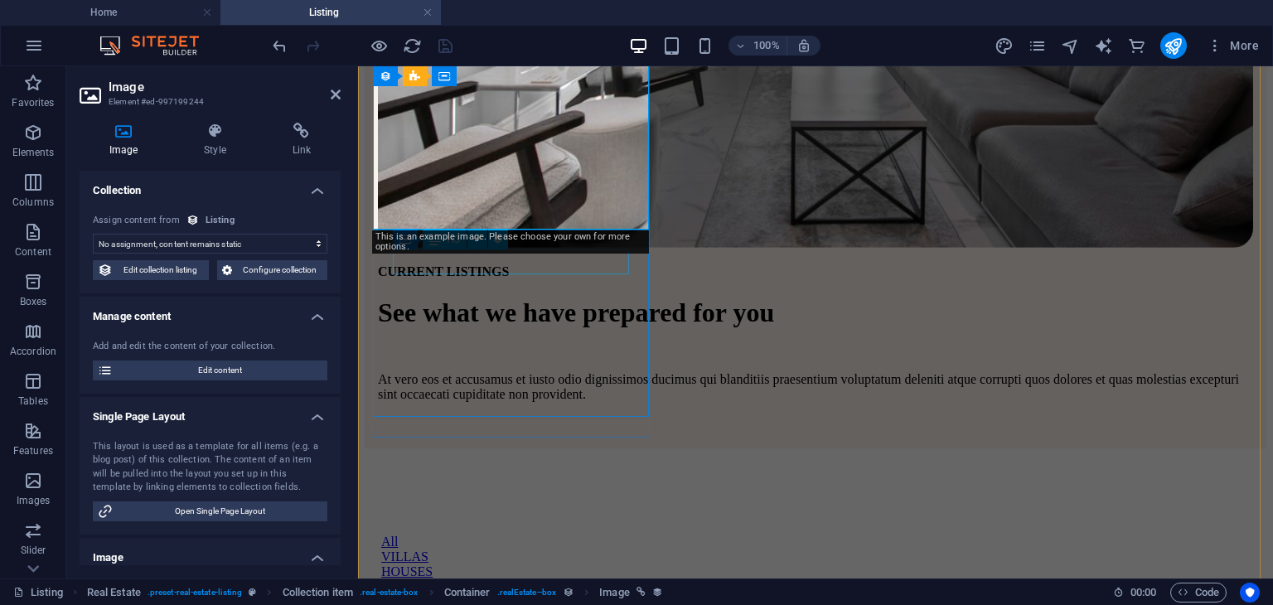
scroll to position [615, 0]
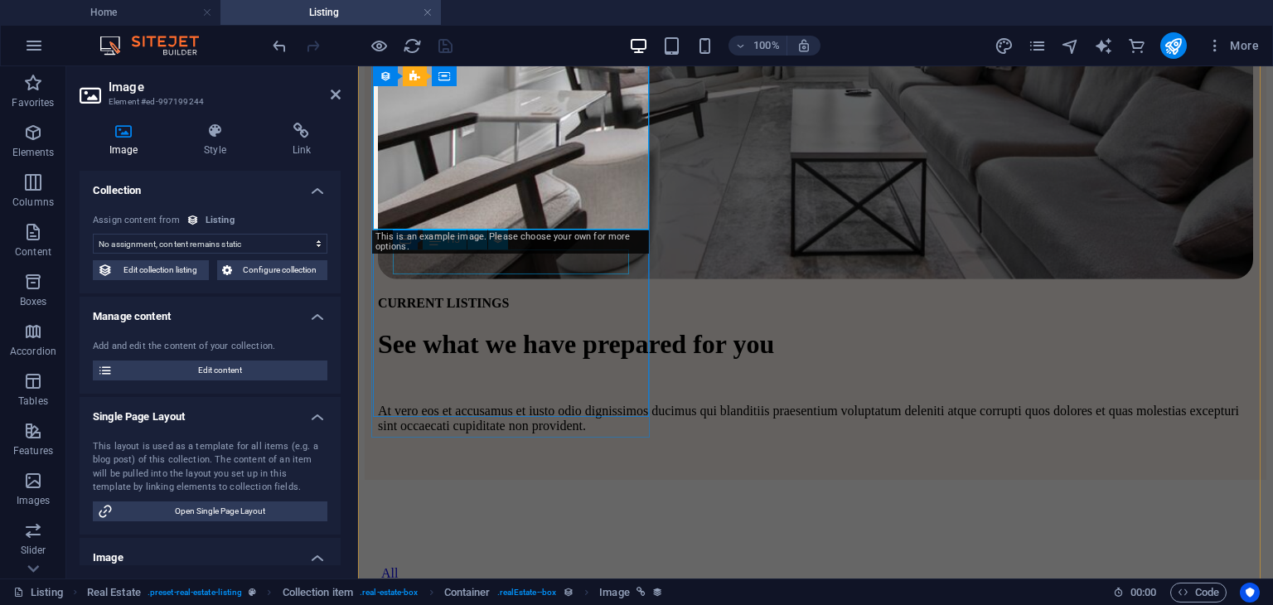
select select "image"
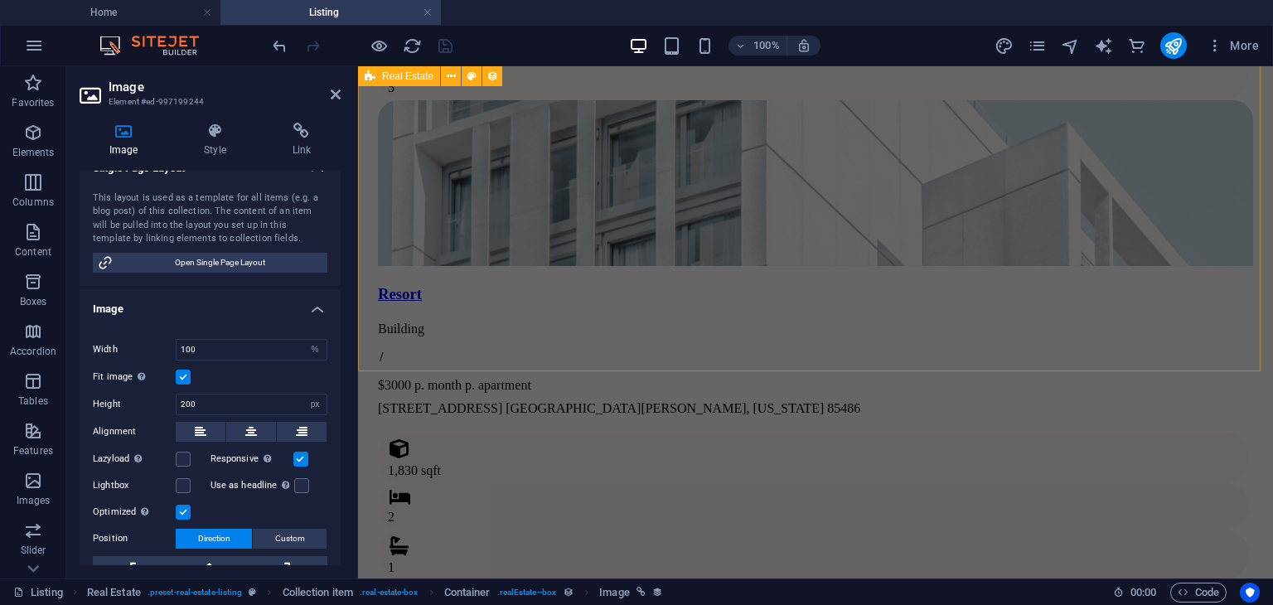
scroll to position [1527, 0]
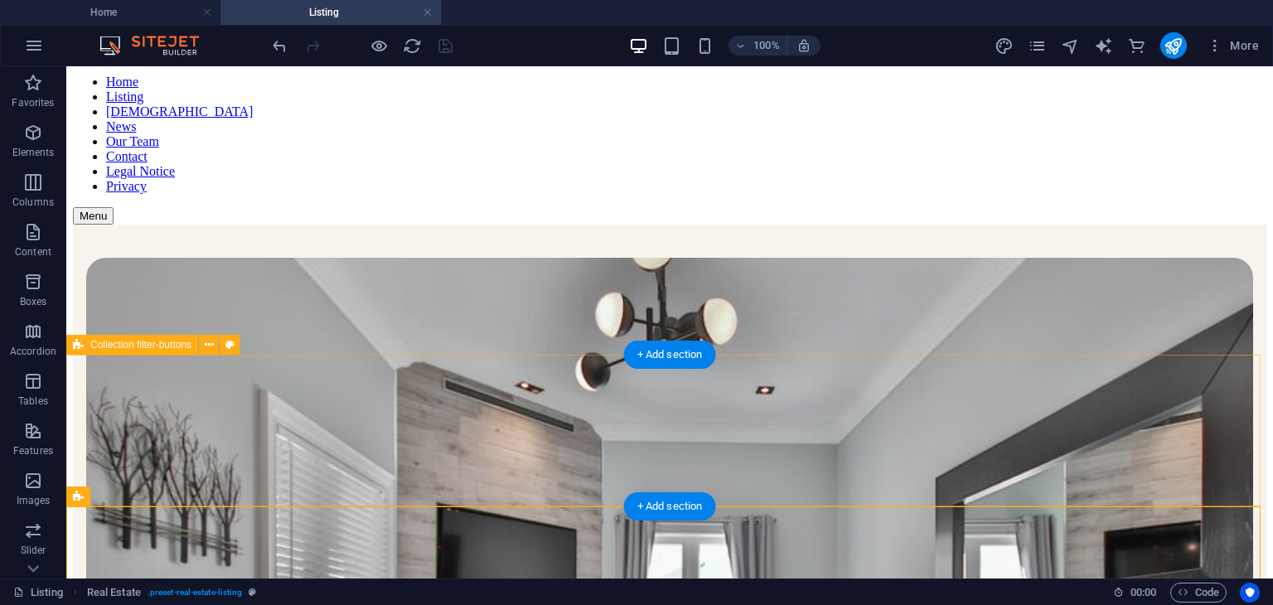
scroll to position [0, 0]
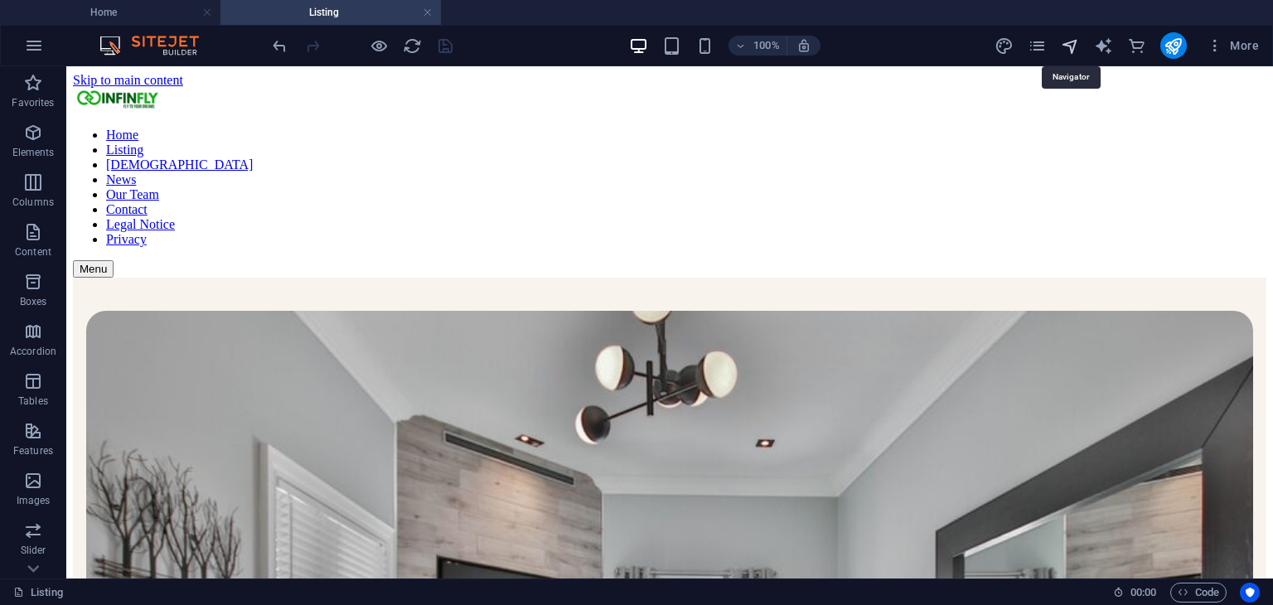
click at [1075, 44] on icon "navigator" at bounding box center [1070, 45] width 19 height 19
select select "18042072-en"
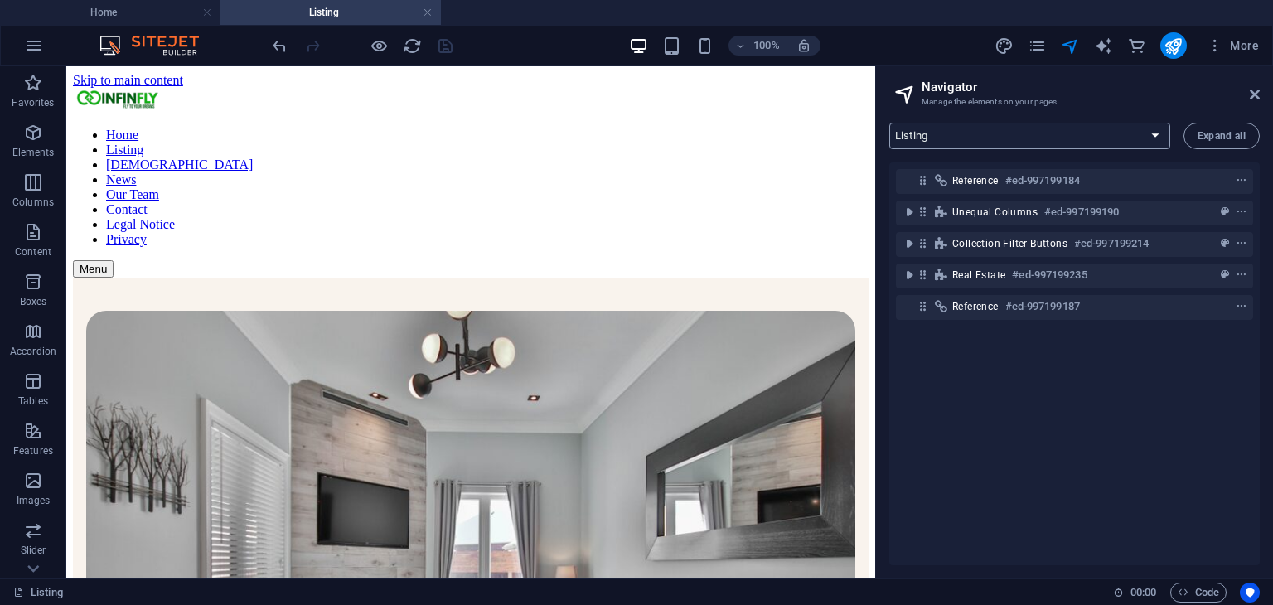
click at [1152, 134] on select "Home Listing UMRAH News Our Team Contact Legal Notice Privacy Listing Post News…" at bounding box center [1029, 136] width 281 height 27
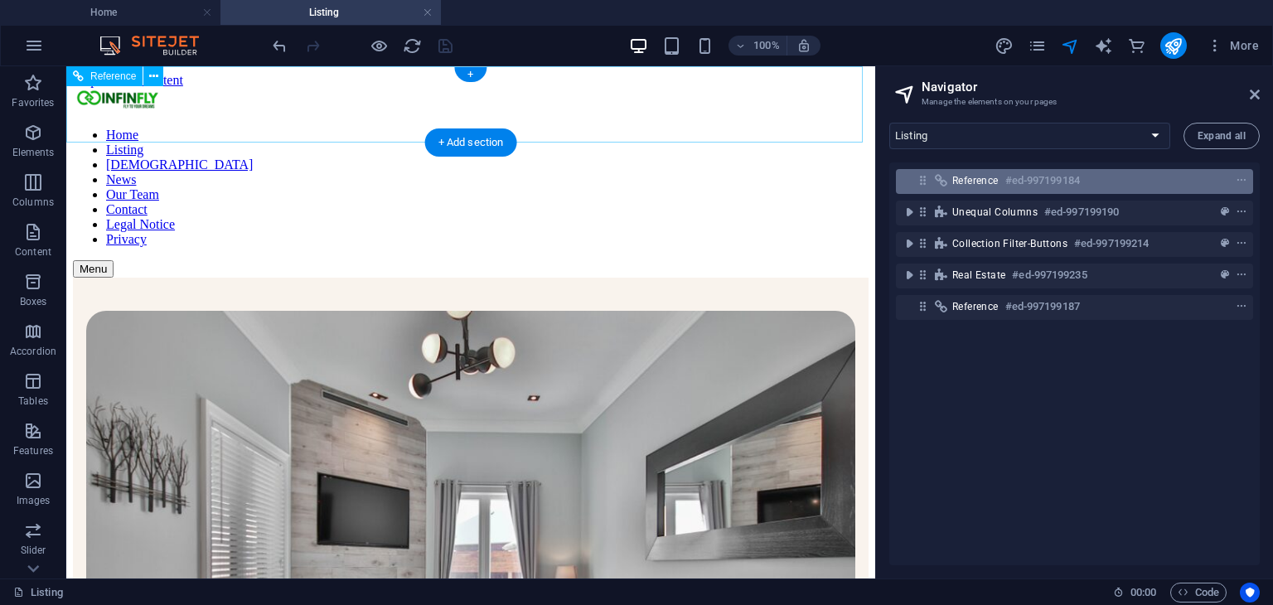
click at [975, 184] on span "Reference" at bounding box center [975, 180] width 46 height 13
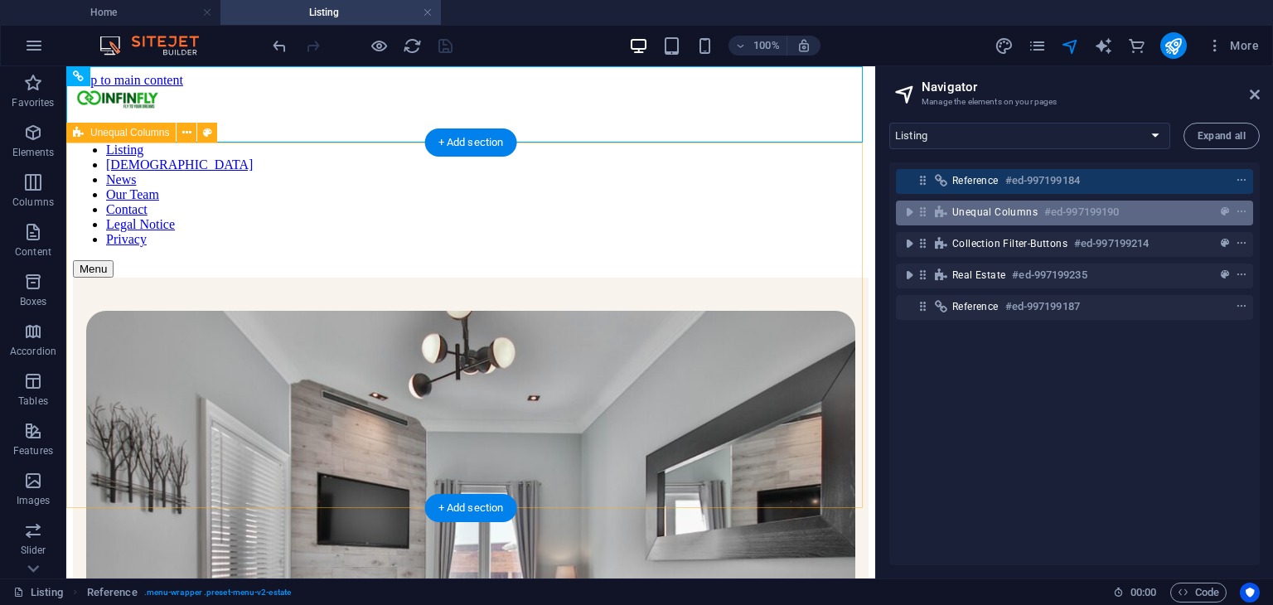
click at [994, 216] on span "Unequal Columns" at bounding box center [994, 212] width 85 height 13
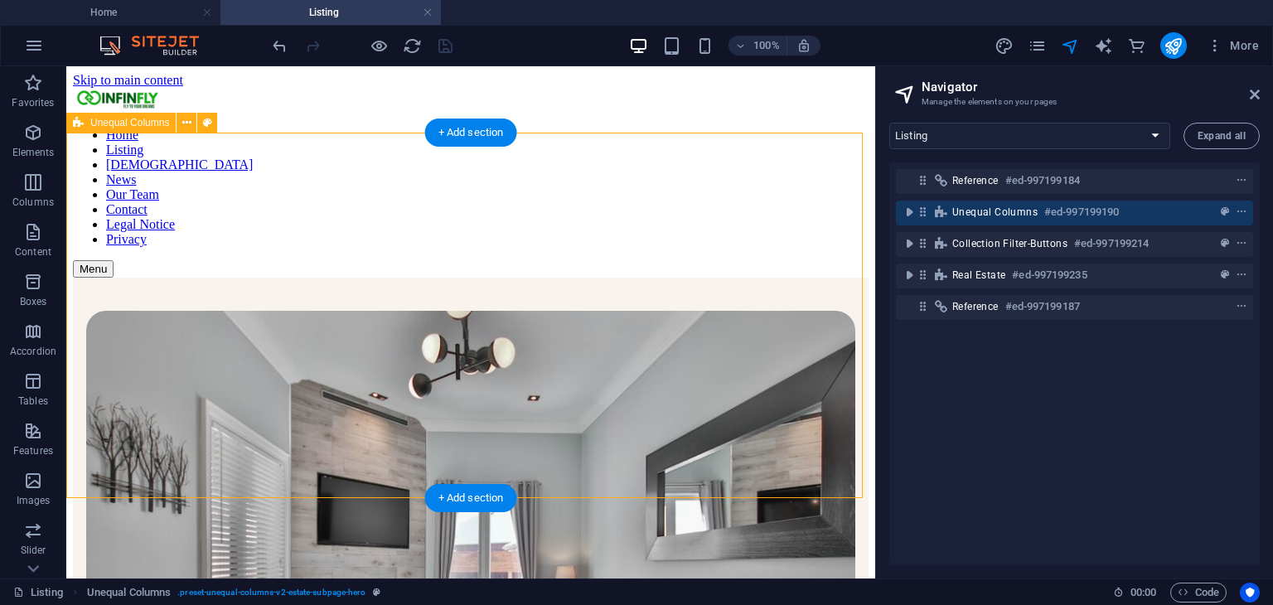
scroll to position [10, 0]
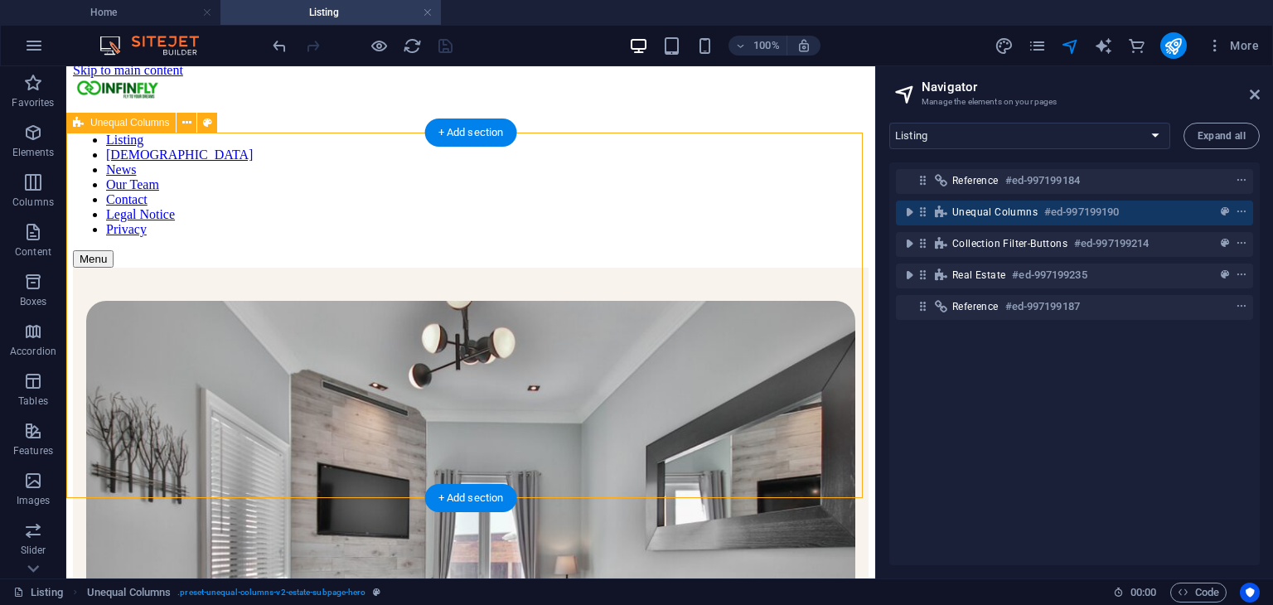
click at [994, 216] on span "Unequal Columns" at bounding box center [994, 212] width 85 height 13
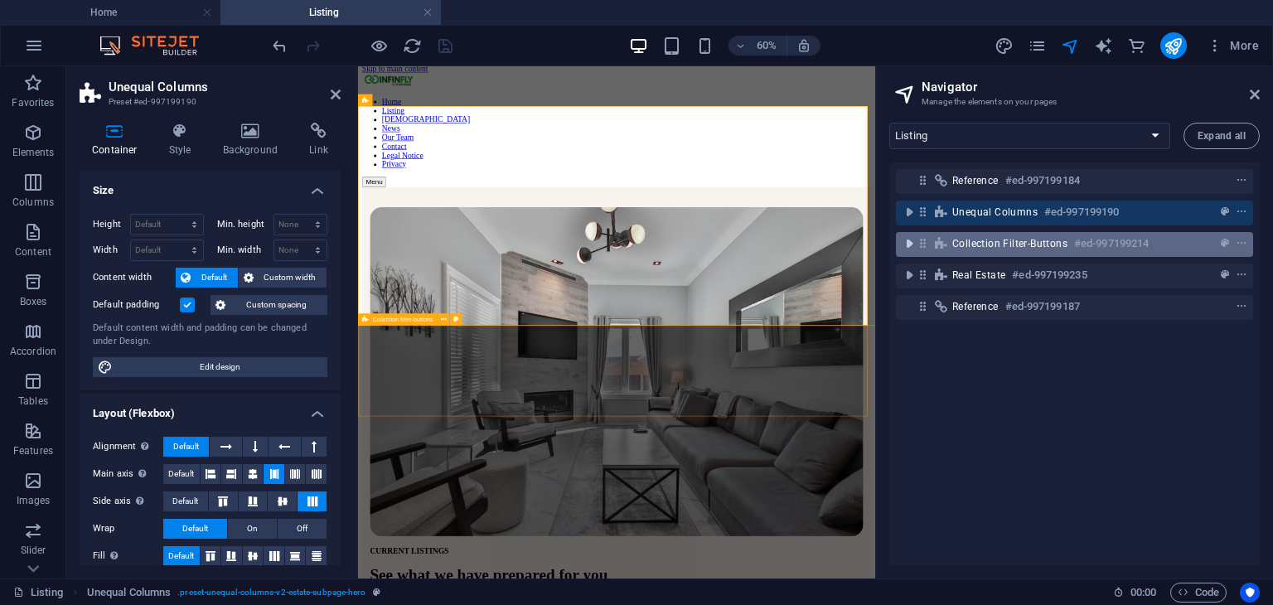
click at [911, 241] on icon "toggle-expand" at bounding box center [909, 243] width 17 height 17
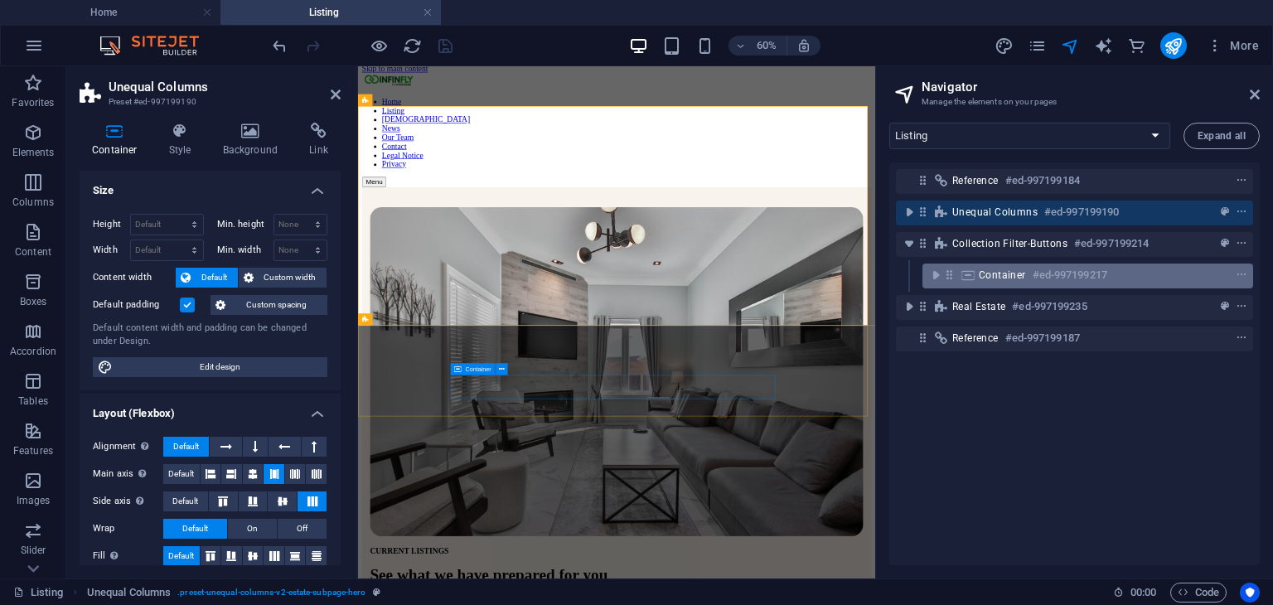
click at [998, 275] on span "Container" at bounding box center [1002, 275] width 47 height 13
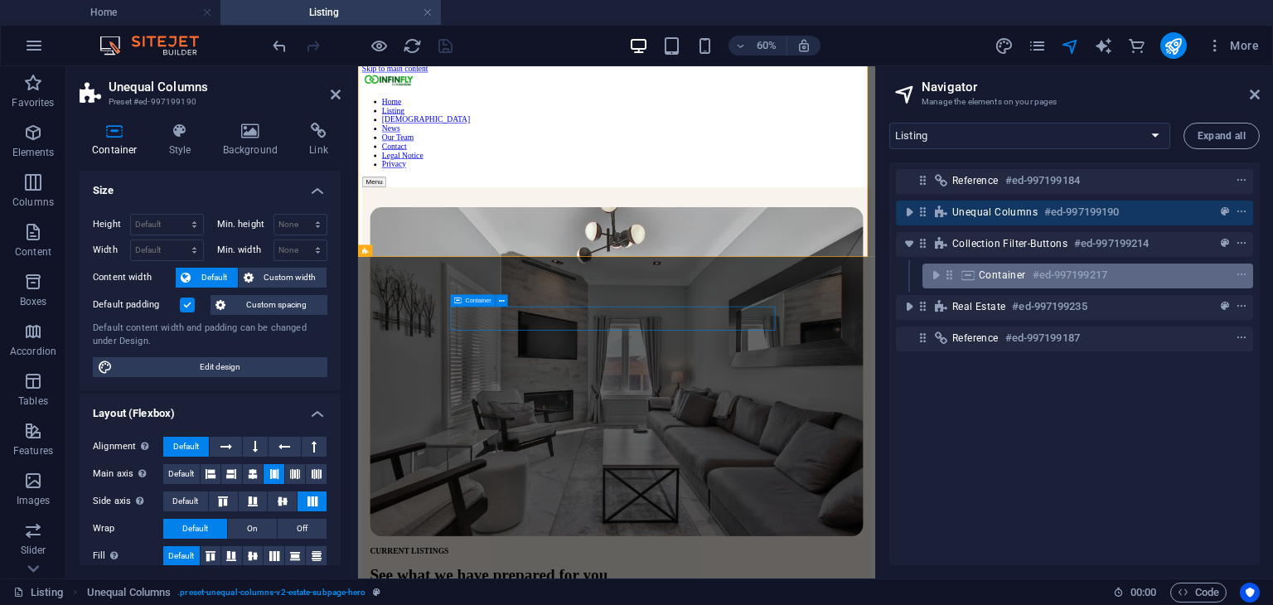
scroll to position [124, 0]
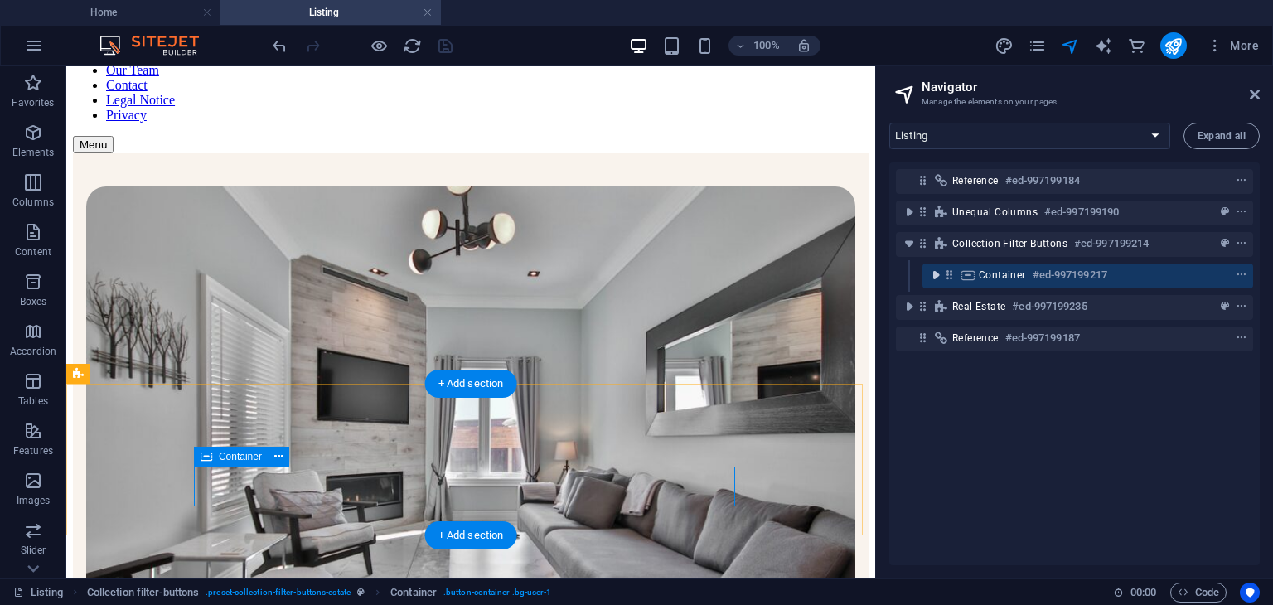
click at [930, 274] on icon "toggle-expand" at bounding box center [935, 275] width 17 height 17
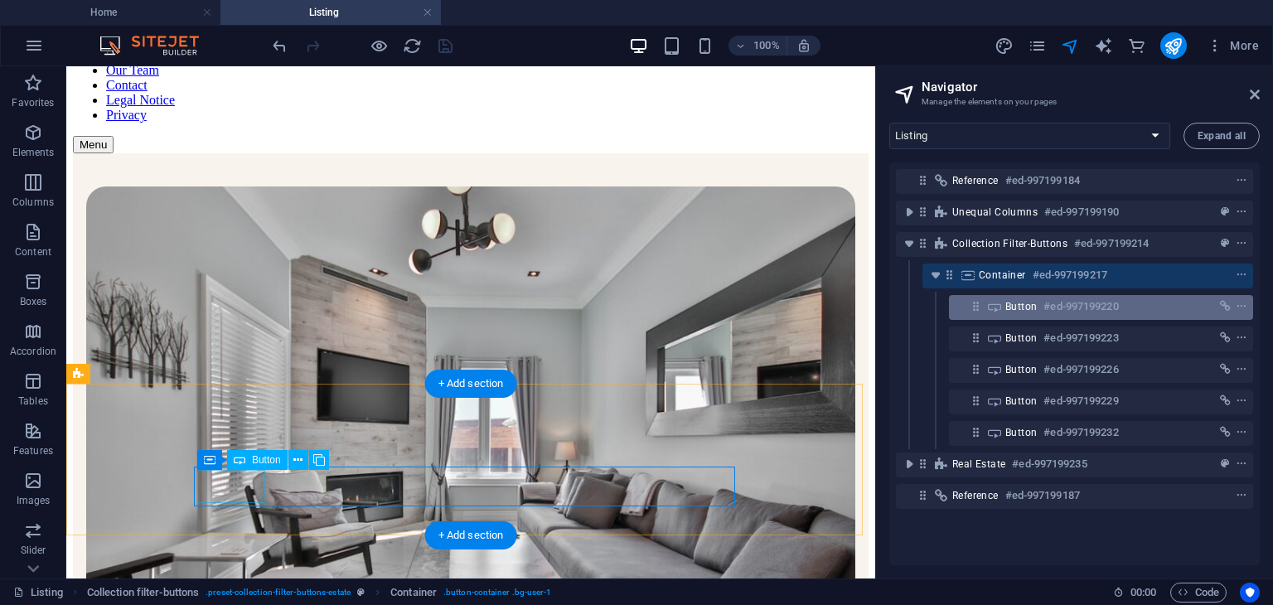
click at [1021, 314] on div "Button #ed-997199220" at bounding box center [1087, 307] width 165 height 20
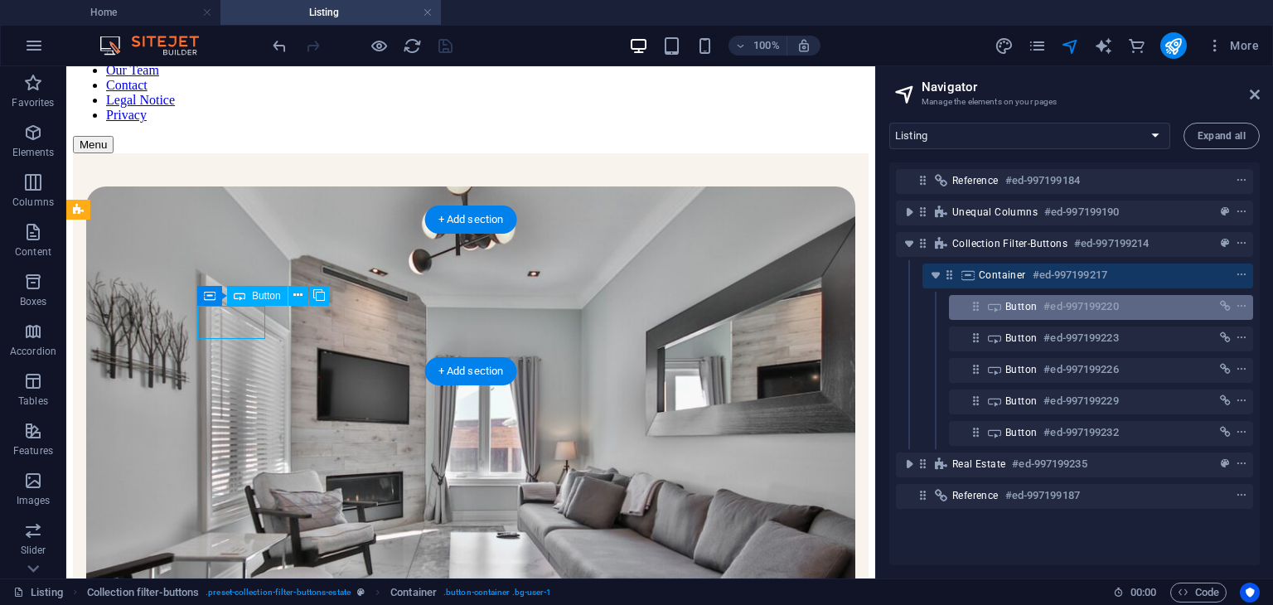
scroll to position [288, 0]
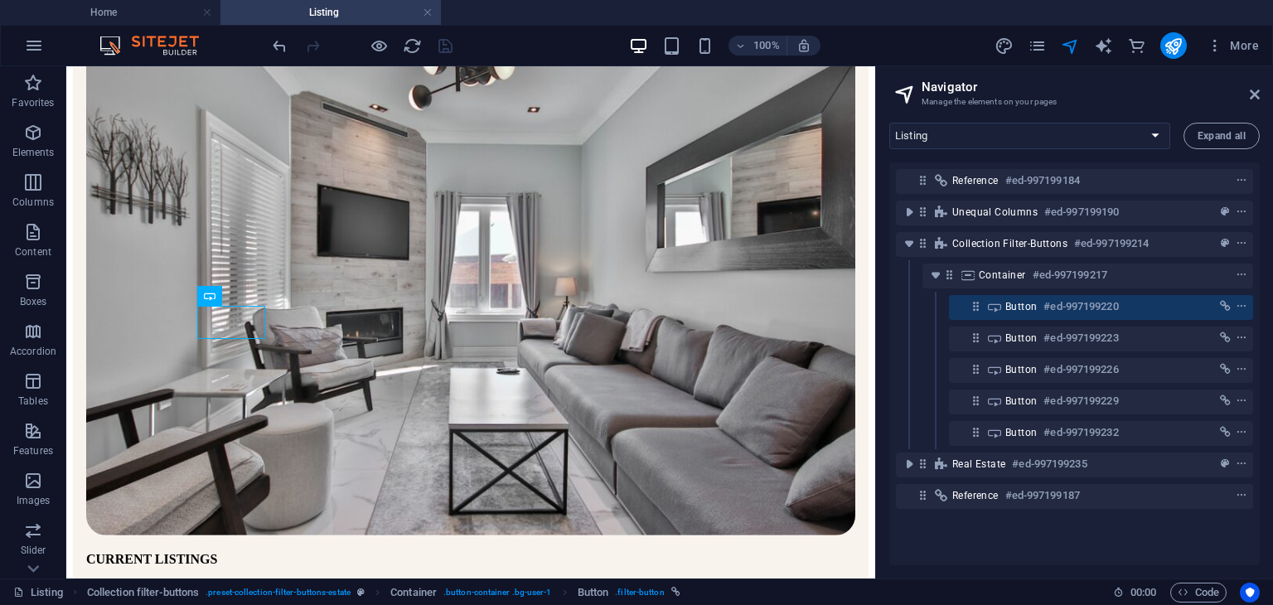
click at [987, 538] on div "Reference #ed-997199184 Unequal Columns #ed-997199190 Collection filter-buttons…" at bounding box center [1074, 363] width 370 height 403
click at [1252, 90] on icon at bounding box center [1255, 94] width 10 height 13
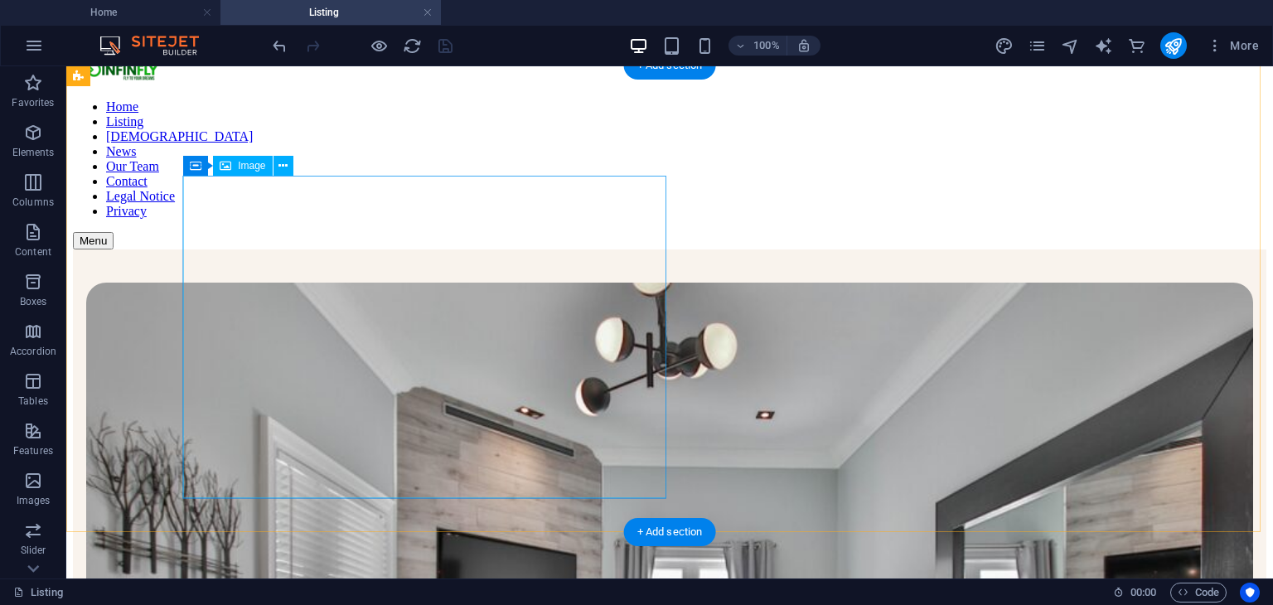
scroll to position [0, 0]
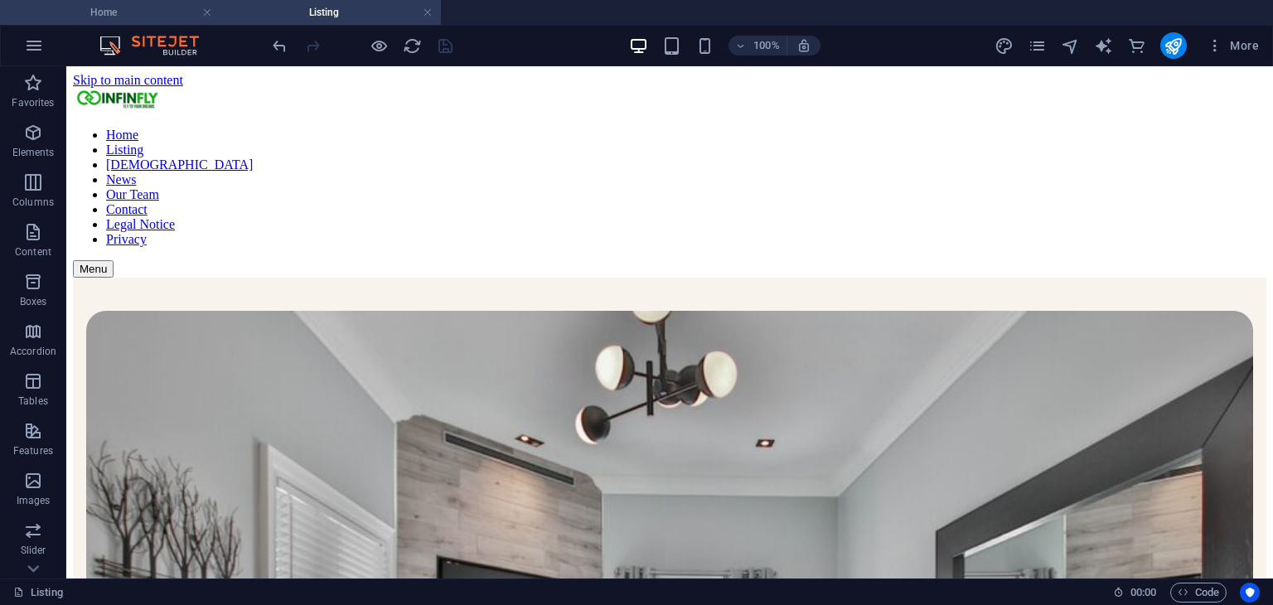
click at [95, 12] on h4 "Home" at bounding box center [110, 12] width 220 height 18
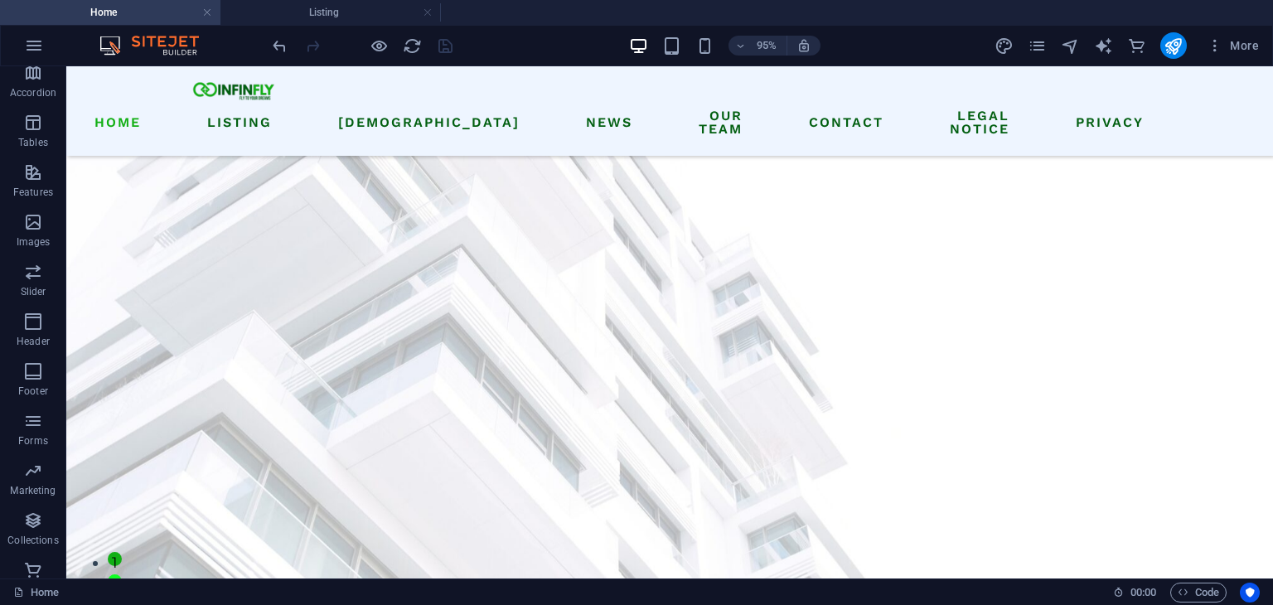
scroll to position [1218, 0]
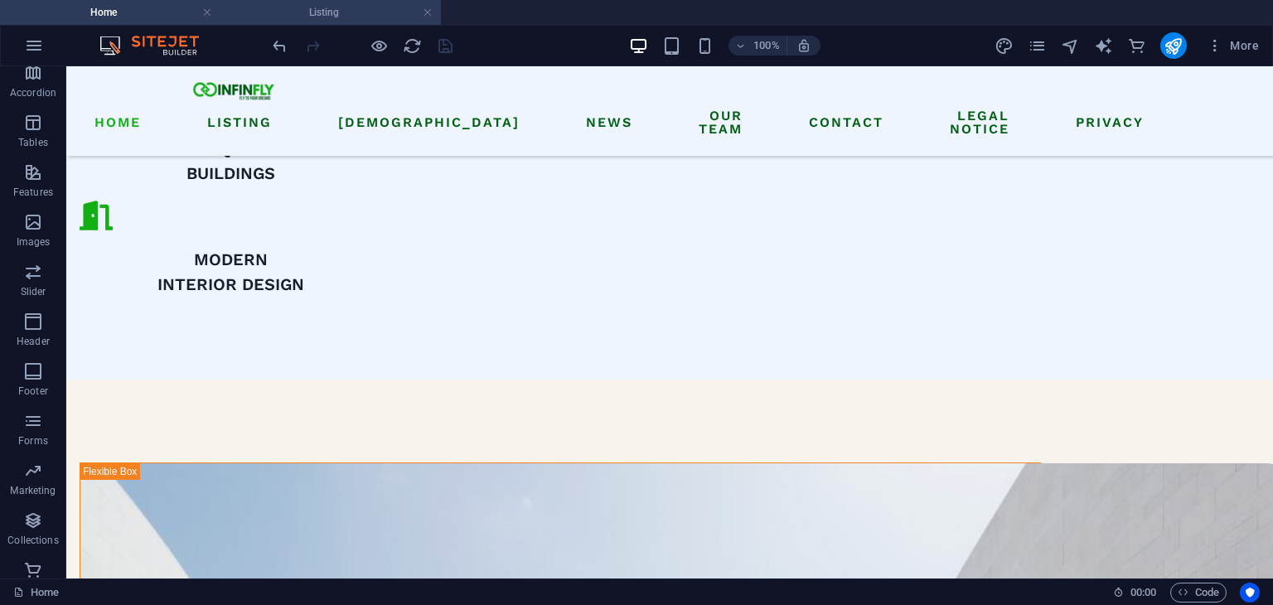
click at [324, 17] on h4 "Listing" at bounding box center [330, 12] width 220 height 18
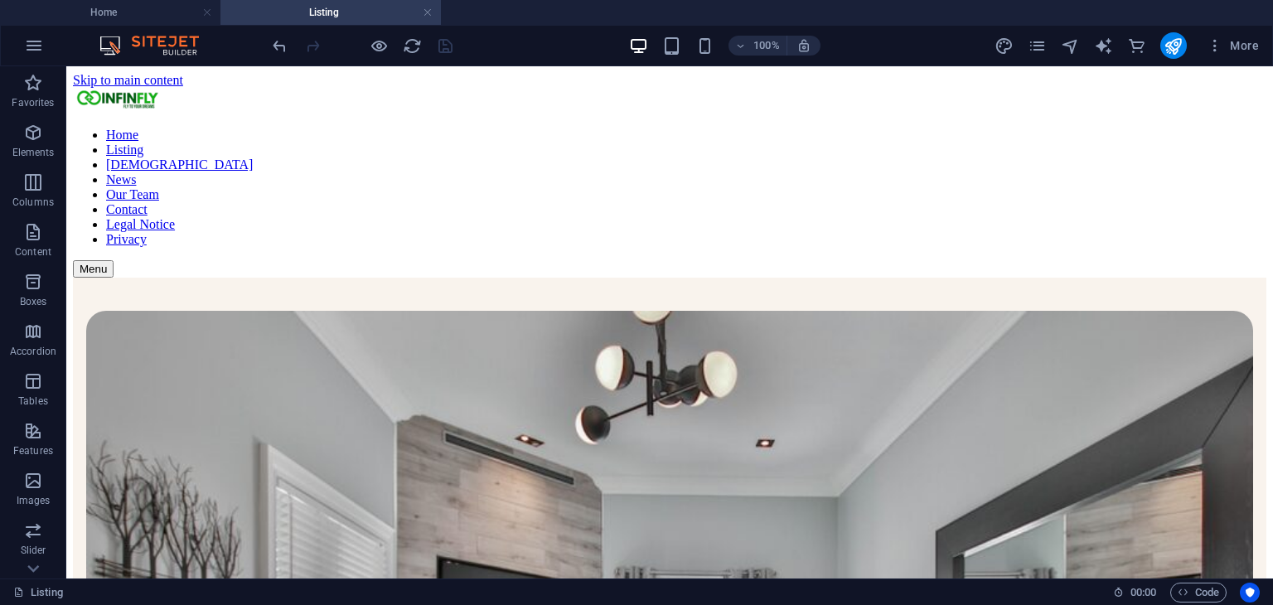
scroll to position [0, 0]
click at [429, 11] on link at bounding box center [428, 13] width 10 height 16
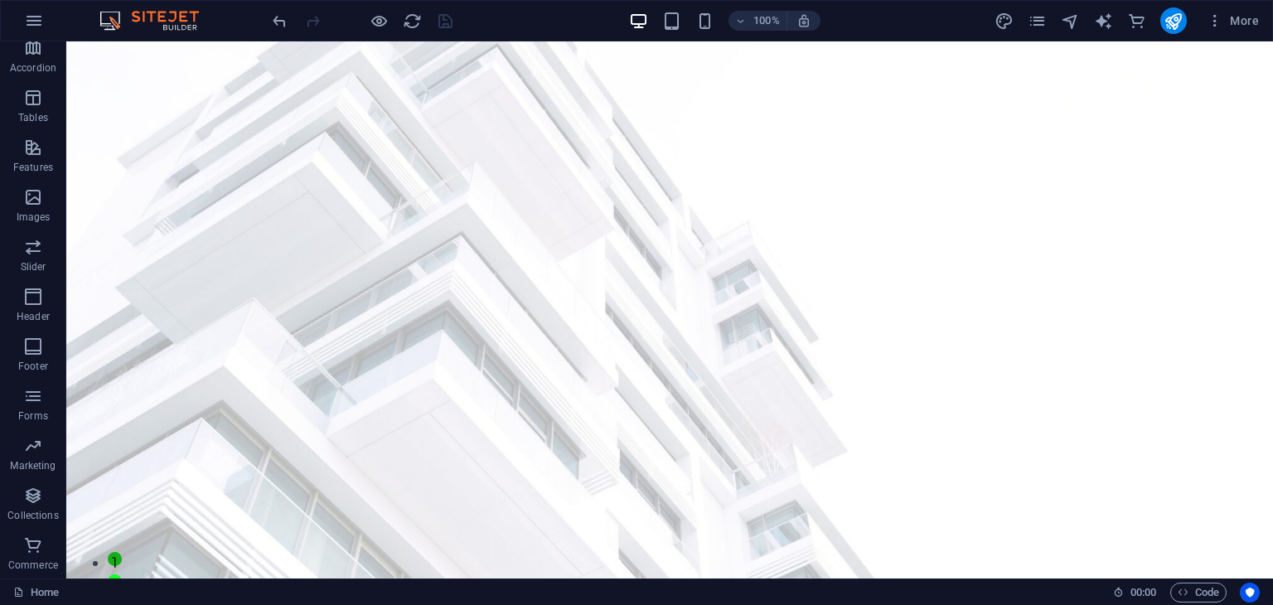
scroll to position [1218, 0]
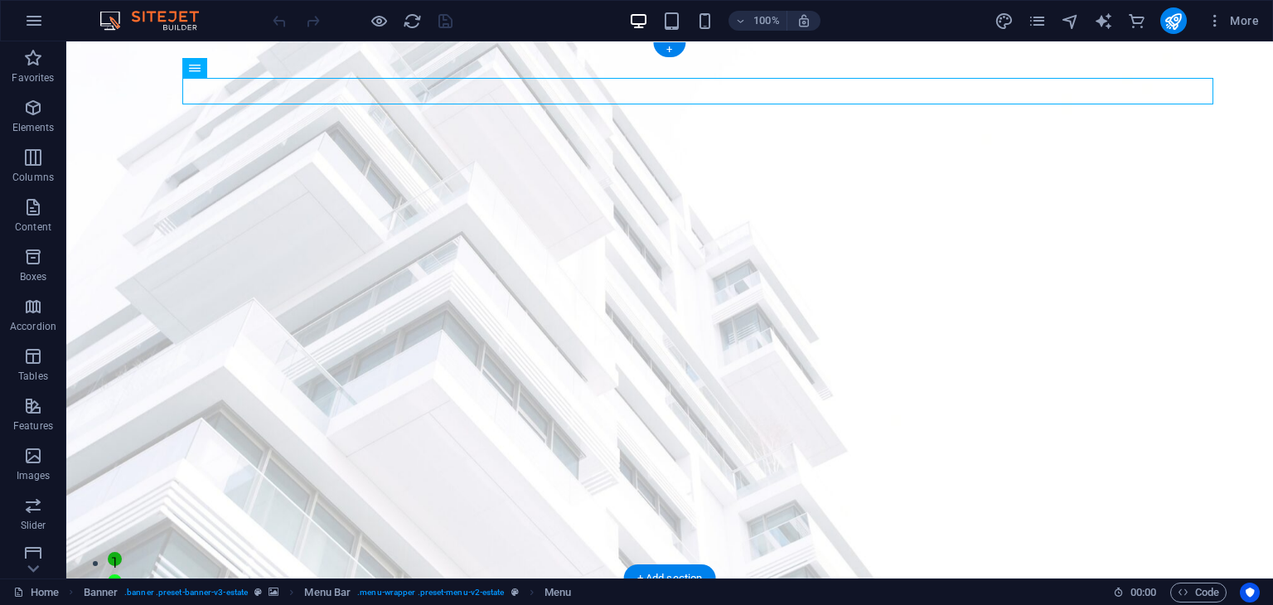
drag, startPoint x: 275, startPoint y: 118, endPoint x: 285, endPoint y: 99, distance: 20.8
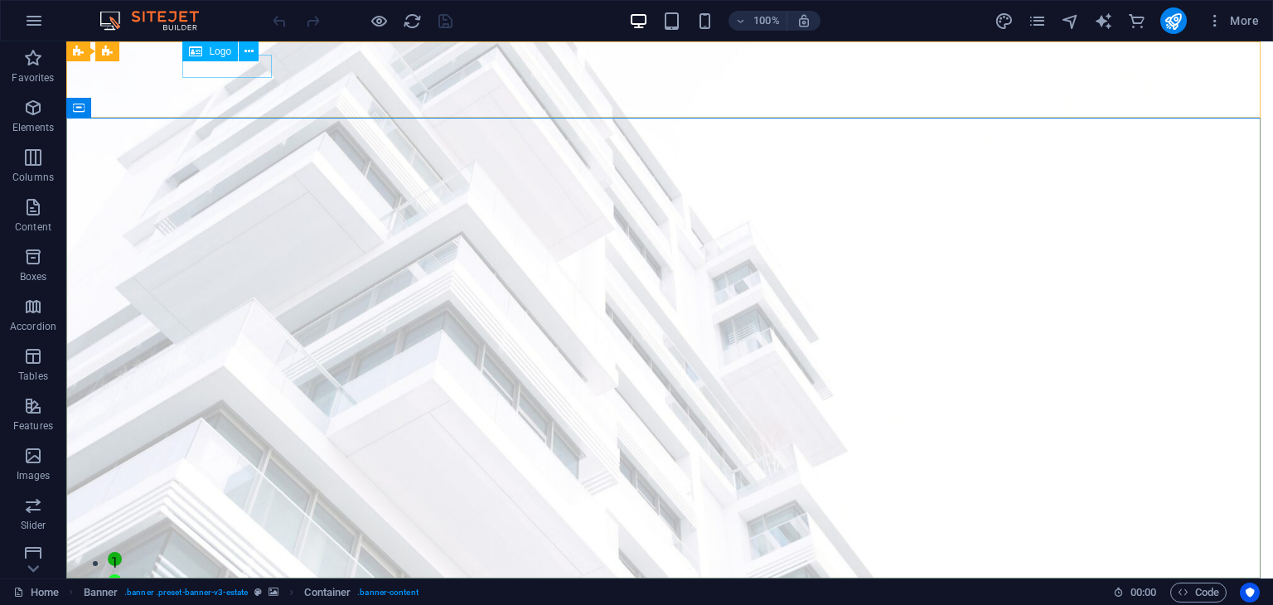
click at [268, 59] on div "Logo" at bounding box center [225, 51] width 87 height 21
drag, startPoint x: 264, startPoint y: 59, endPoint x: 244, endPoint y: 61, distance: 20.0
click at [244, 61] on div "Logo" at bounding box center [225, 51] width 87 height 21
